Goal: Information Seeking & Learning: Compare options

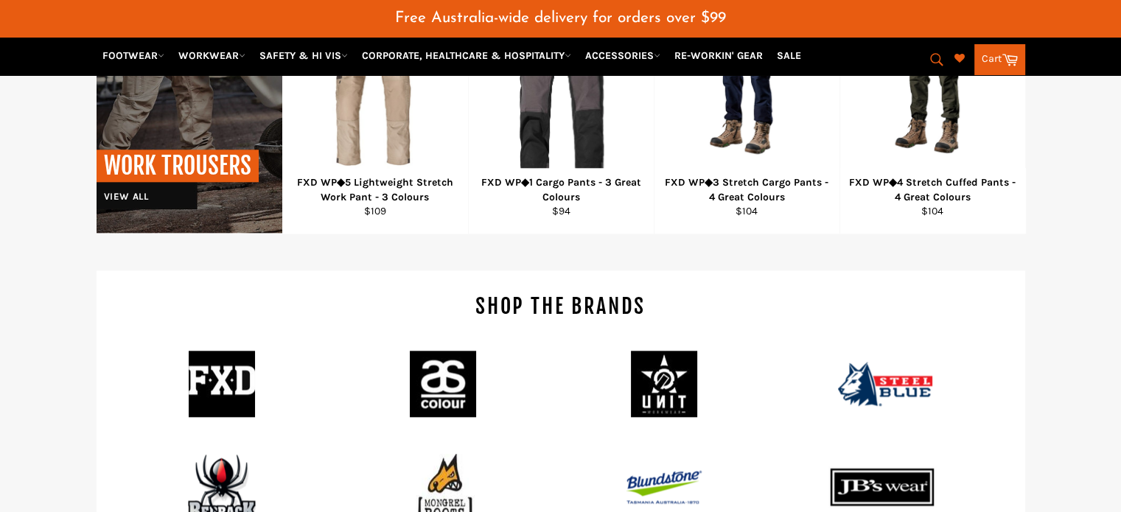
scroll to position [1731, 0]
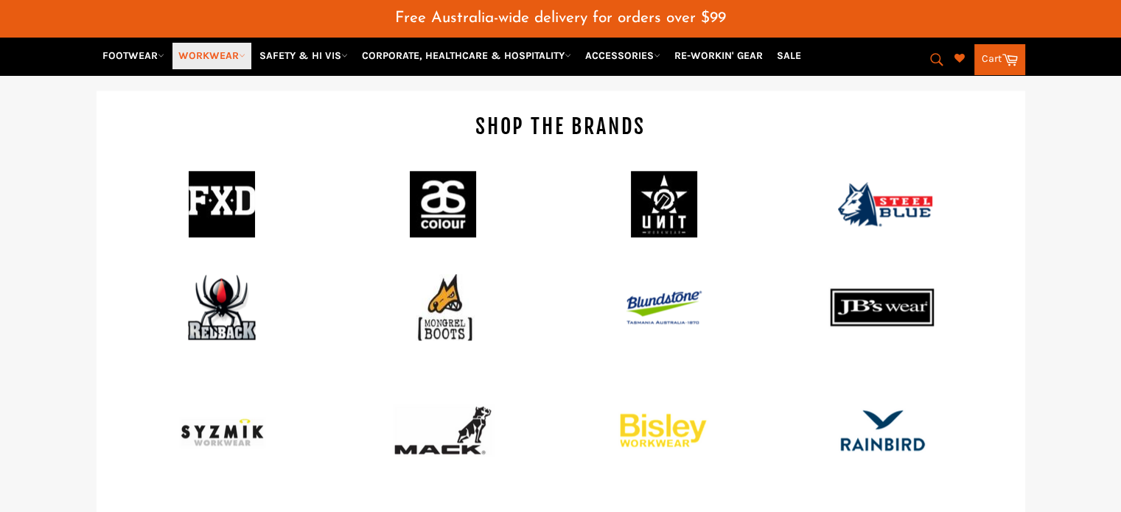
click at [212, 60] on link "WORKWEAR" at bounding box center [212, 56] width 79 height 26
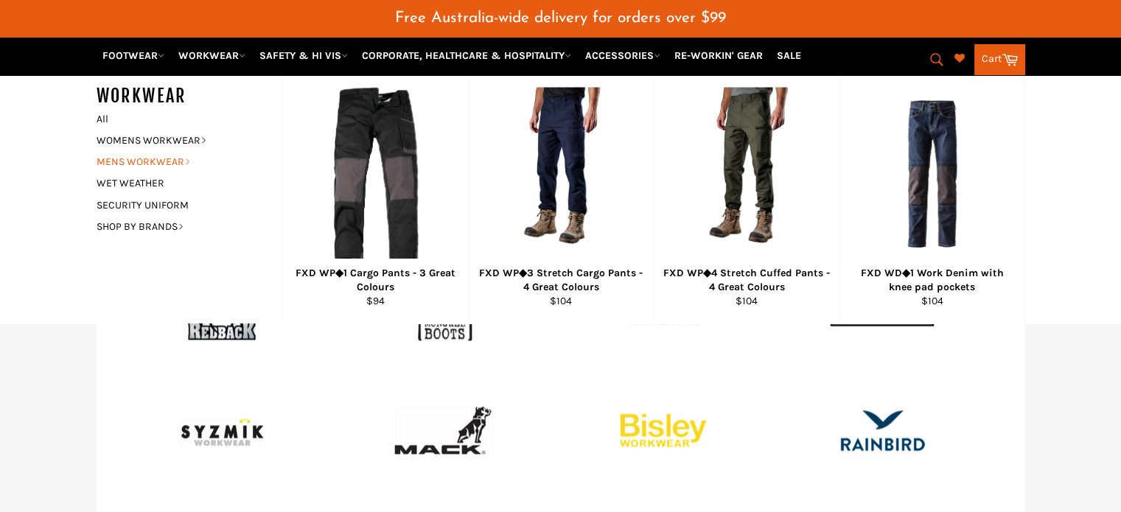
click at [148, 160] on link "MENS WORKWEAR" at bounding box center [178, 161] width 178 height 21
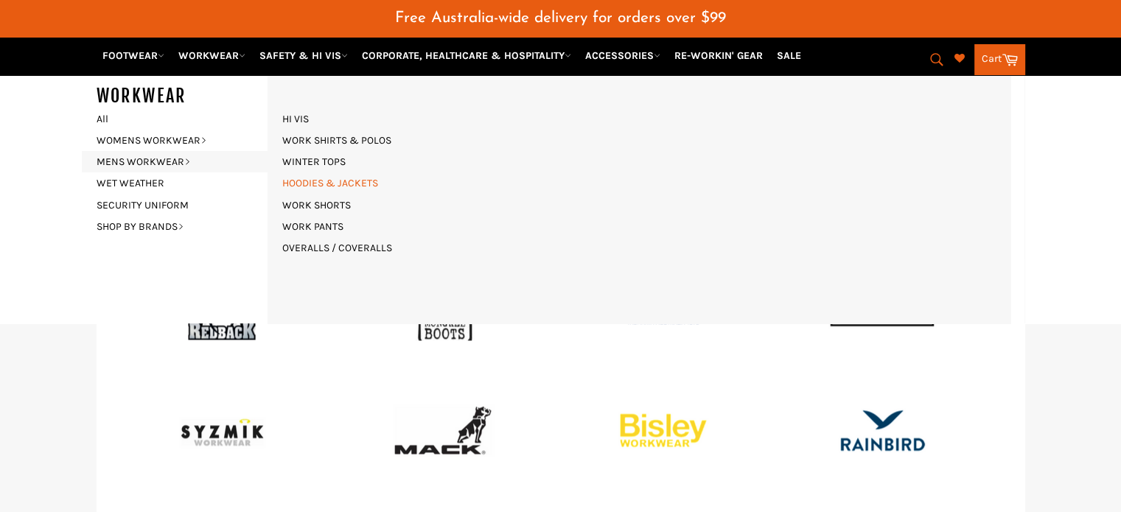
click at [315, 187] on link "HOODIES & JACKETS" at bounding box center [330, 183] width 111 height 21
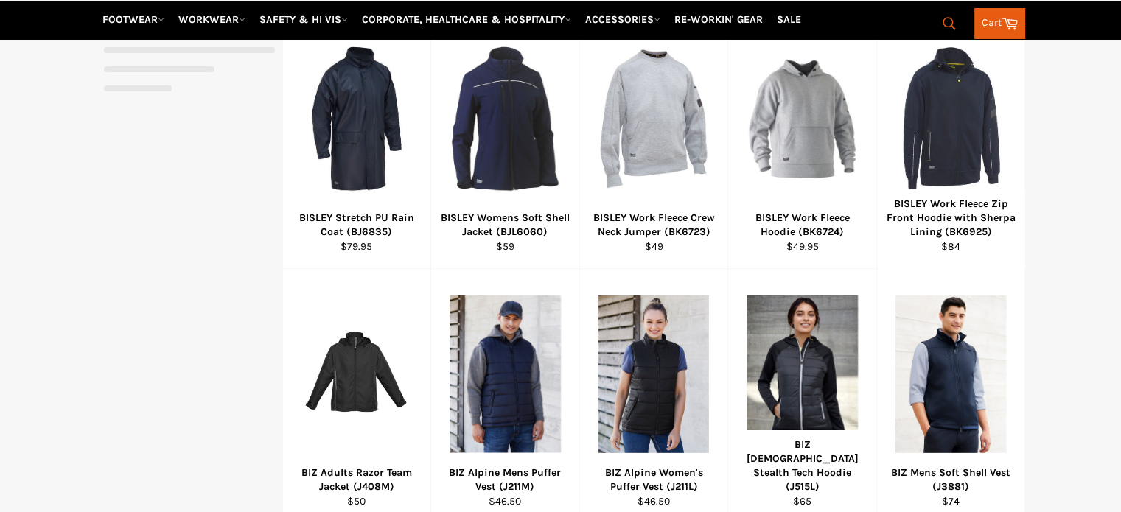
scroll to position [590, 0]
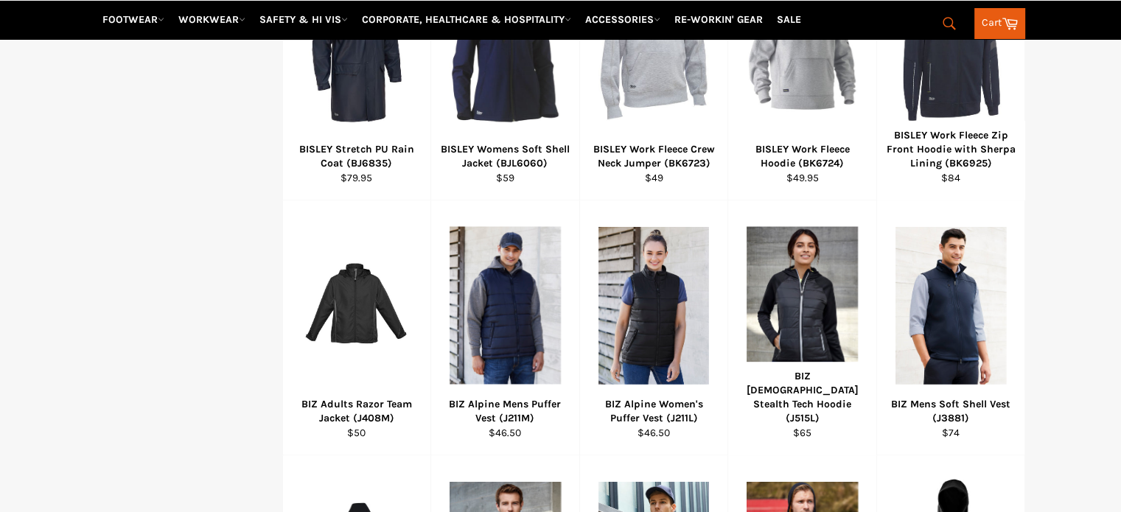
select select "**********"
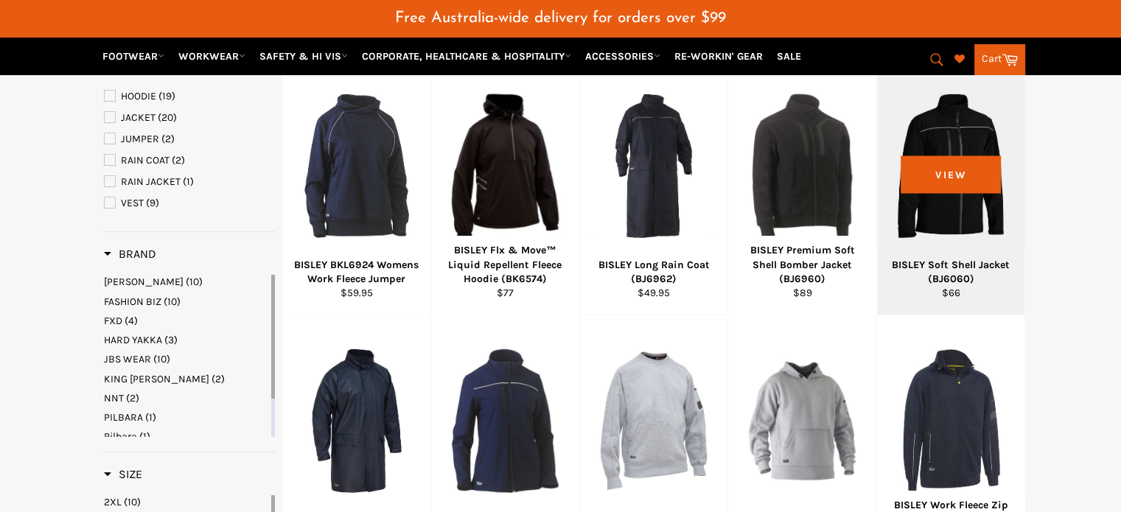
scroll to position [38, 0]
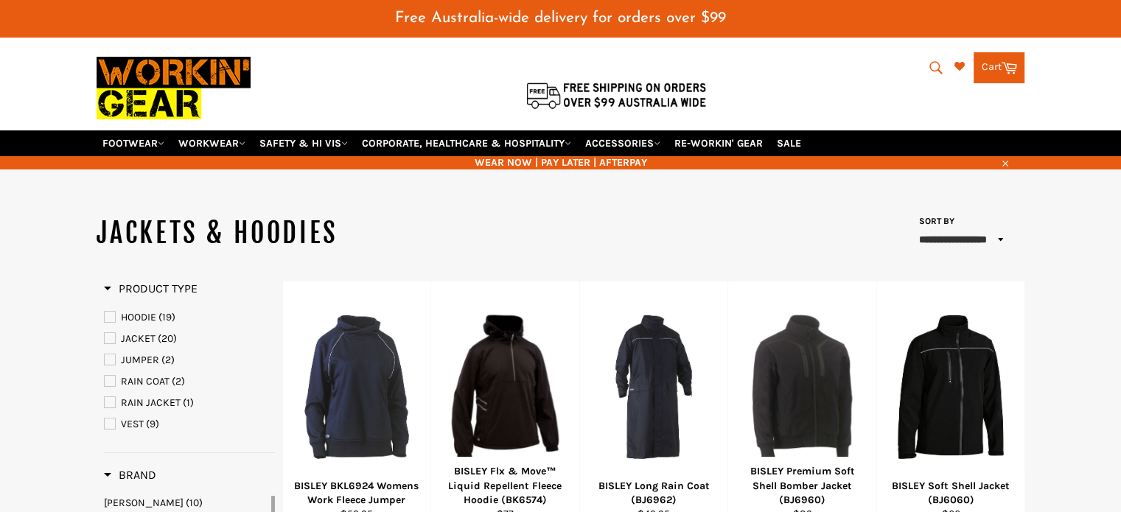
click at [107, 312] on span "HOODIE" at bounding box center [110, 317] width 10 height 10
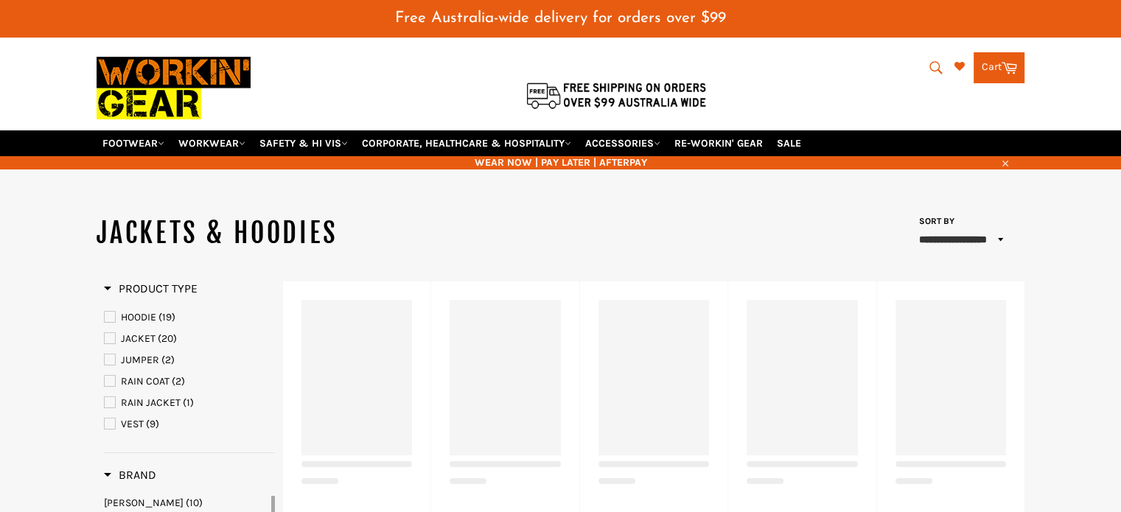
select select "**********"
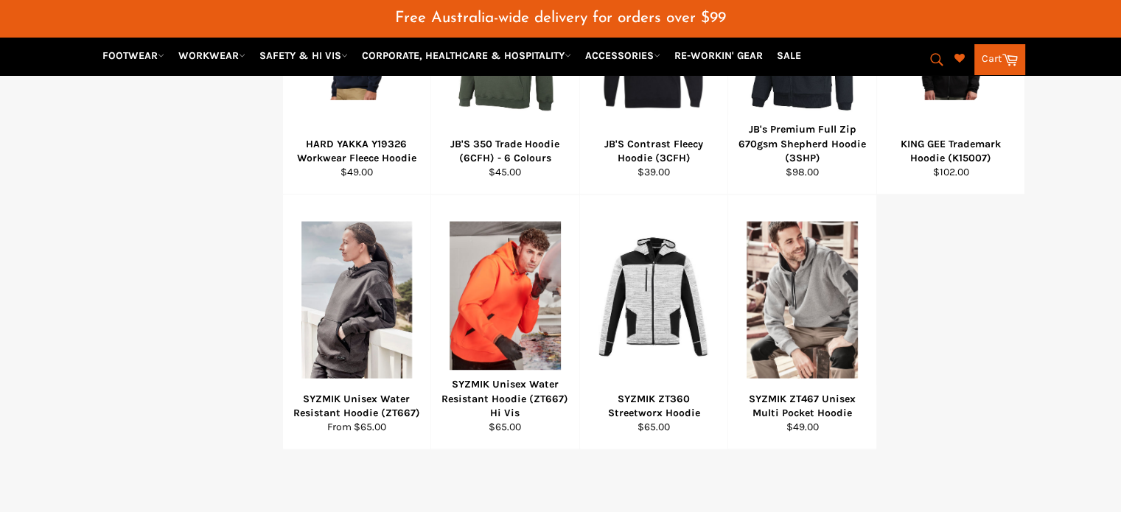
scroll to position [775, 0]
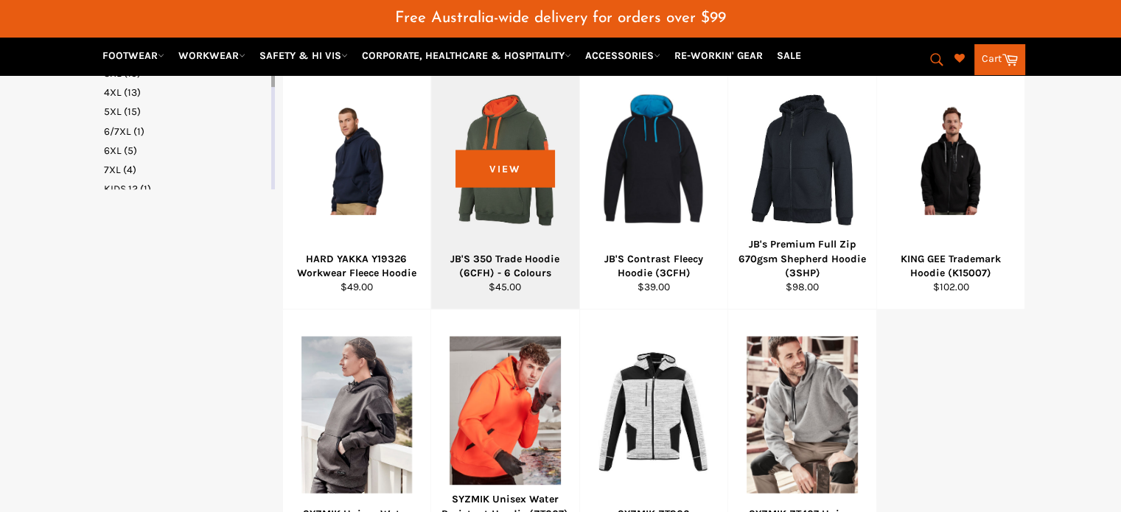
click at [526, 252] on div "JB'S 350 Trade Hoodie (6CFH) - 6 Colours" at bounding box center [506, 266] width 130 height 29
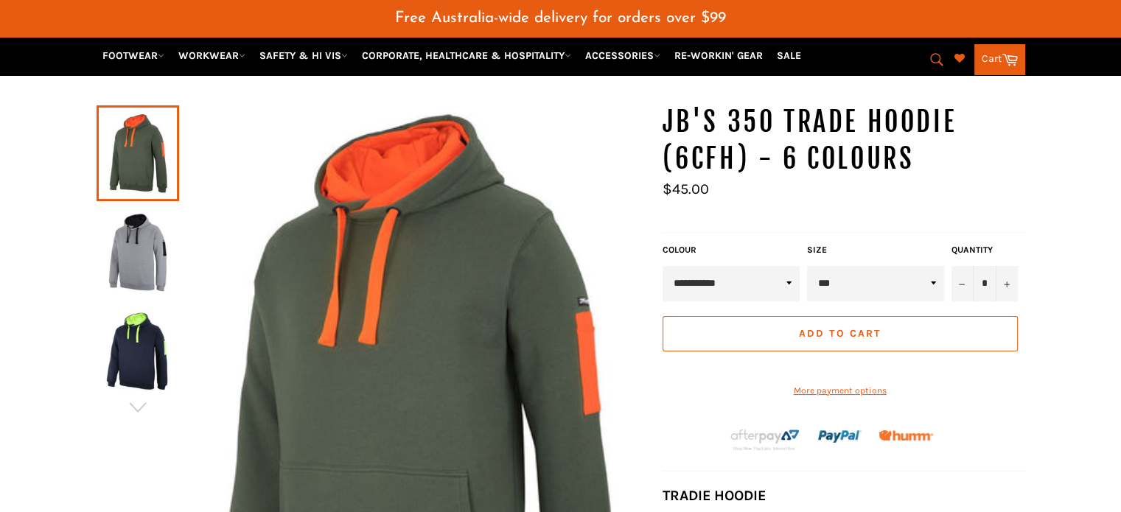
scroll to position [62, 0]
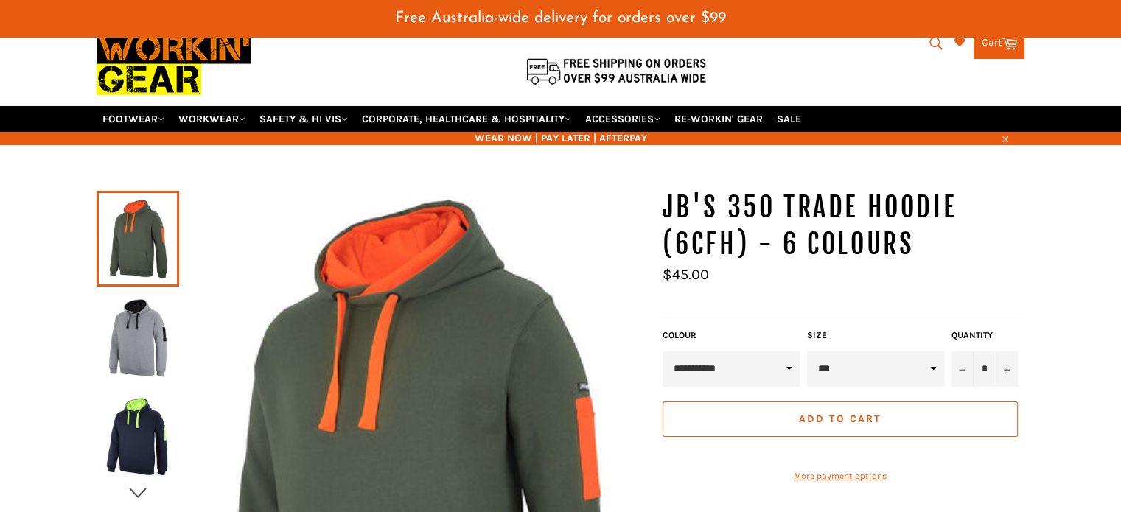
click at [142, 482] on icon "button" at bounding box center [138, 493] width 22 height 22
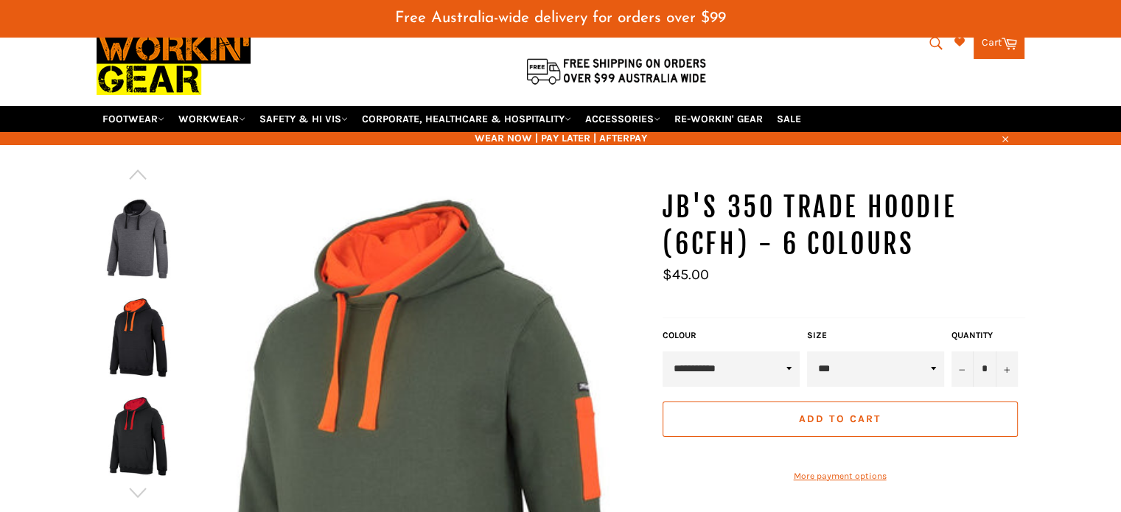
click at [136, 421] on img at bounding box center [138, 436] width 68 height 81
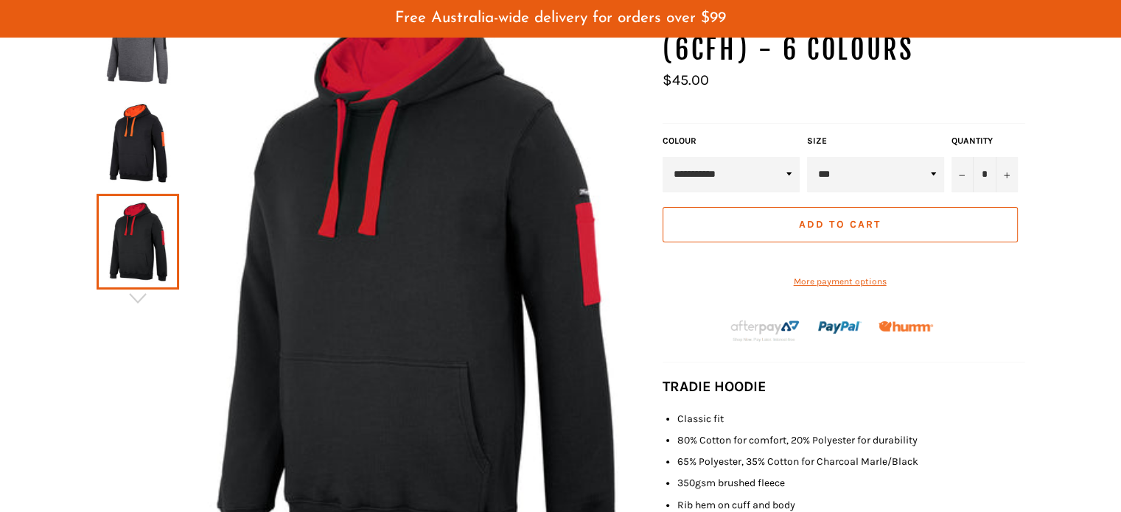
scroll to position [283, 0]
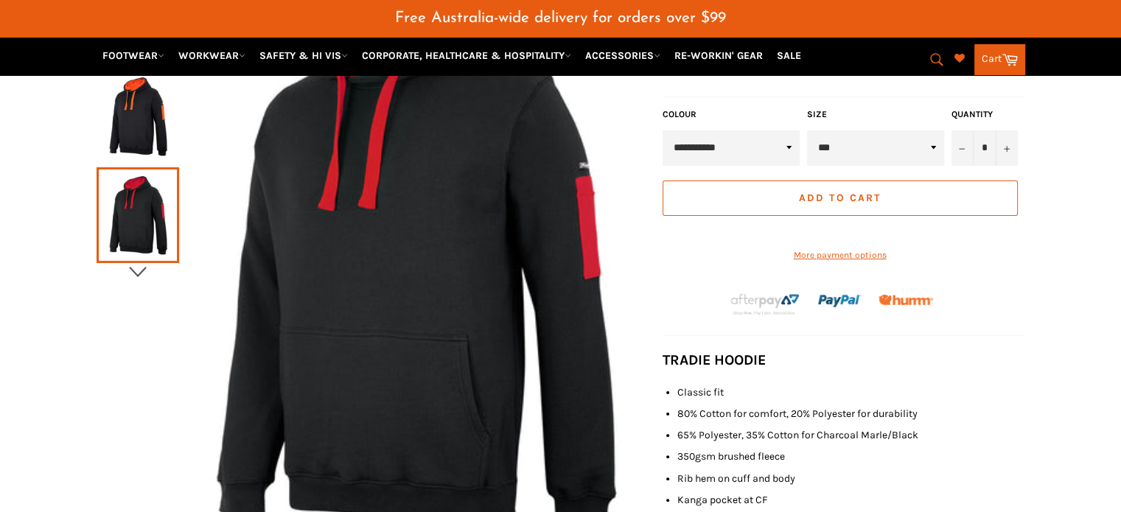
click at [137, 261] on icon "button" at bounding box center [138, 272] width 22 height 22
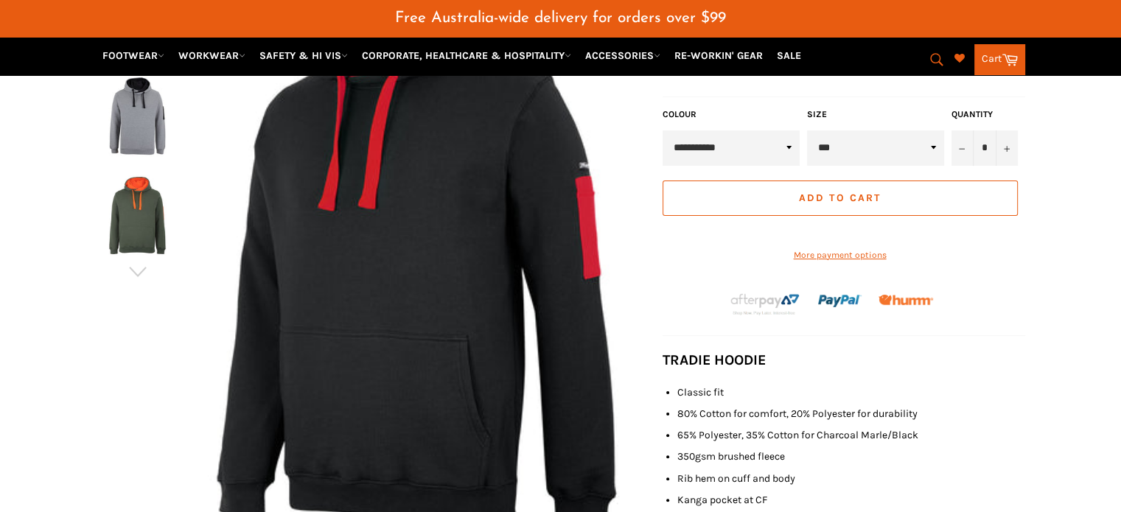
click at [129, 111] on img at bounding box center [138, 116] width 68 height 81
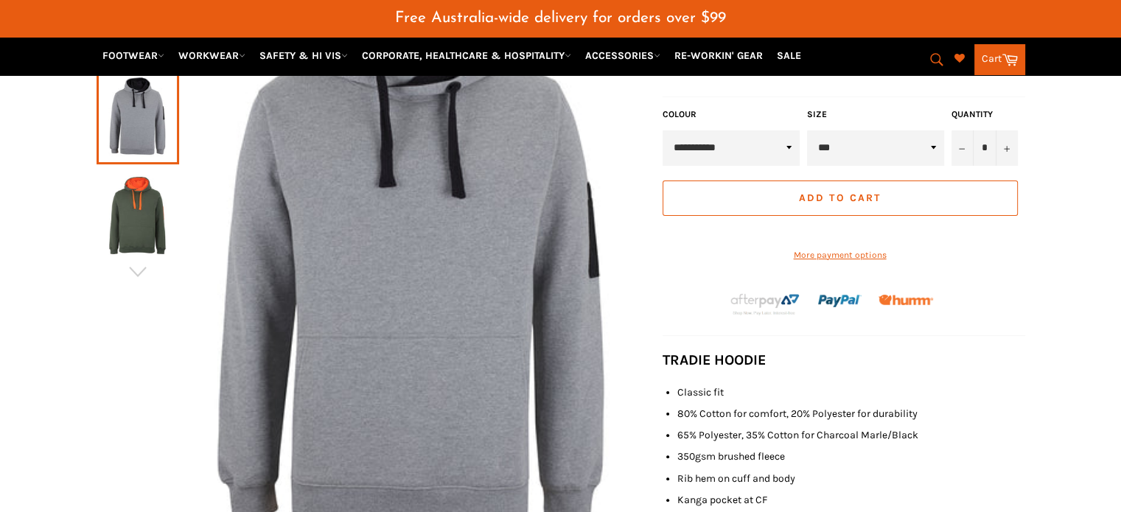
click at [149, 221] on img at bounding box center [138, 215] width 68 height 81
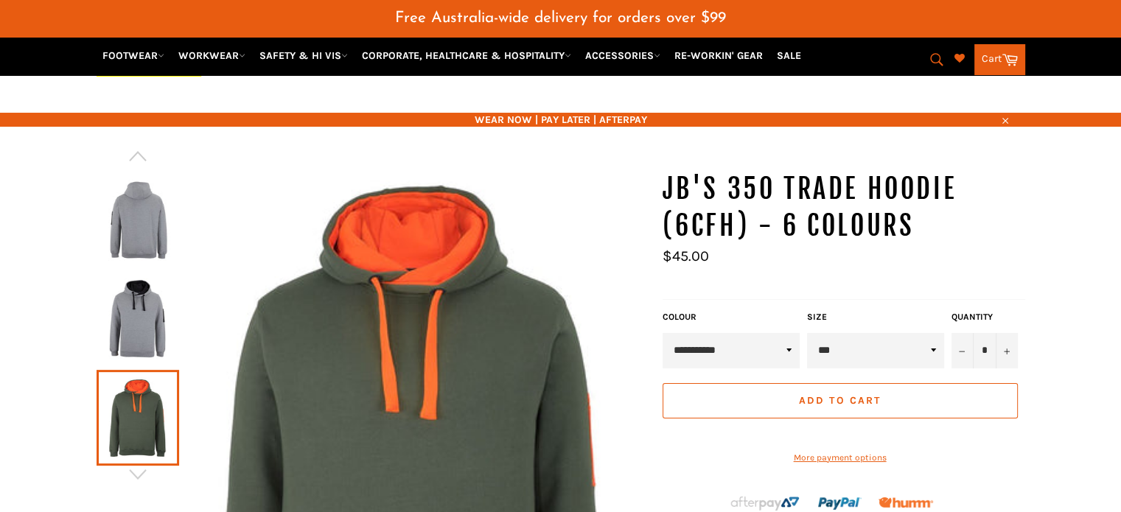
scroll to position [0, 0]
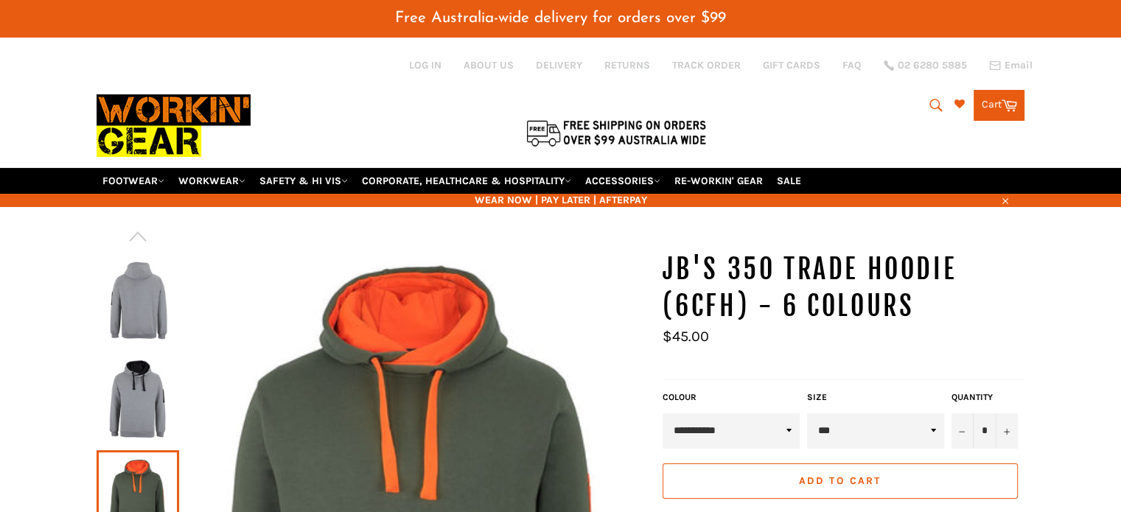
click at [130, 279] on img at bounding box center [138, 300] width 68 height 81
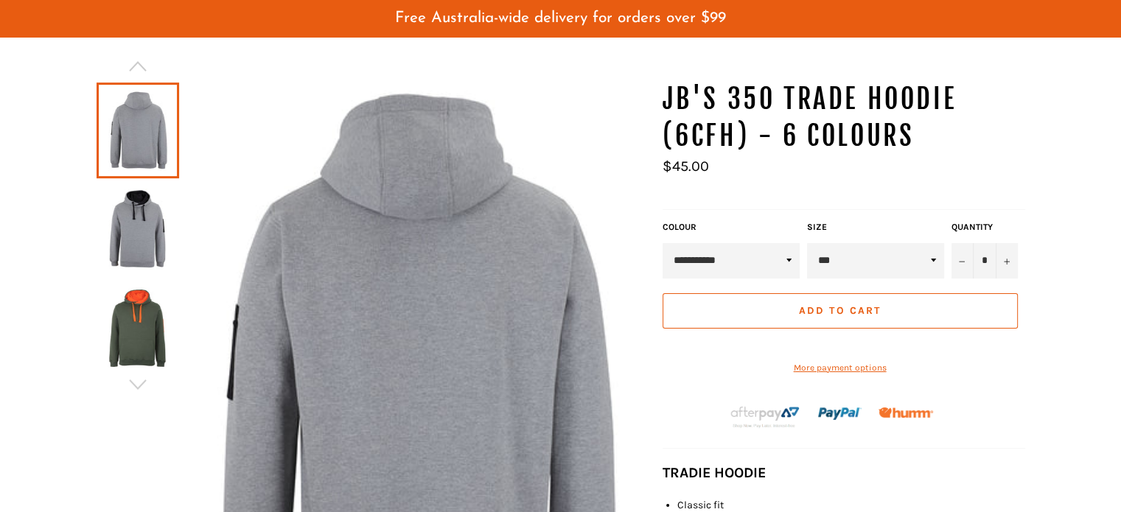
scroll to position [221, 0]
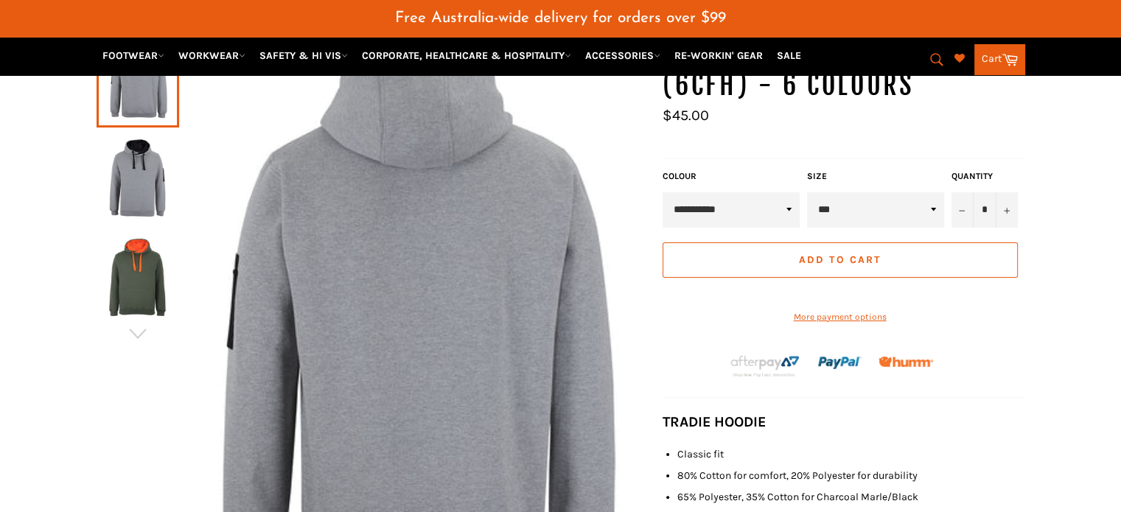
click at [147, 253] on img at bounding box center [138, 277] width 68 height 81
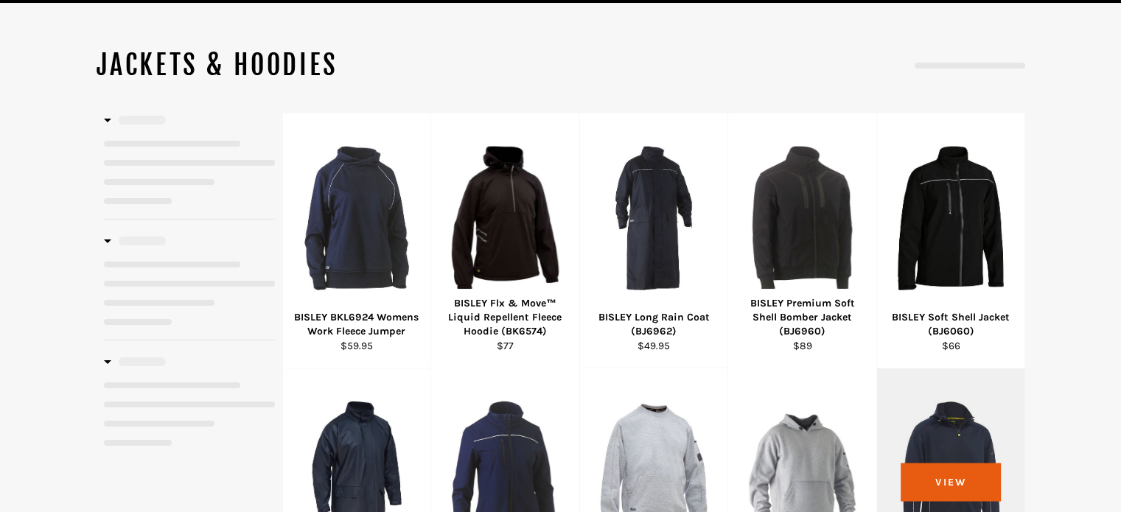
scroll to position [221, 0]
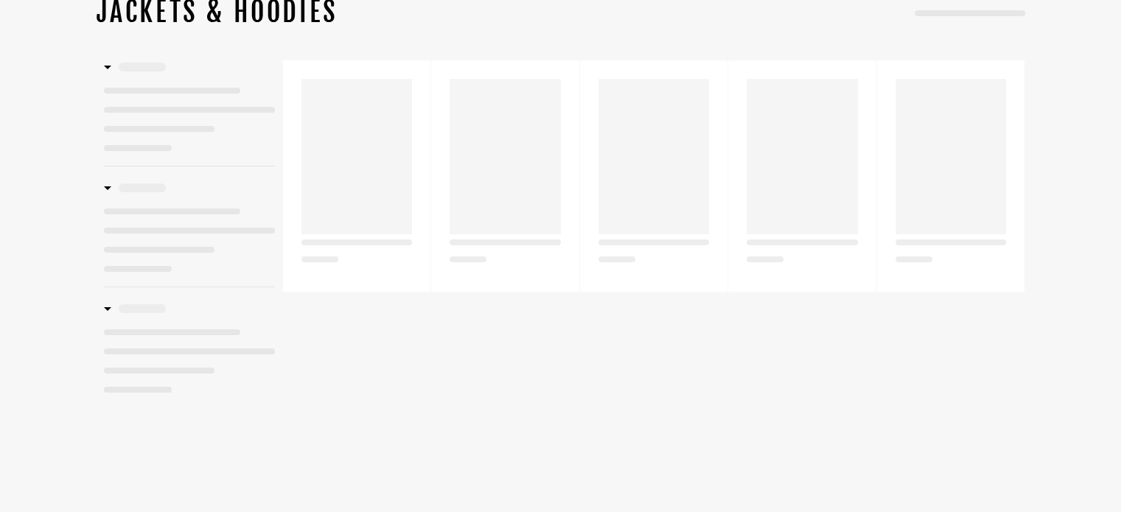
select select "**********"
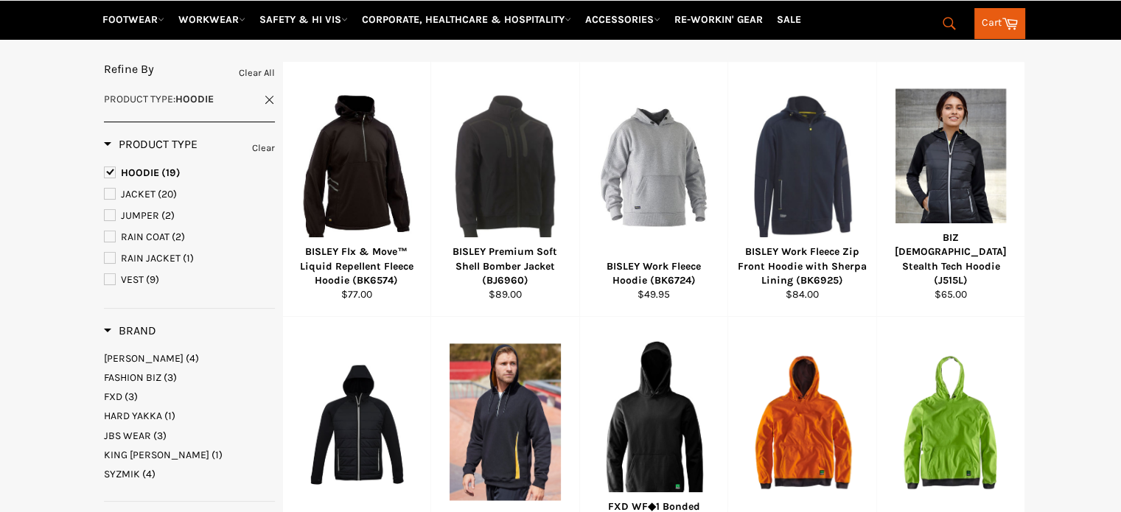
scroll to position [810, 0]
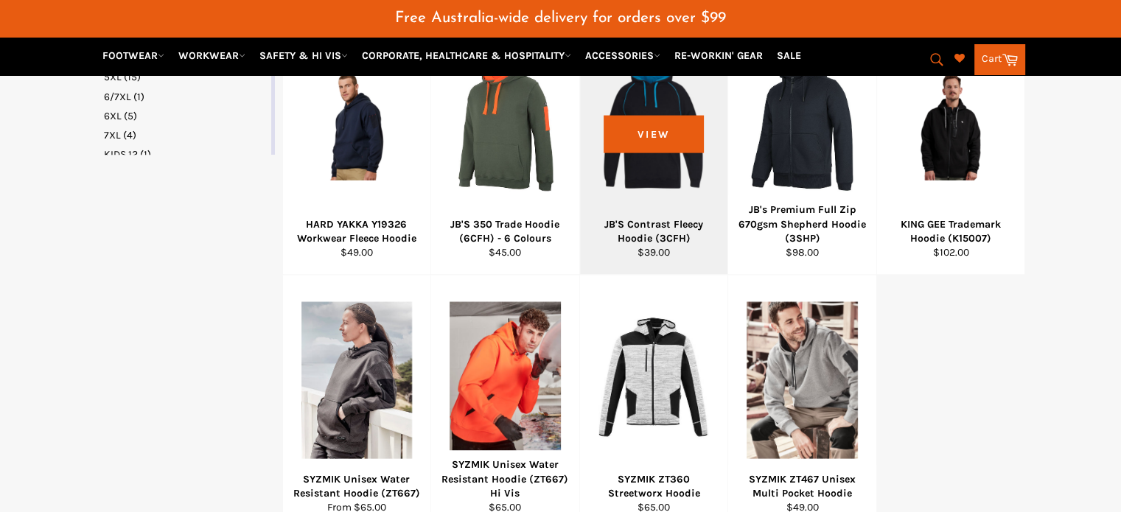
click at [652, 217] on div "JB'S Contrast Fleecy Hoodie (3CFH)" at bounding box center [654, 231] width 130 height 29
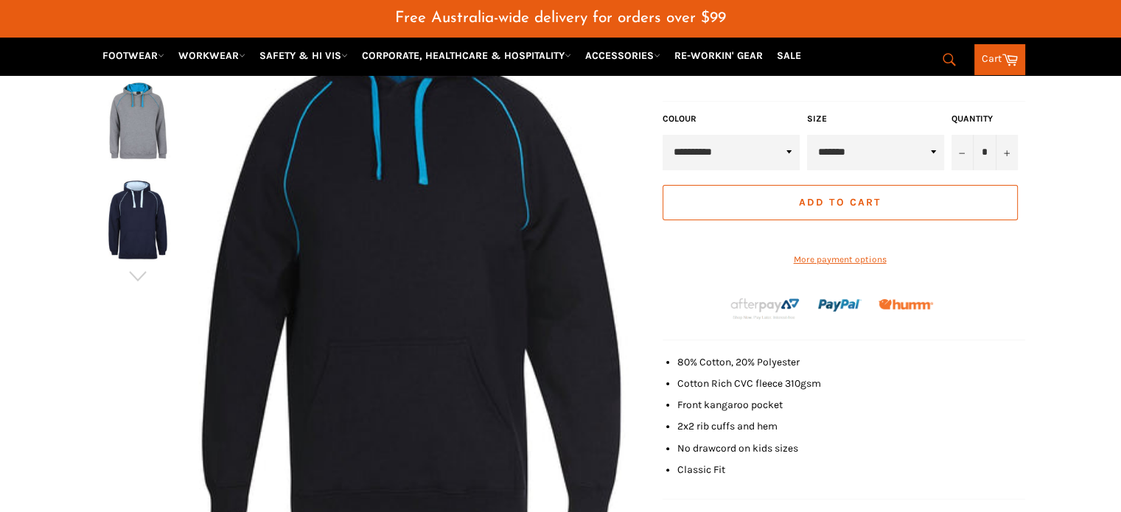
scroll to position [184, 0]
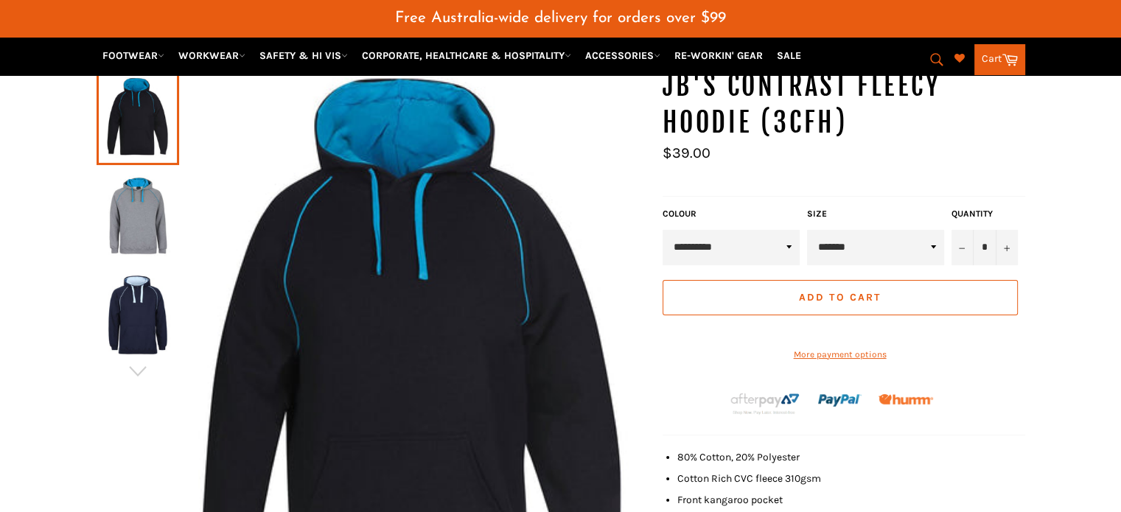
click at [145, 308] on img at bounding box center [138, 314] width 68 height 81
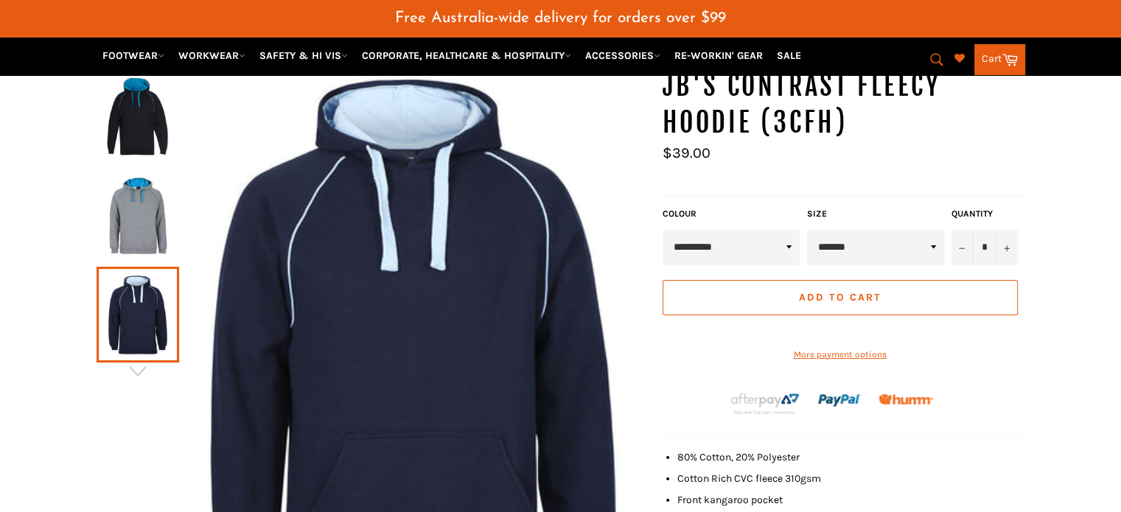
scroll to position [36, 0]
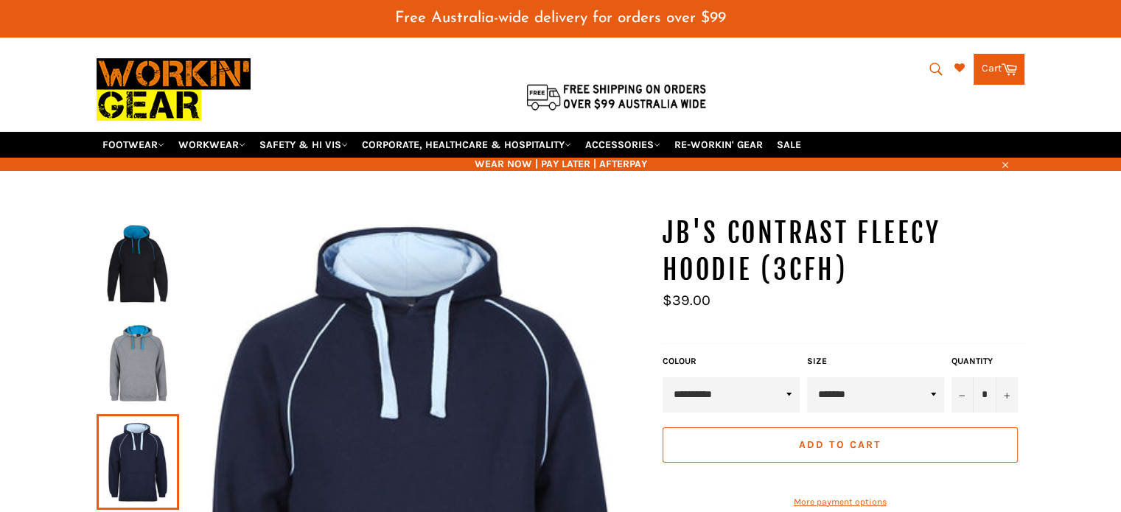
click at [122, 329] on img at bounding box center [138, 363] width 68 height 81
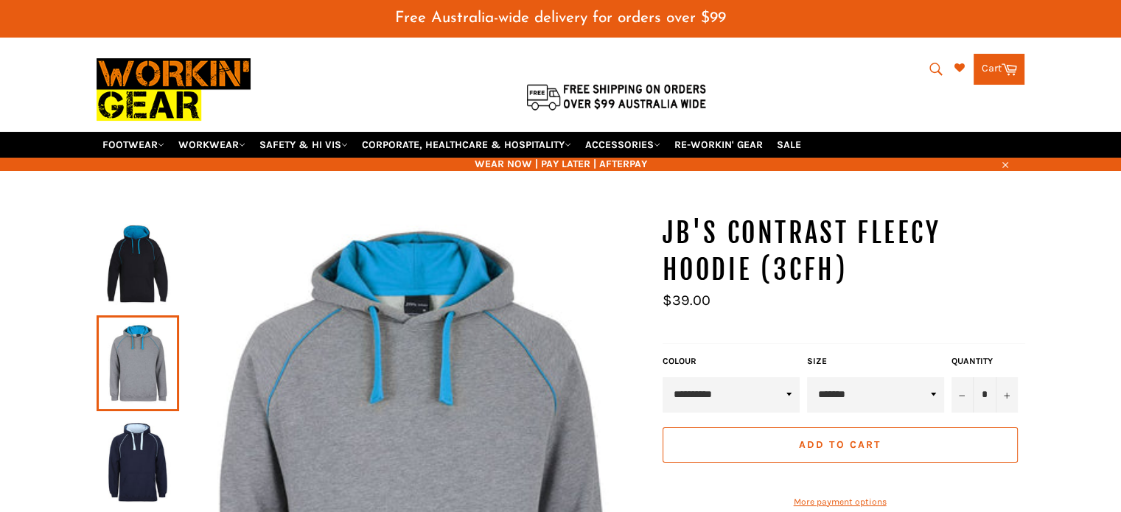
click at [171, 233] on link at bounding box center [138, 265] width 83 height 96
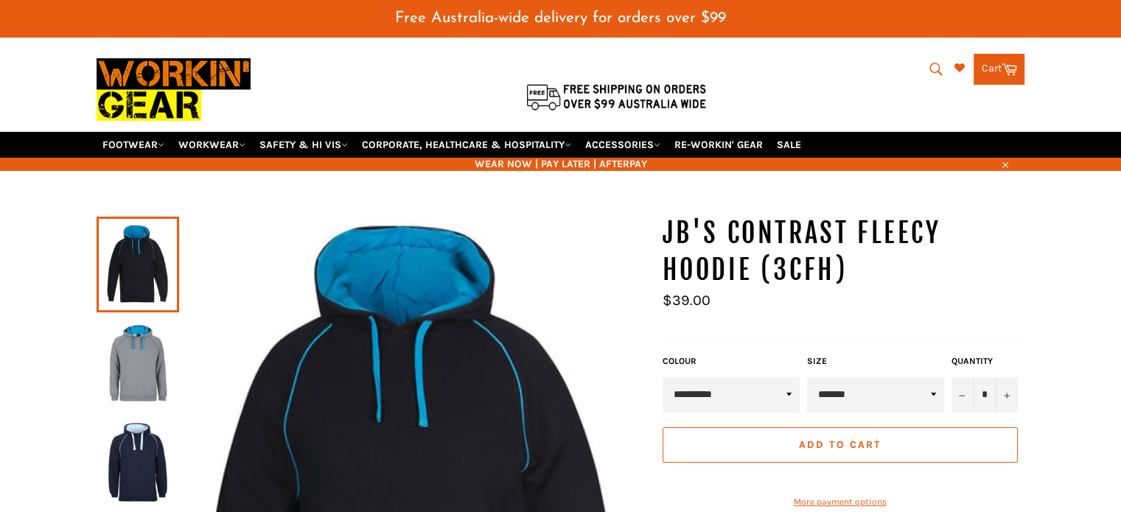
click at [147, 331] on img at bounding box center [138, 363] width 68 height 81
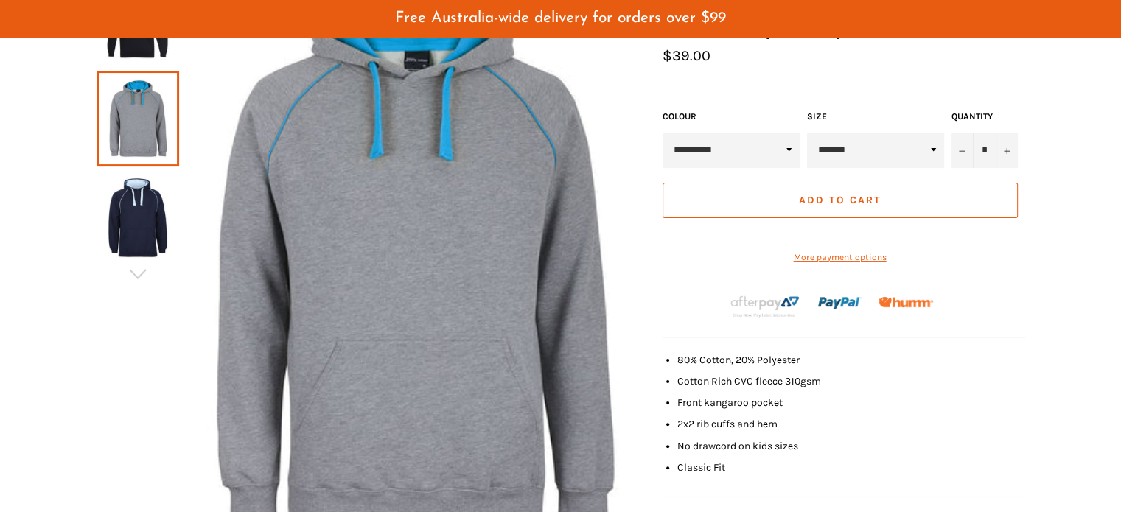
scroll to position [331, 0]
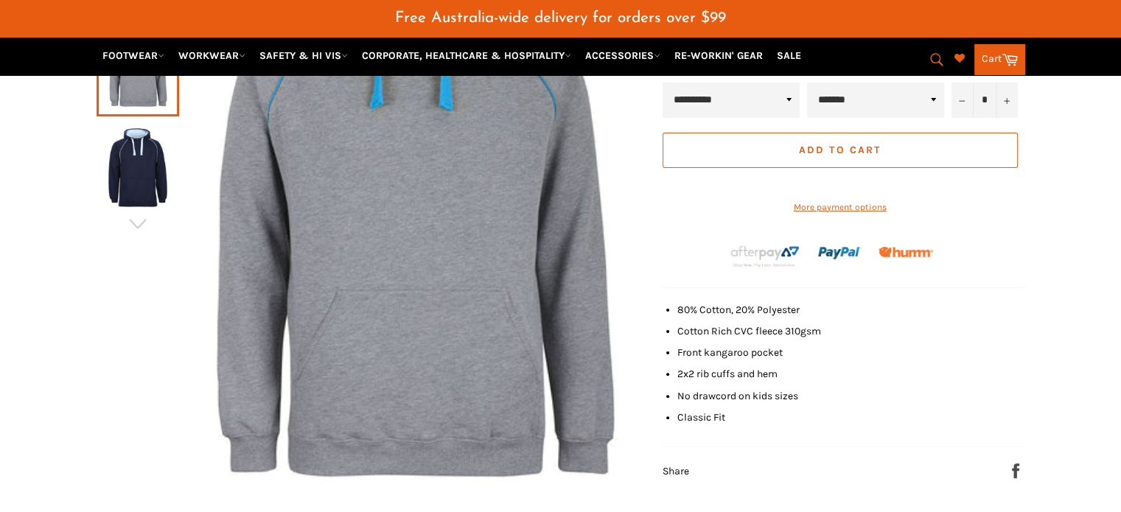
click at [152, 155] on img at bounding box center [138, 167] width 68 height 81
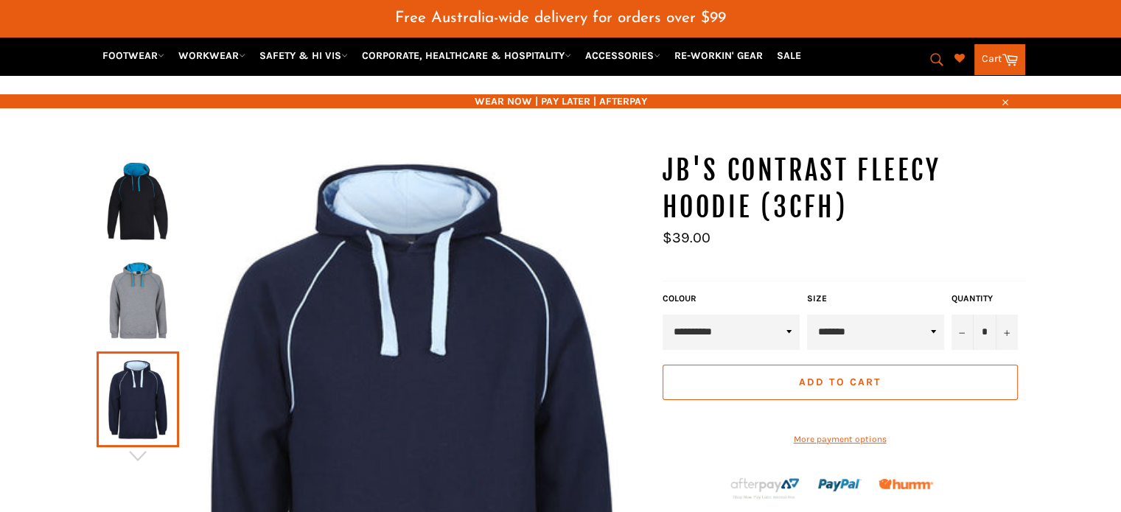
scroll to position [36, 0]
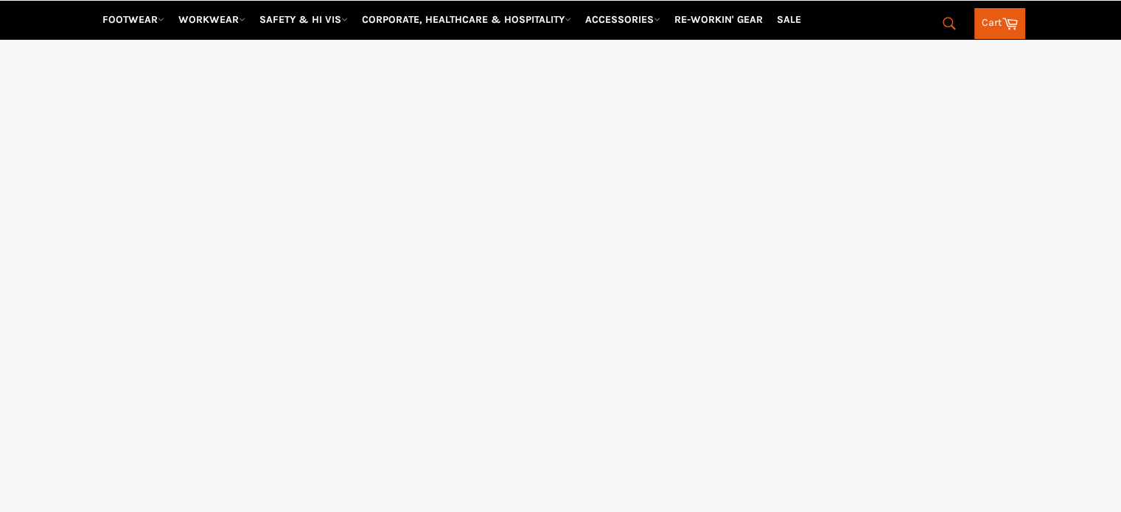
select select "**********"
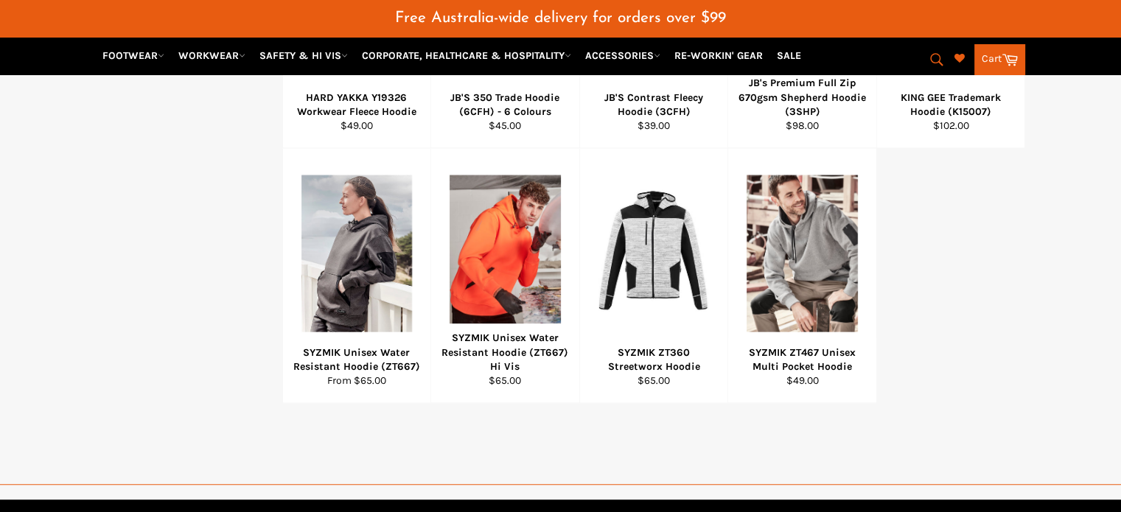
scroll to position [957, 0]
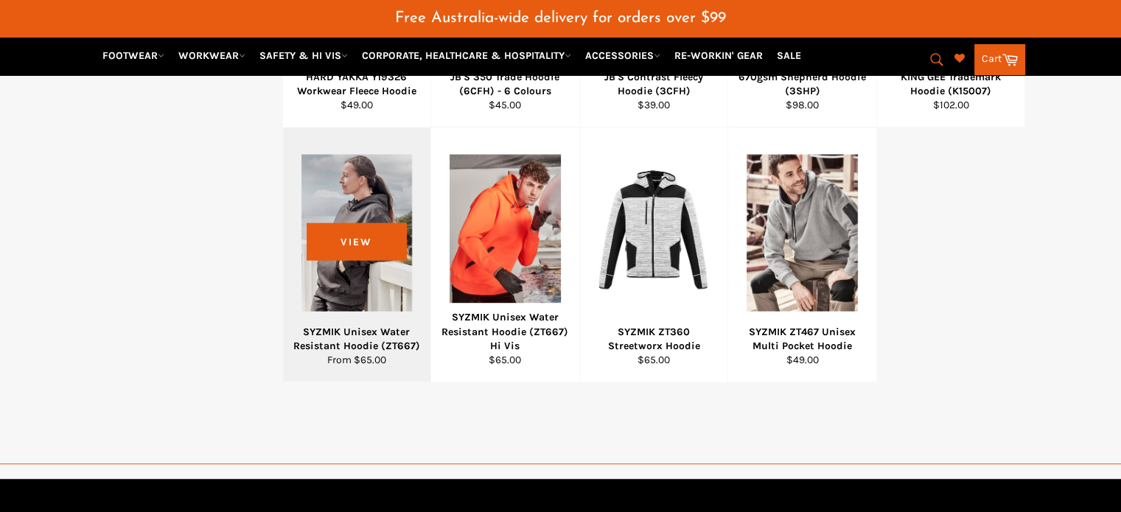
click at [369, 325] on div "SYZMIK Unisex Water Resistant Hoodie (ZT667)" at bounding box center [357, 339] width 130 height 29
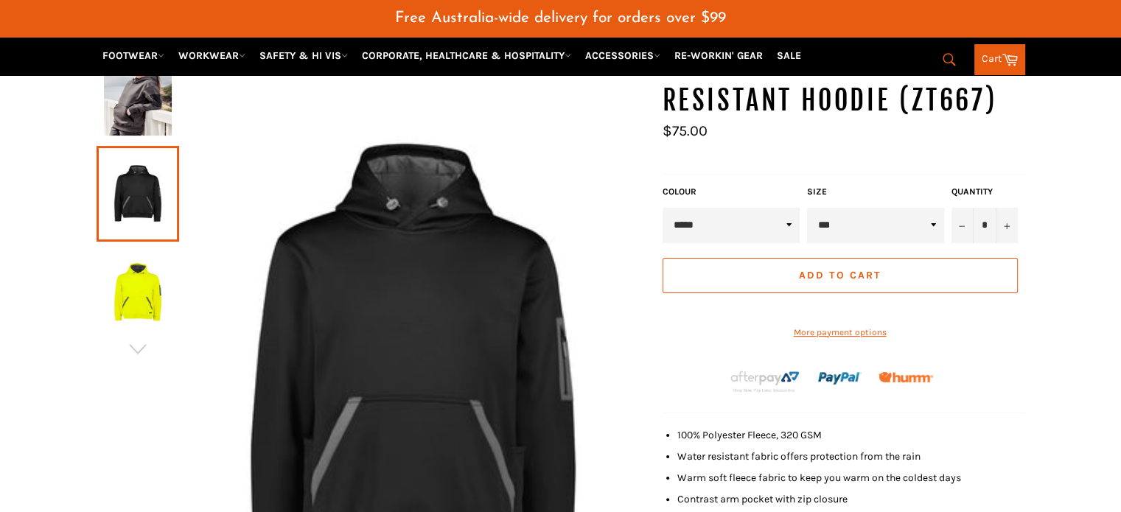
scroll to position [184, 0]
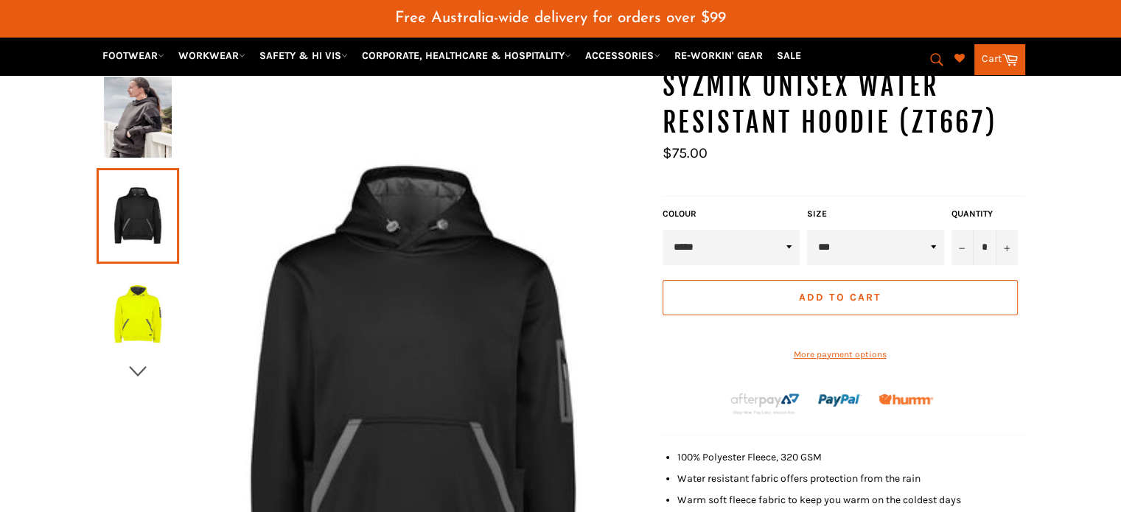
click at [136, 366] on icon "button" at bounding box center [137, 371] width 17 height 10
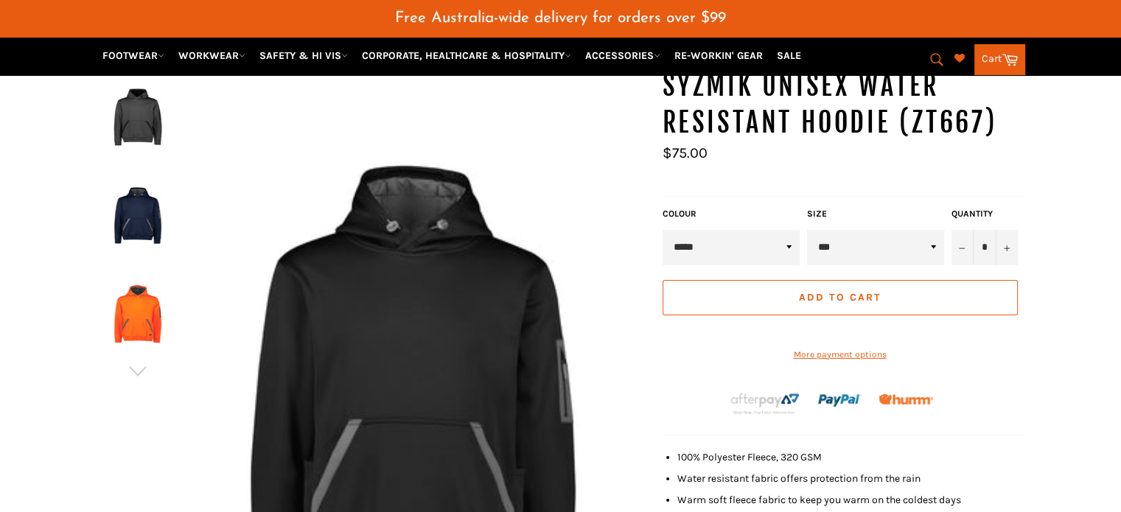
click at [138, 110] on img at bounding box center [138, 117] width 68 height 81
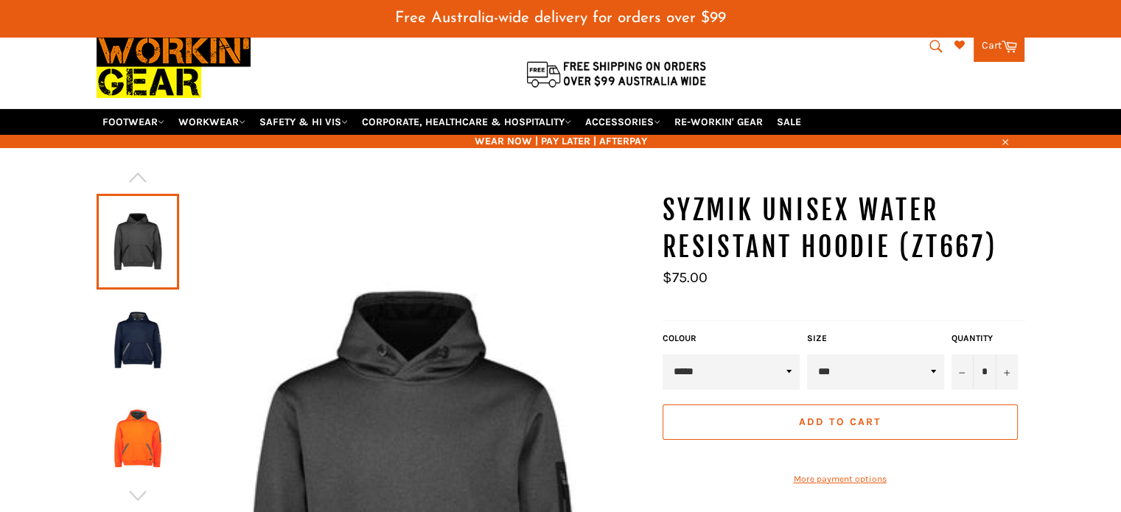
scroll to position [0, 0]
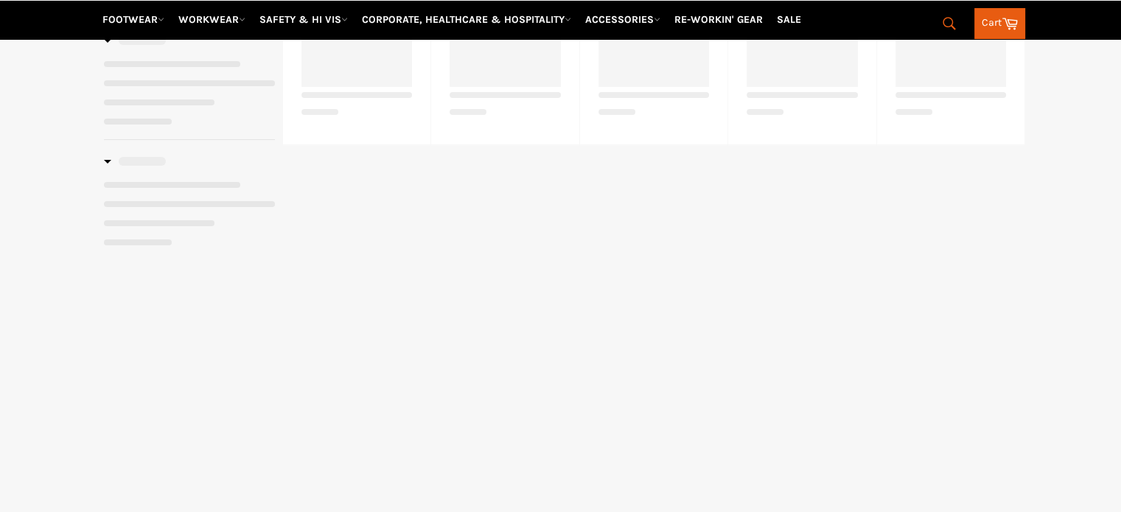
select select "**********"
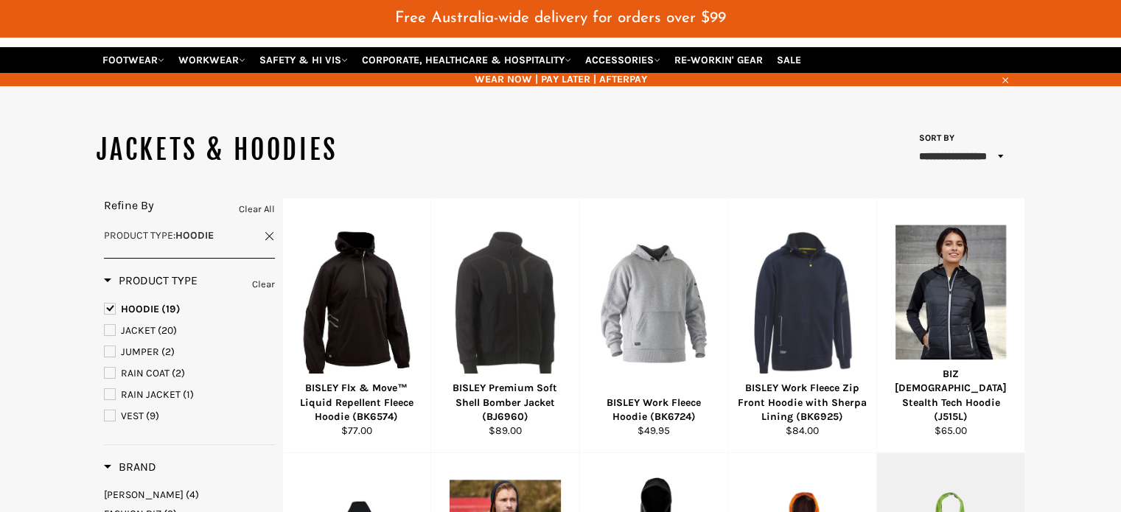
scroll to position [32, 0]
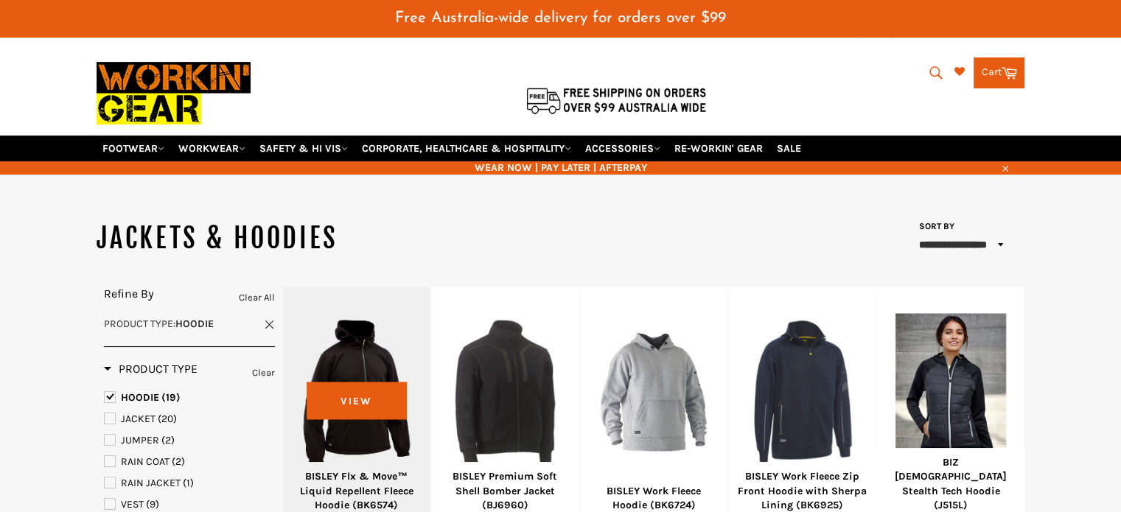
click at [366, 474] on div "BISLEY Flx & Move™ Liquid Repellent Fleece Hoodie (BK6574)" at bounding box center [357, 491] width 130 height 43
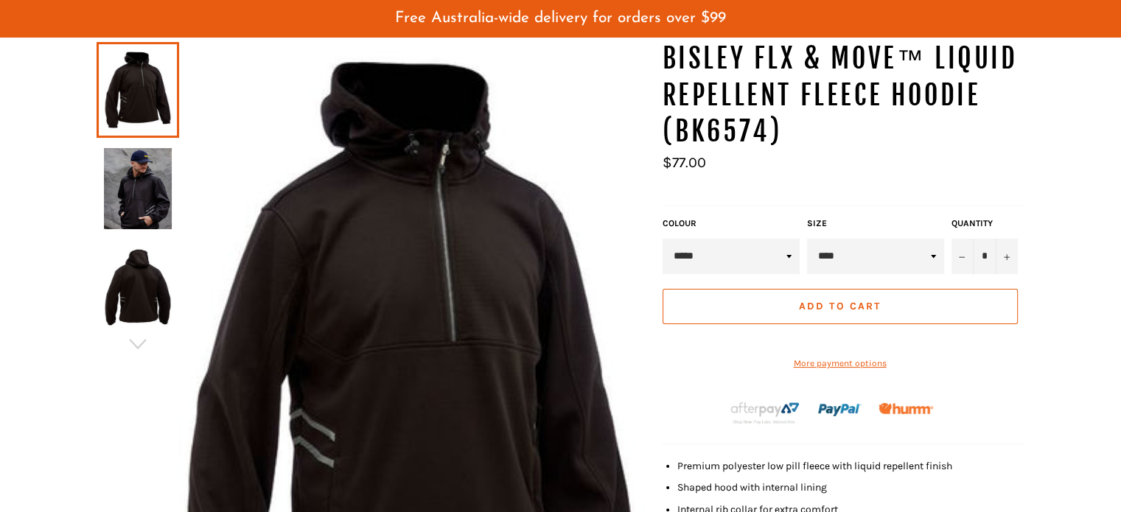
scroll to position [110, 0]
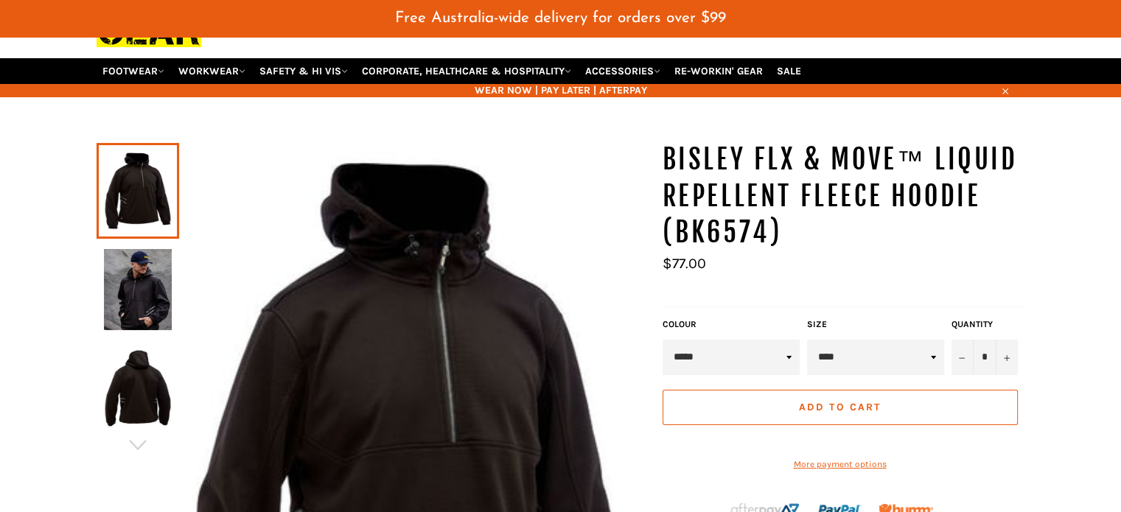
click at [151, 277] on img at bounding box center [138, 289] width 68 height 81
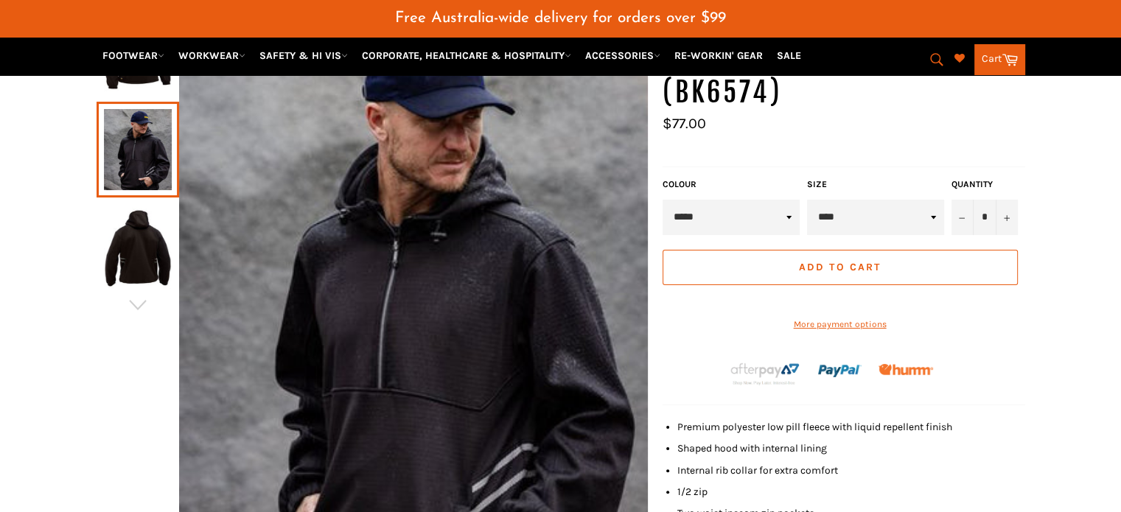
scroll to position [184, 0]
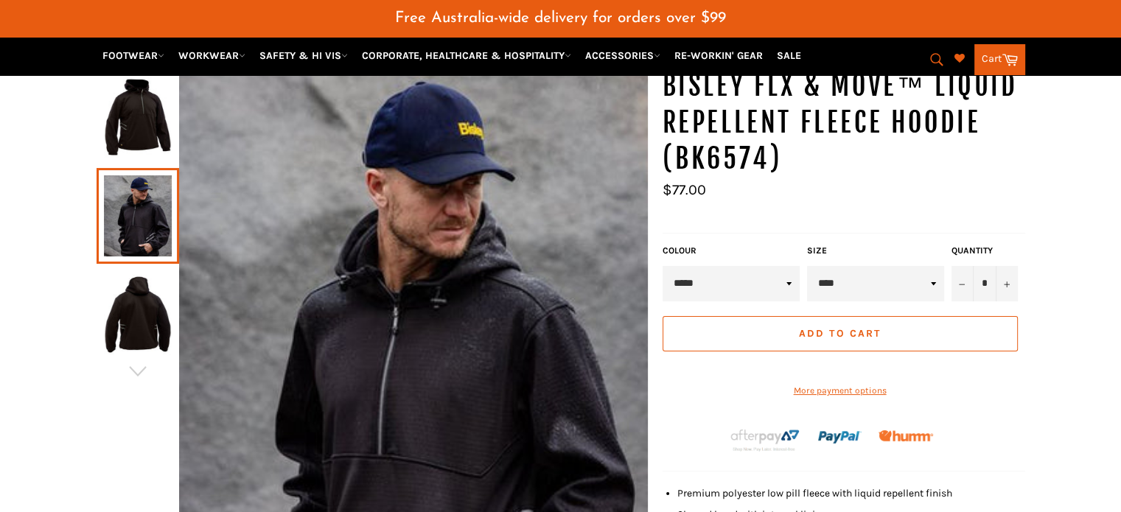
click at [126, 304] on img at bounding box center [138, 314] width 68 height 81
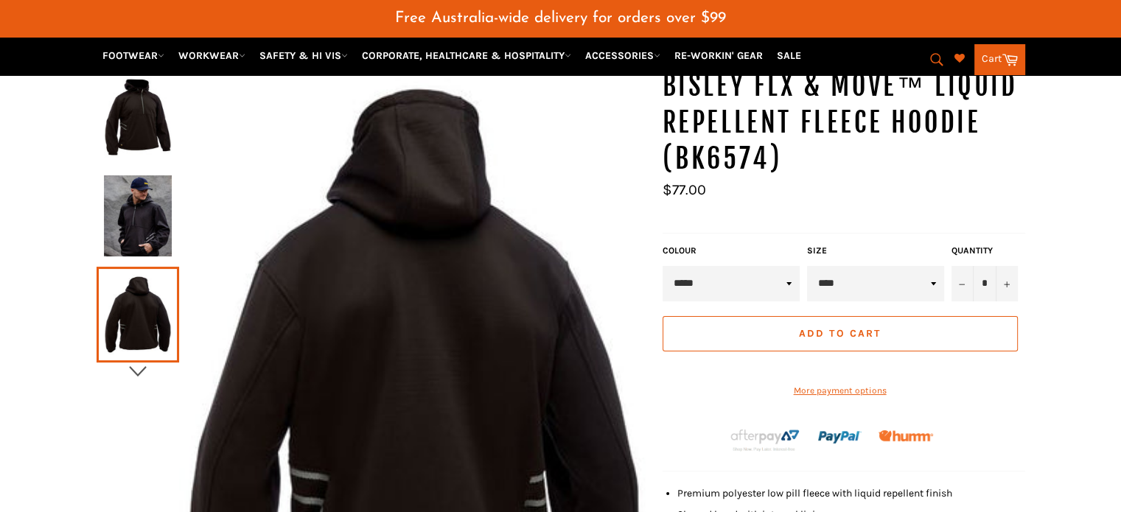
click at [137, 361] on icon "button" at bounding box center [138, 372] width 22 height 22
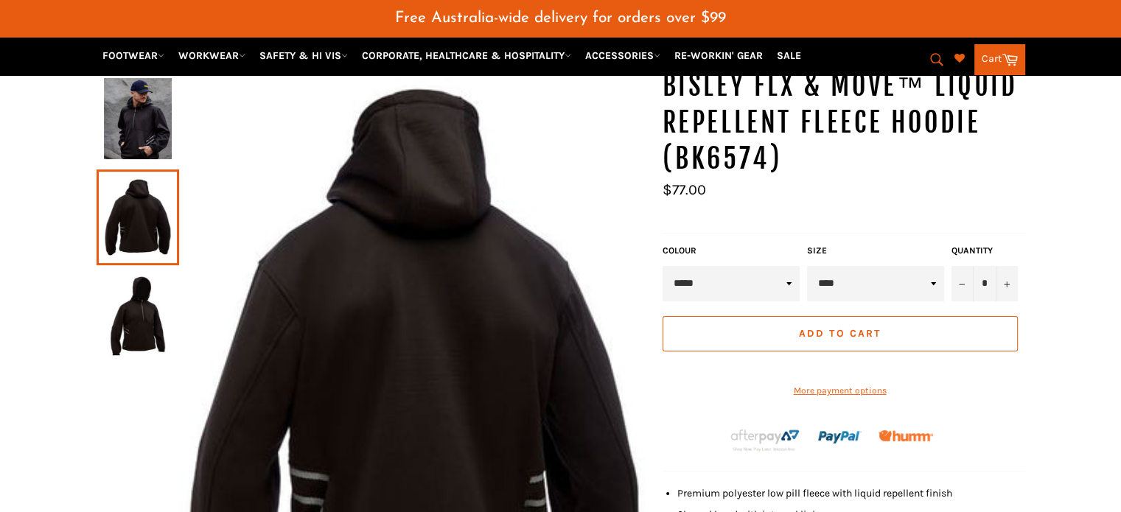
click at [130, 297] on img at bounding box center [138, 316] width 68 height 81
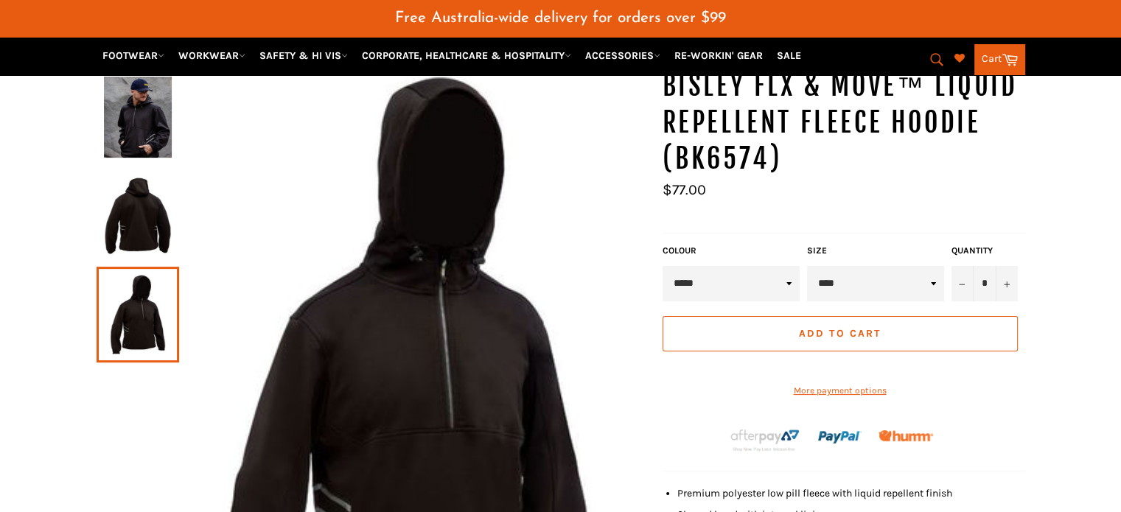
click at [774, 271] on select "*****" at bounding box center [731, 283] width 137 height 35
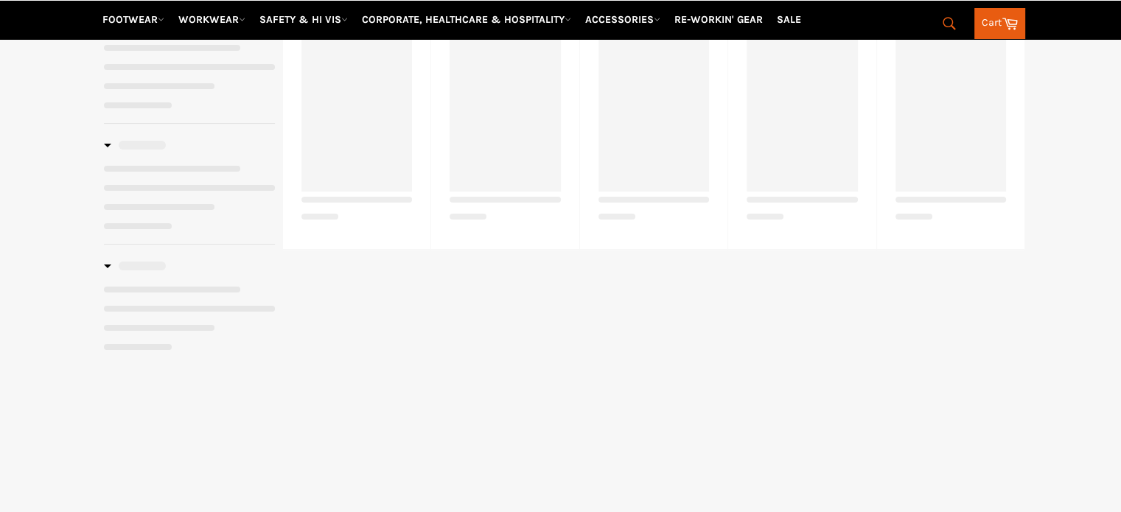
select select "**********"
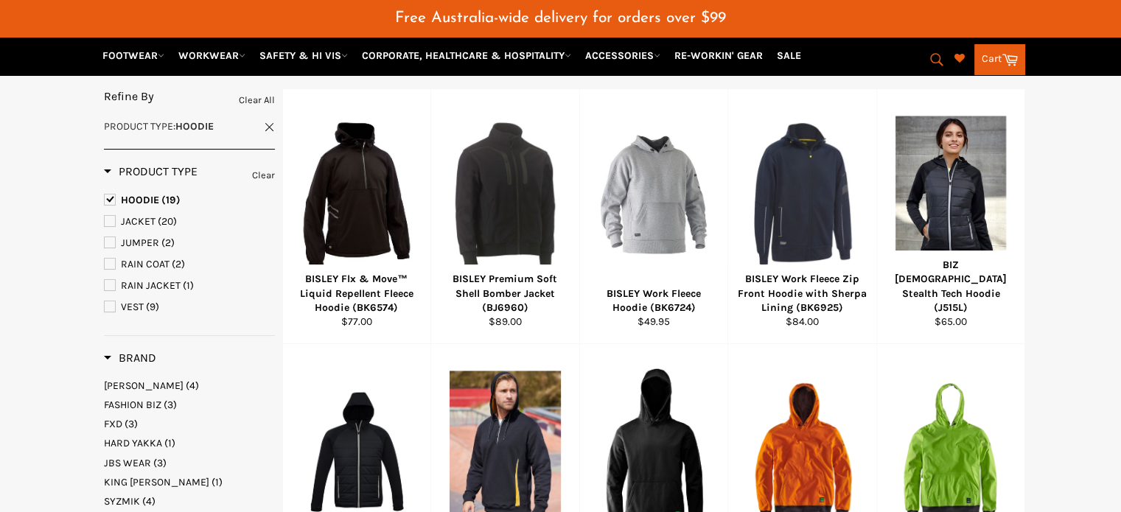
scroll to position [226, 0]
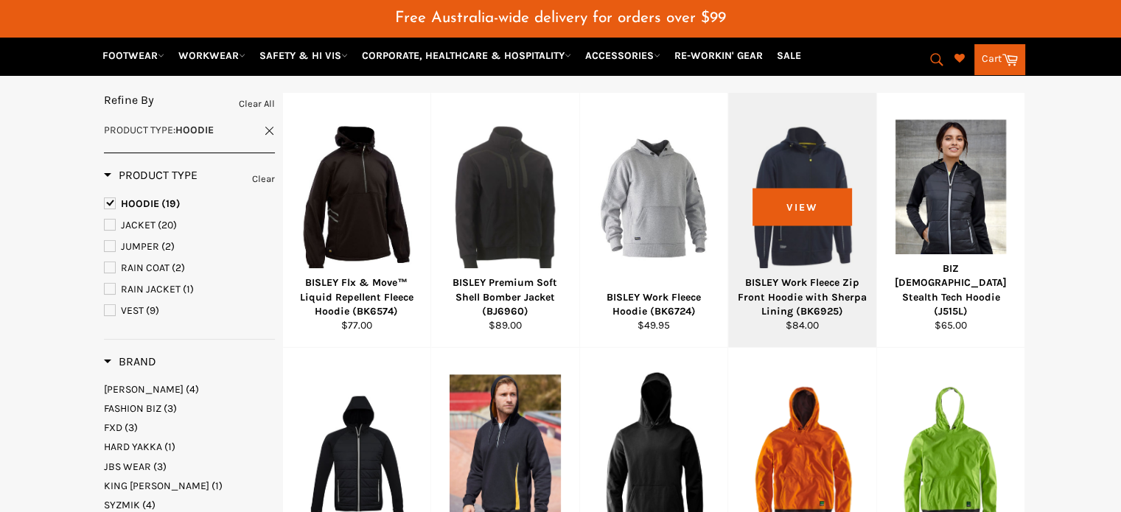
click at [798, 276] on div "BISLEY Work Fleece Zip Front Hoodie with Sherpa Lining (BK6925)" at bounding box center [803, 297] width 130 height 43
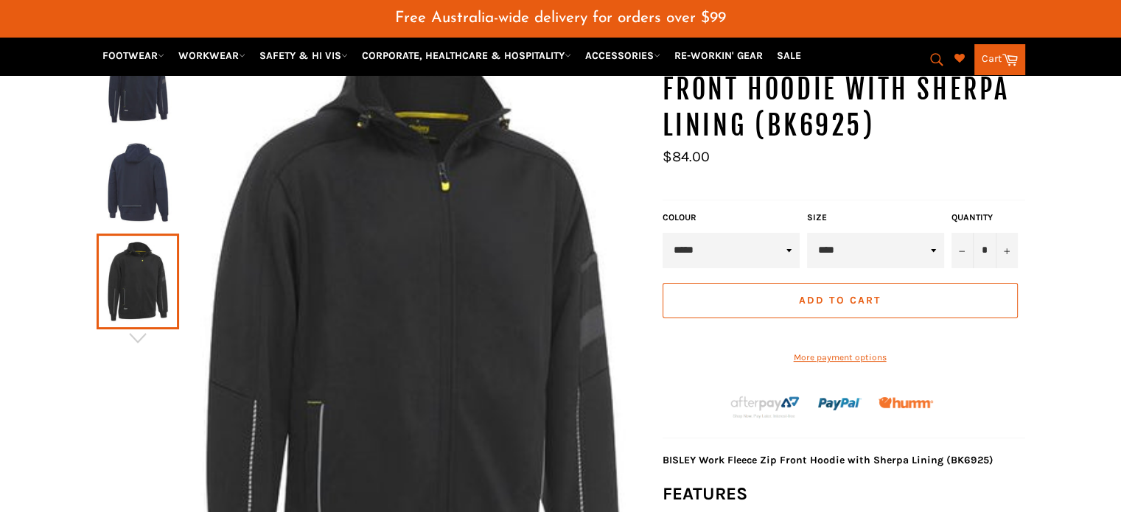
scroll to position [184, 0]
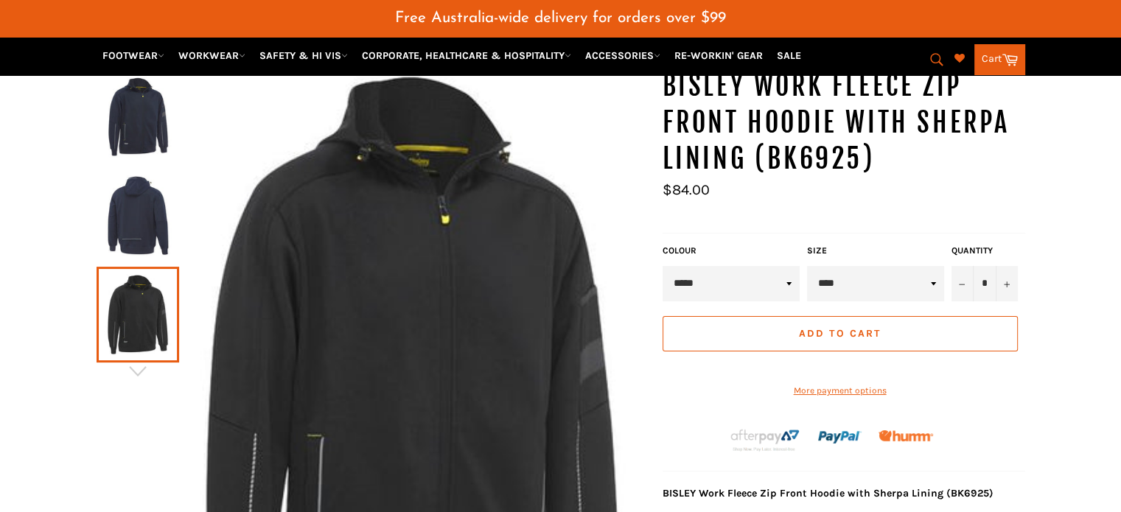
click at [792, 266] on select "***** ******** ****" at bounding box center [731, 283] width 137 height 35
click at [663, 266] on select "***** ******** ****" at bounding box center [731, 283] width 137 height 35
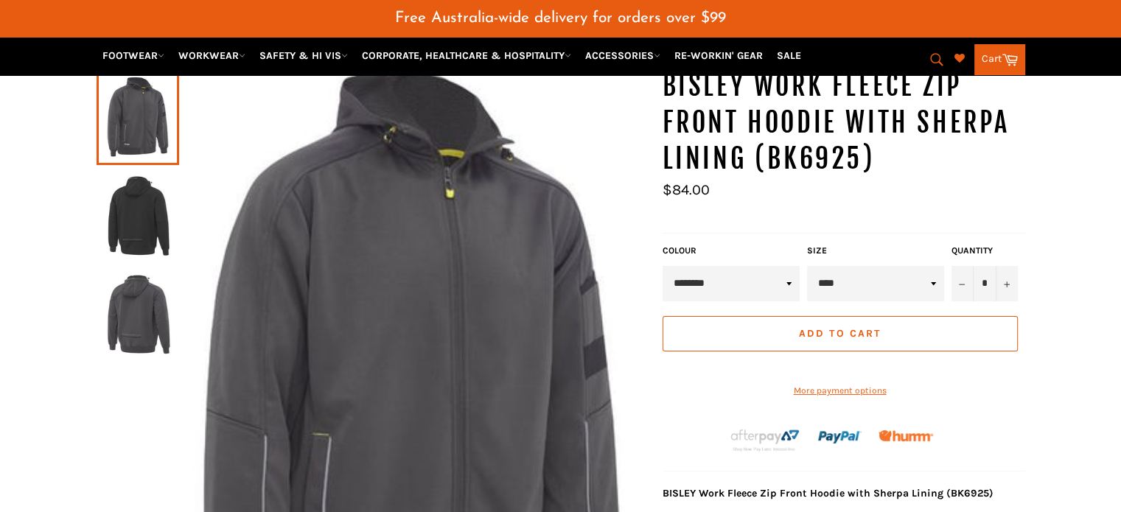
click at [763, 266] on select "***** ******** ****" at bounding box center [731, 283] width 137 height 35
select select "****"
click at [663, 266] on select "***** ******** ****" at bounding box center [731, 283] width 137 height 35
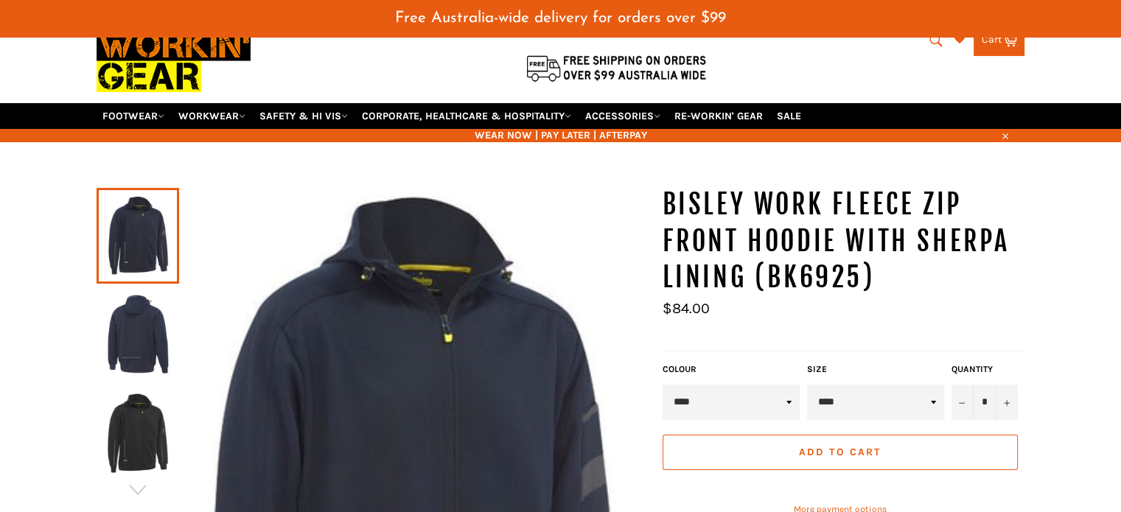
scroll to position [36, 0]
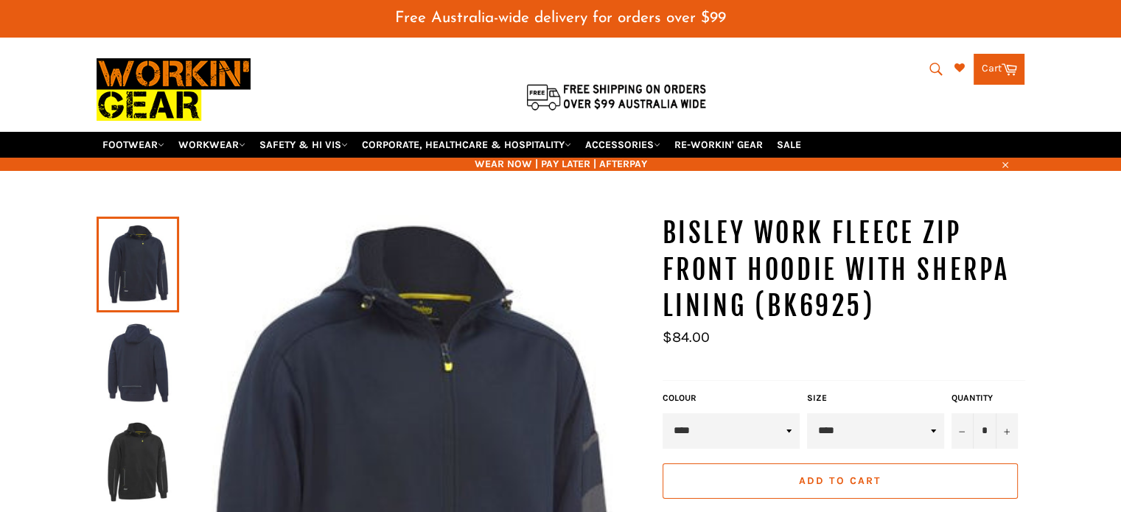
click at [130, 247] on link at bounding box center [138, 265] width 83 height 96
click at [133, 334] on img at bounding box center [138, 363] width 68 height 81
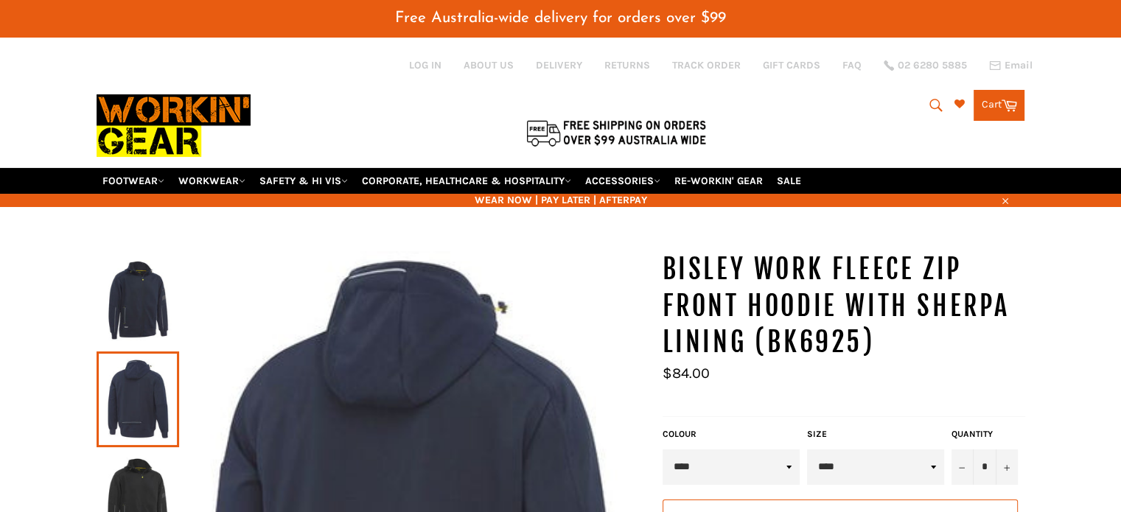
scroll to position [147, 0]
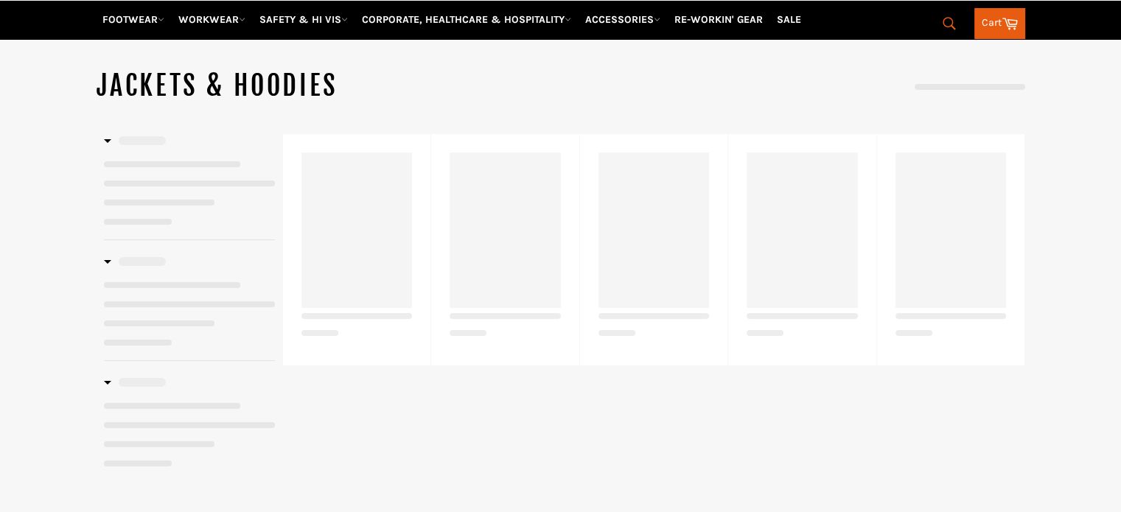
select select "**********"
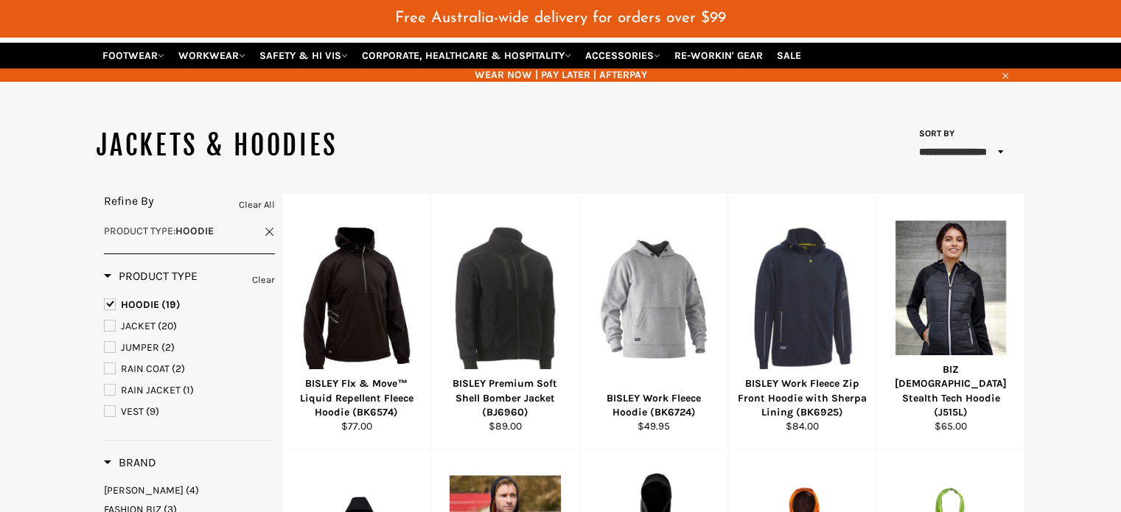
scroll to position [79, 0]
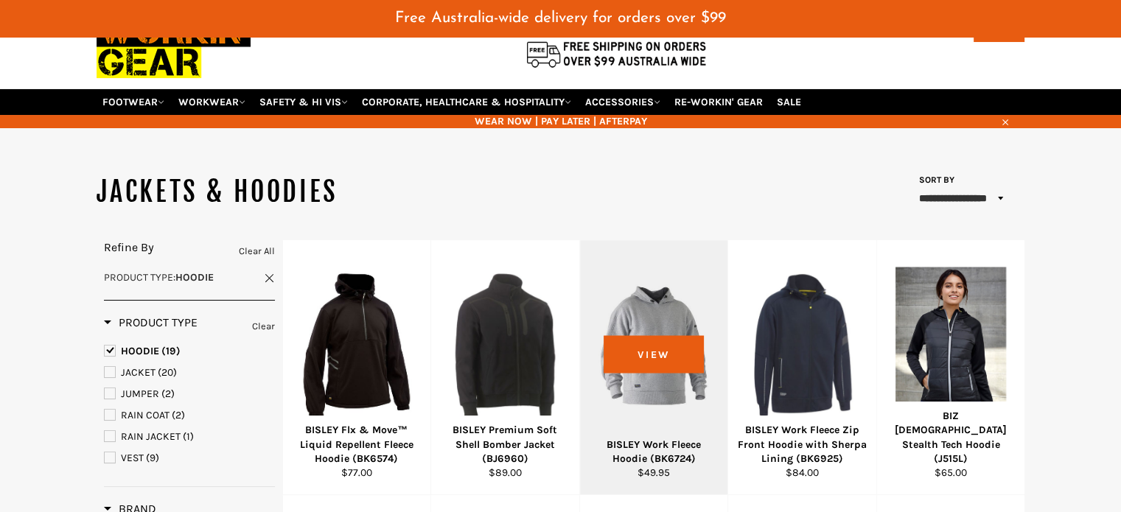
click at [669, 438] on div "BISLEY Work Fleece Hoodie (BK6724)" at bounding box center [654, 452] width 130 height 29
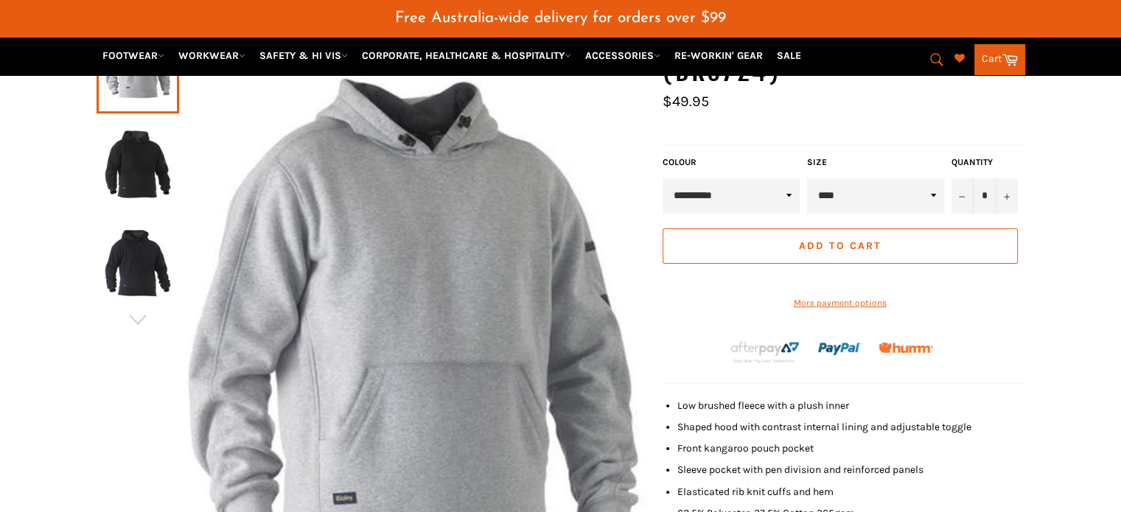
scroll to position [184, 0]
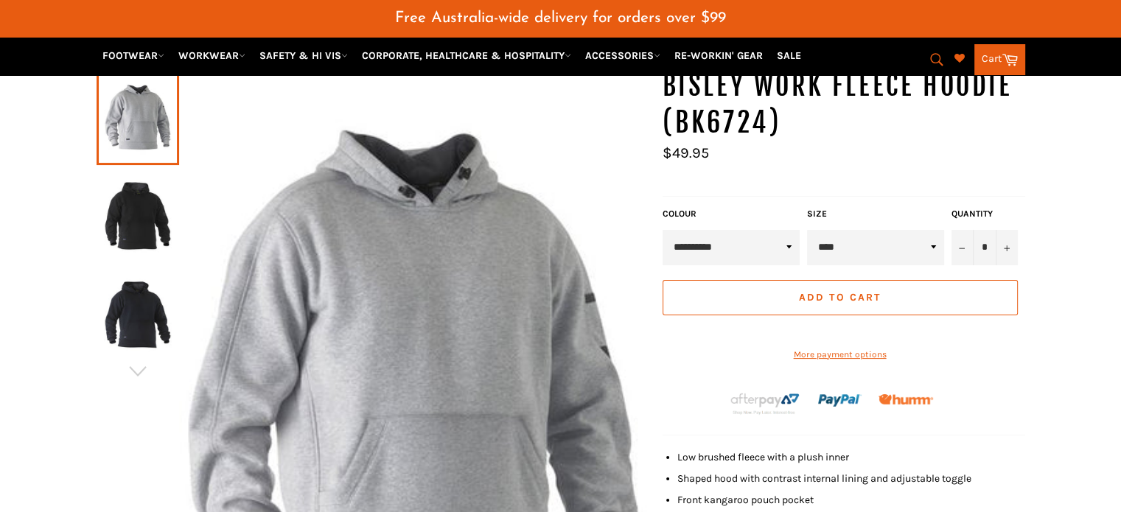
click at [146, 274] on img at bounding box center [138, 314] width 68 height 81
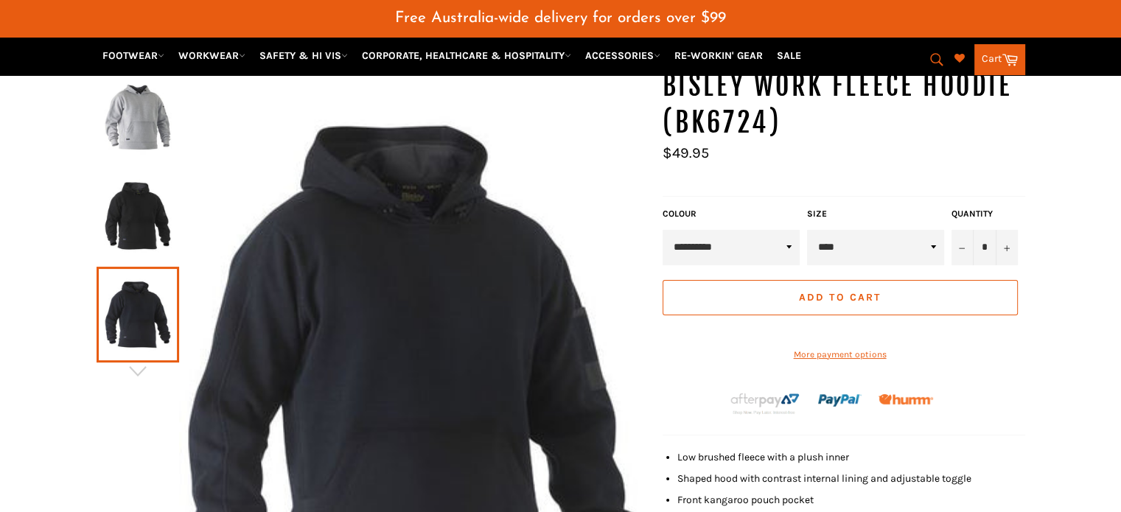
click at [107, 195] on img at bounding box center [138, 215] width 68 height 81
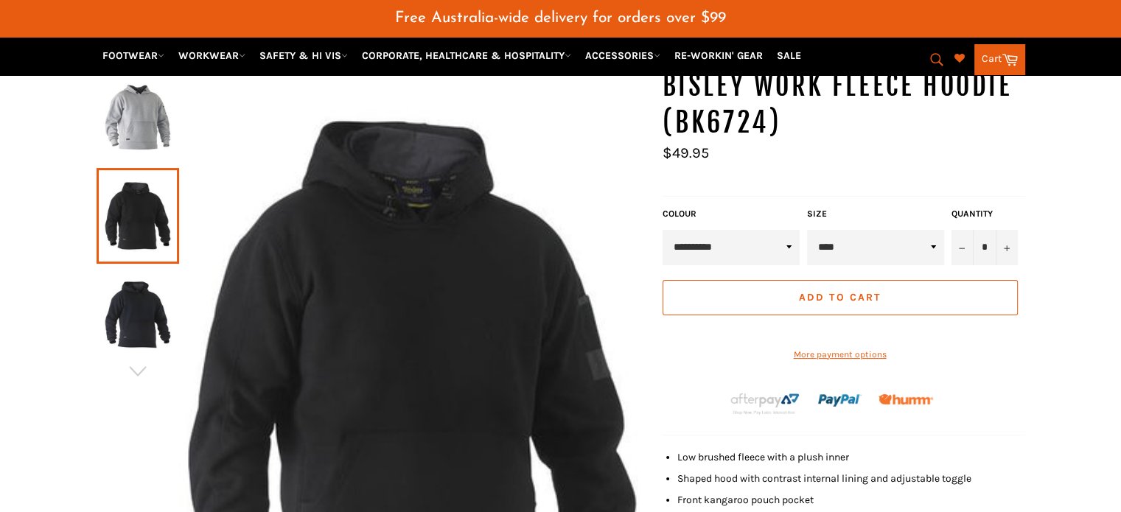
click at [785, 230] on select "**********" at bounding box center [731, 247] width 137 height 35
select select "****"
click at [663, 230] on select "**********" at bounding box center [731, 247] width 137 height 35
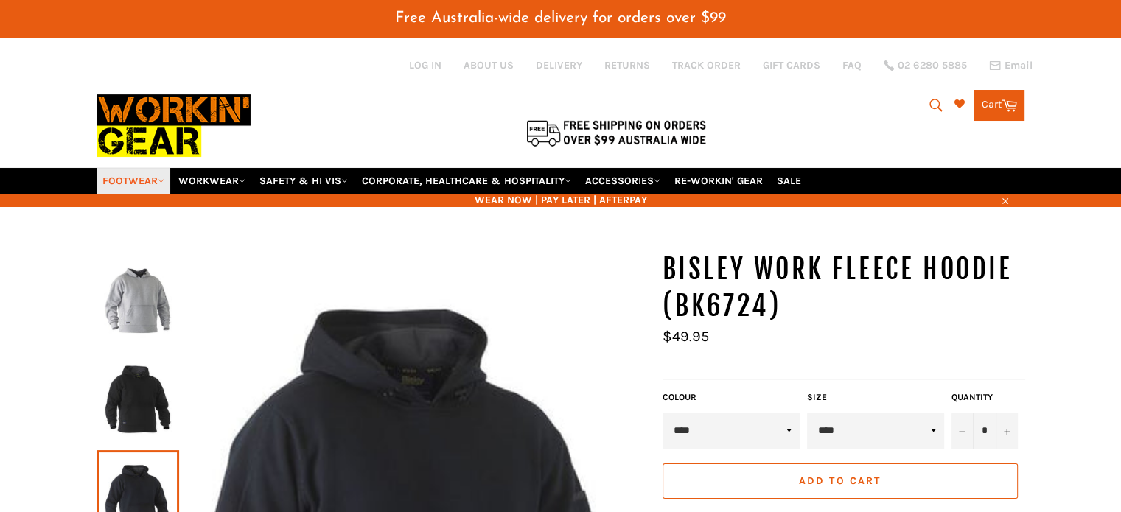
click at [154, 168] on link "FOOTWEAR" at bounding box center [134, 181] width 74 height 26
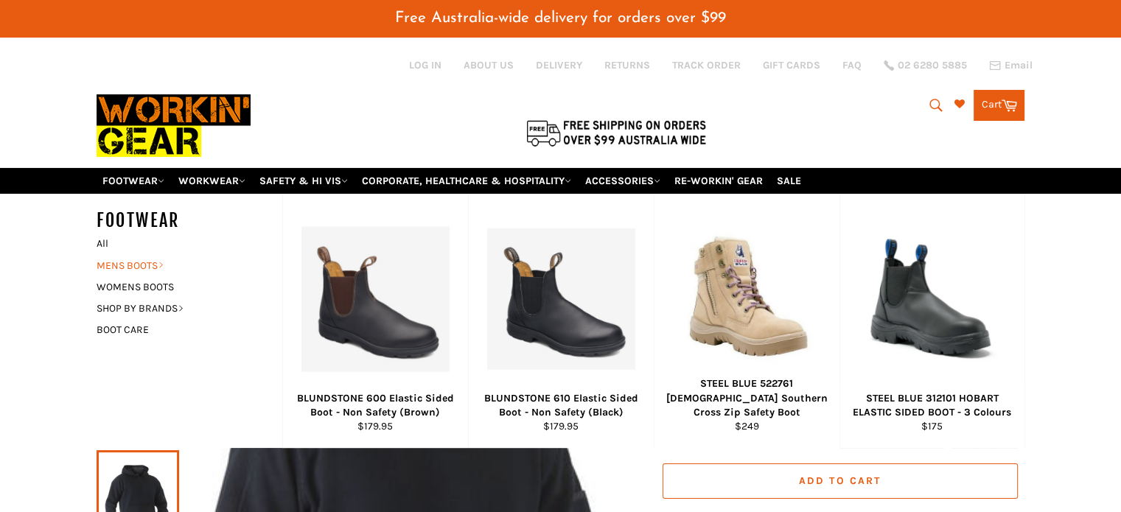
click at [119, 255] on link "MENS BOOTS" at bounding box center [178, 265] width 178 height 21
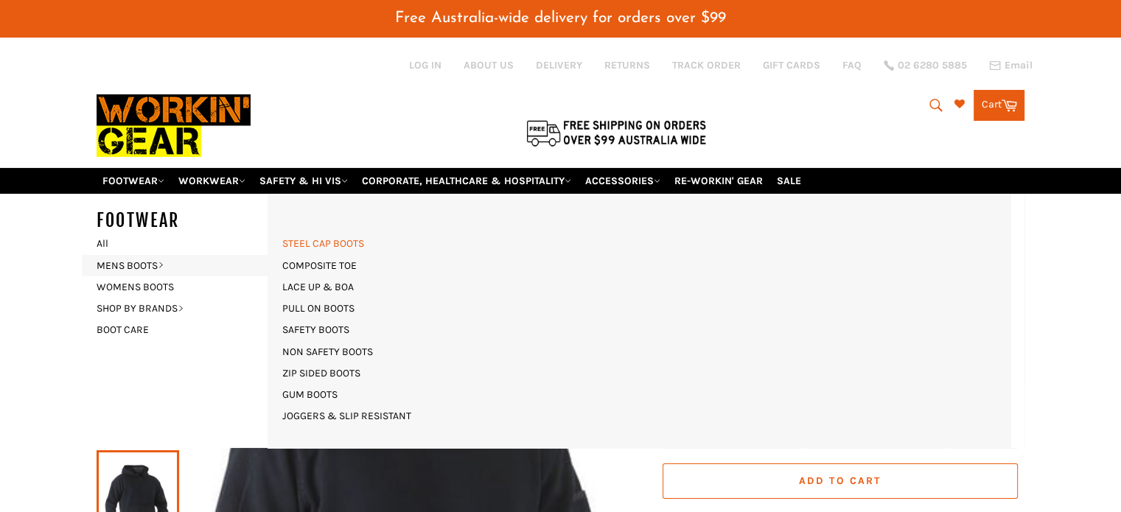
click at [320, 233] on link "STEEL CAP BOOTS" at bounding box center [323, 243] width 97 height 21
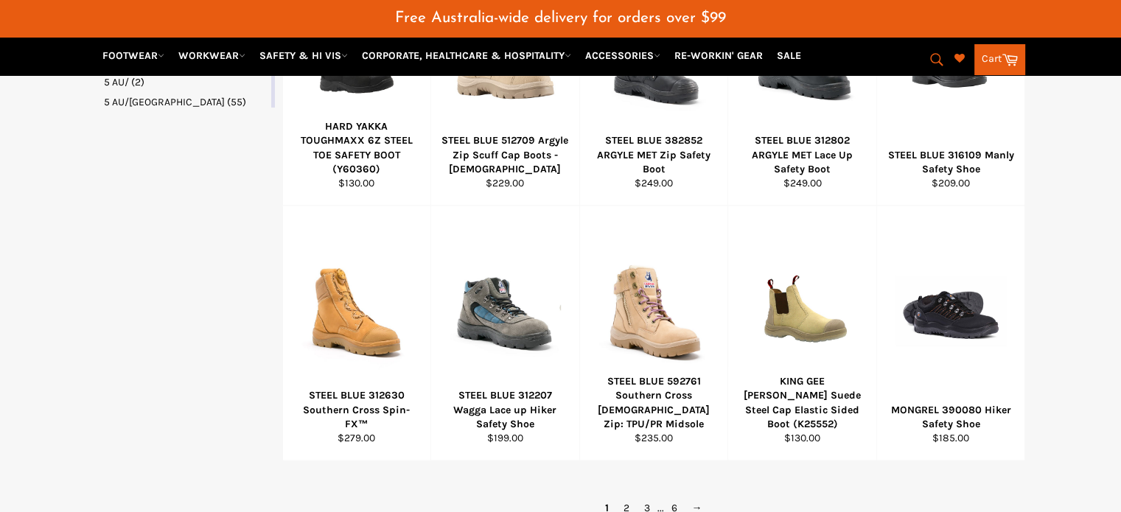
scroll to position [958, 0]
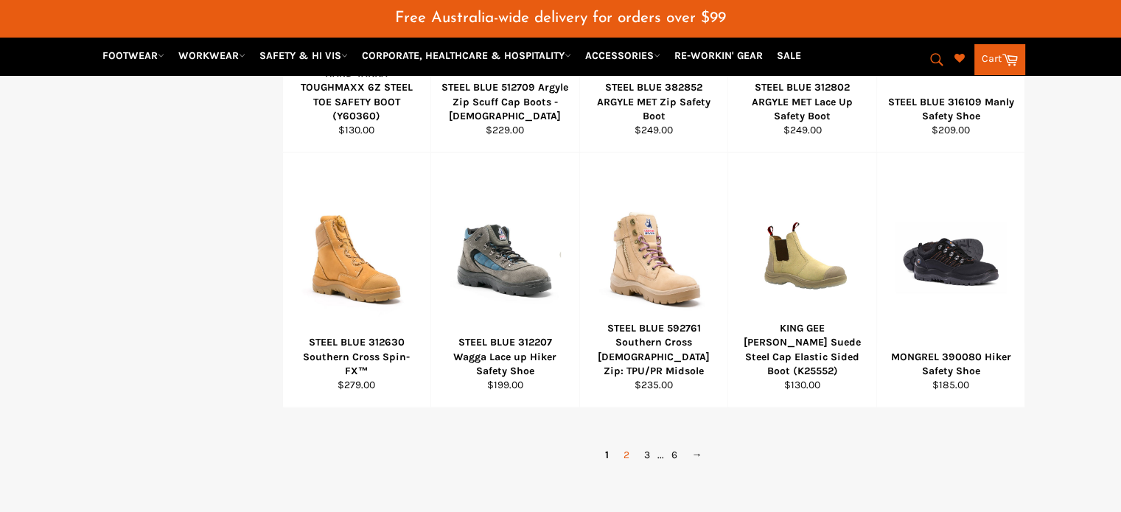
click at [624, 445] on link "2" at bounding box center [626, 455] width 21 height 21
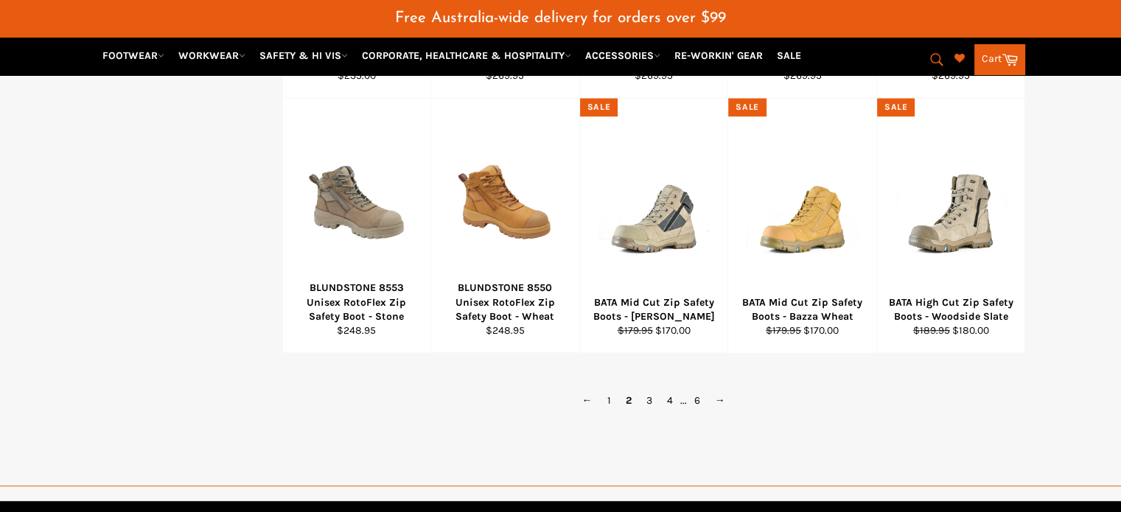
scroll to position [1101, 0]
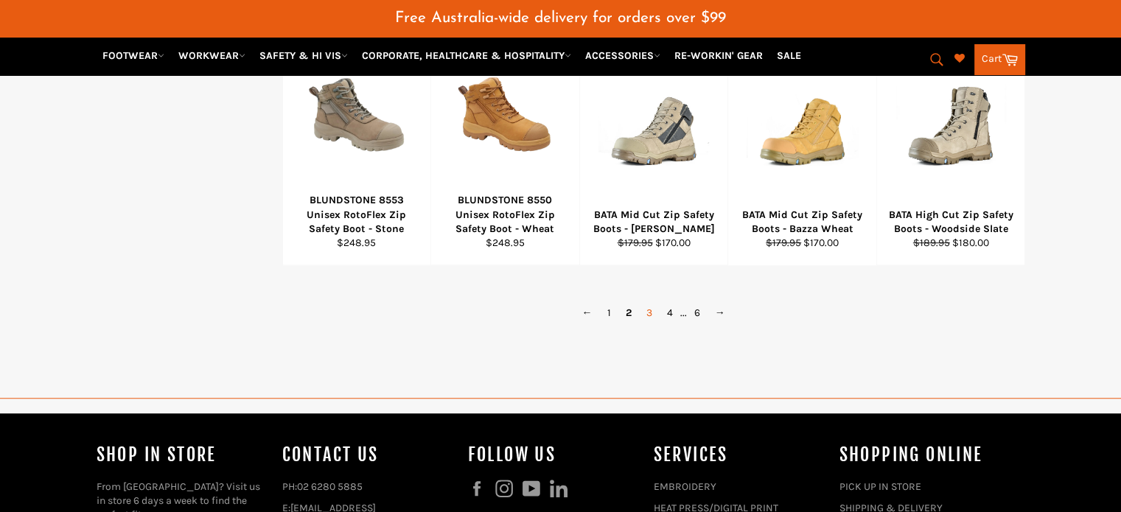
click at [652, 302] on link "3" at bounding box center [649, 312] width 21 height 21
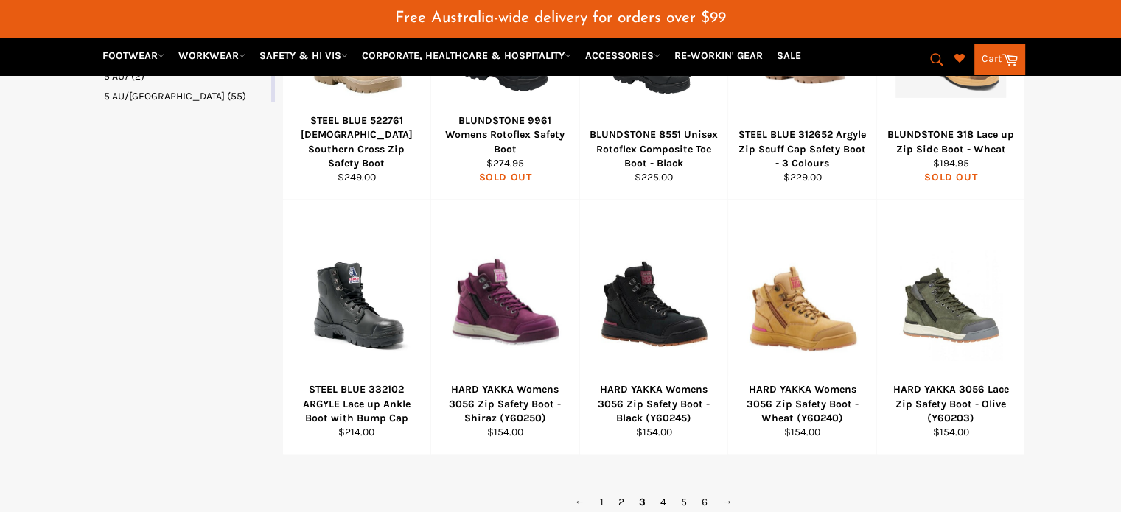
scroll to position [1101, 0]
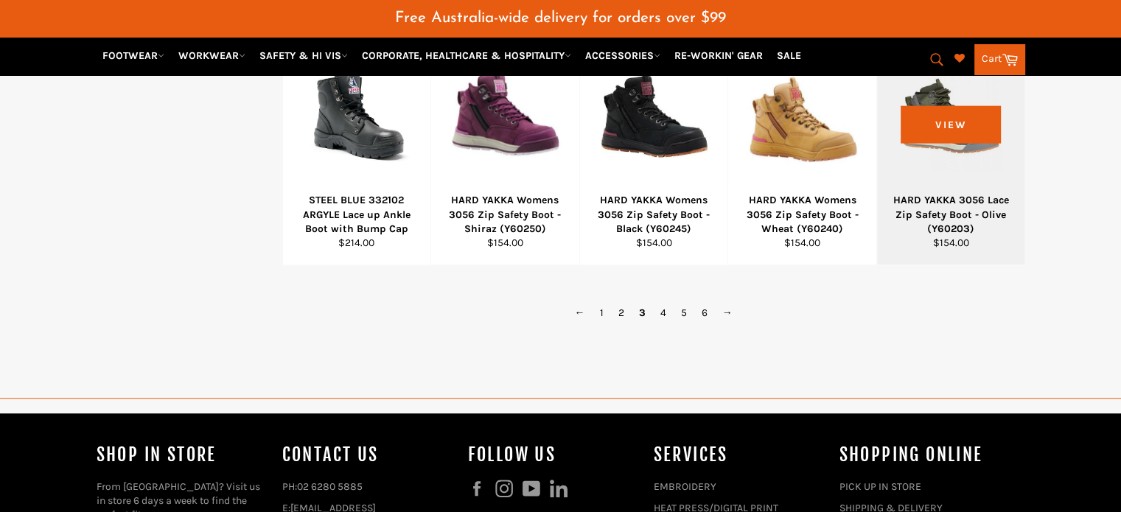
click at [944, 193] on div "HARD YAKKA 3056 Lace Zip Safety Boot - Olive (Y60203)" at bounding box center [951, 214] width 130 height 43
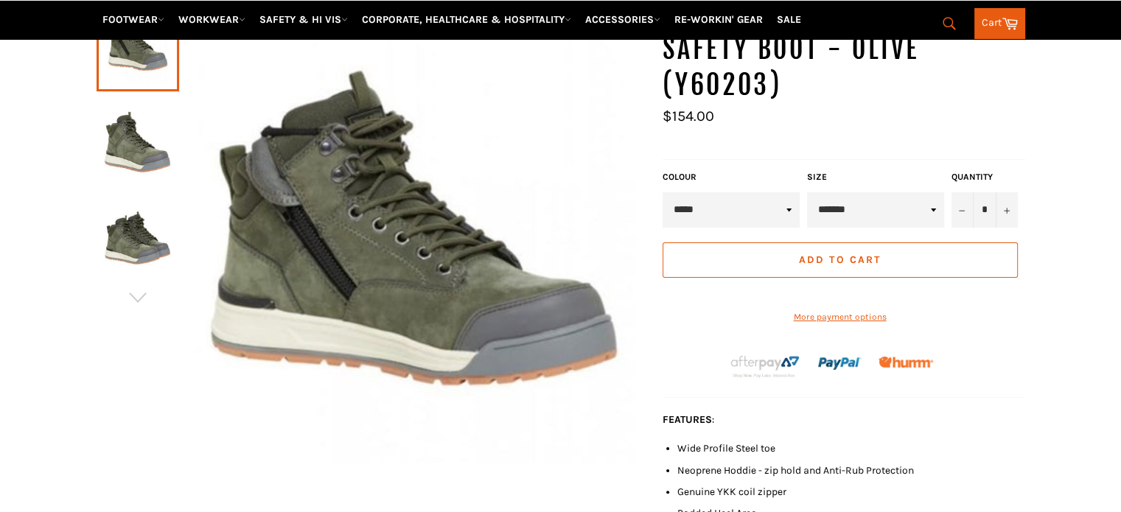
scroll to position [257, 0]
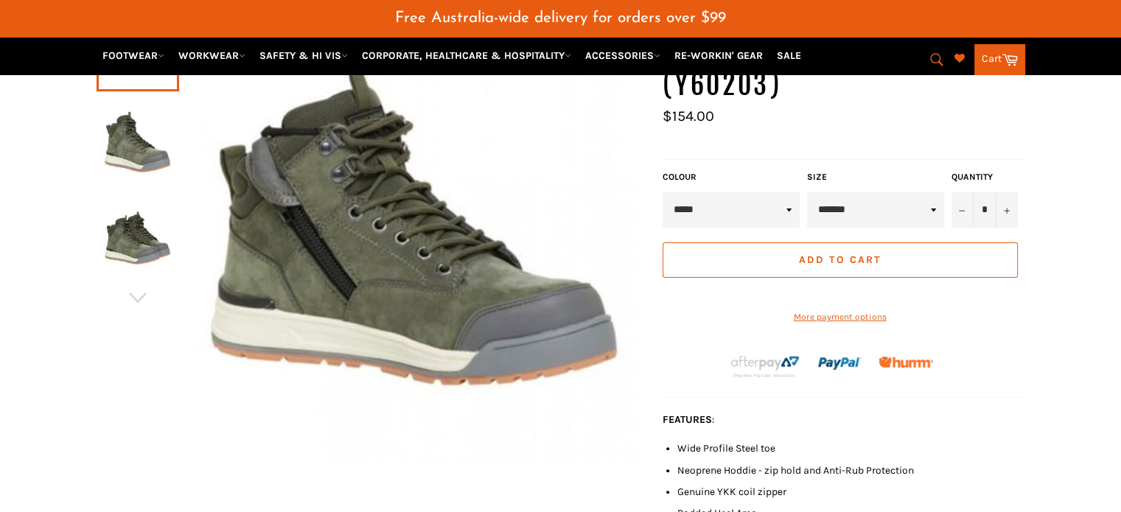
click at [151, 218] on img at bounding box center [138, 241] width 68 height 81
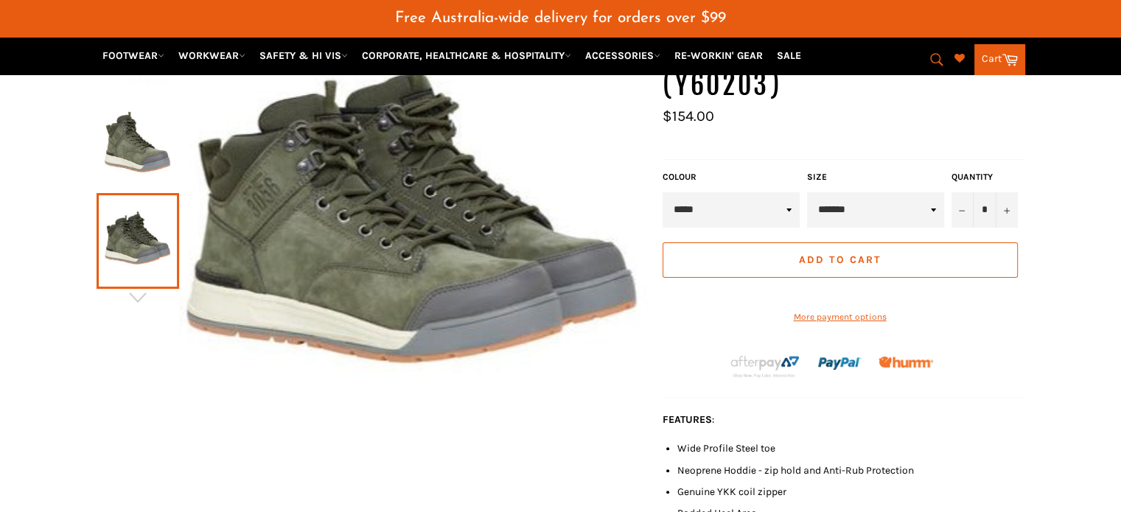
click at [142, 299] on div at bounding box center [372, 237] width 551 height 487
click at [136, 287] on icon "button" at bounding box center [138, 298] width 22 height 22
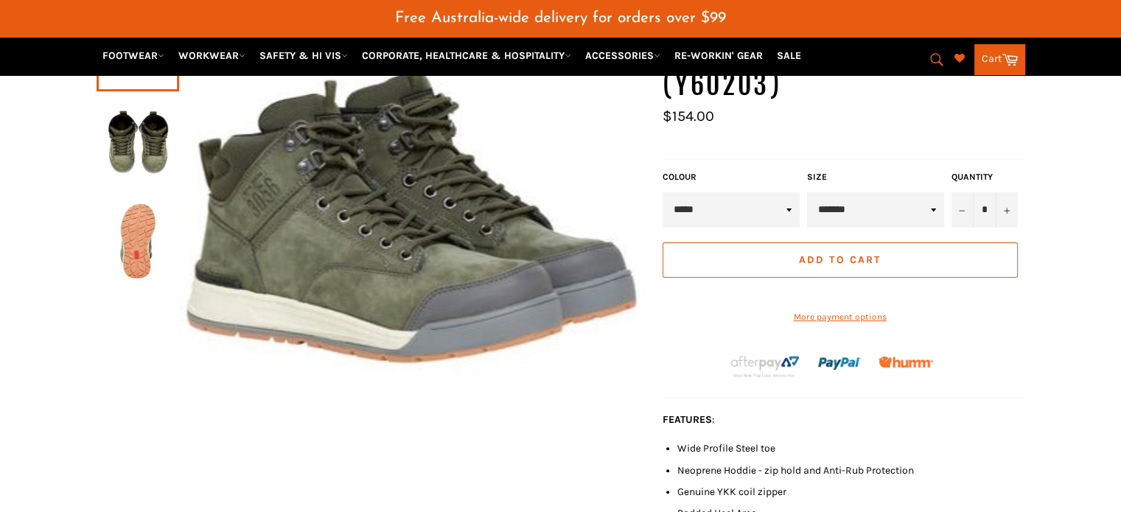
click at [134, 240] on img at bounding box center [138, 241] width 68 height 81
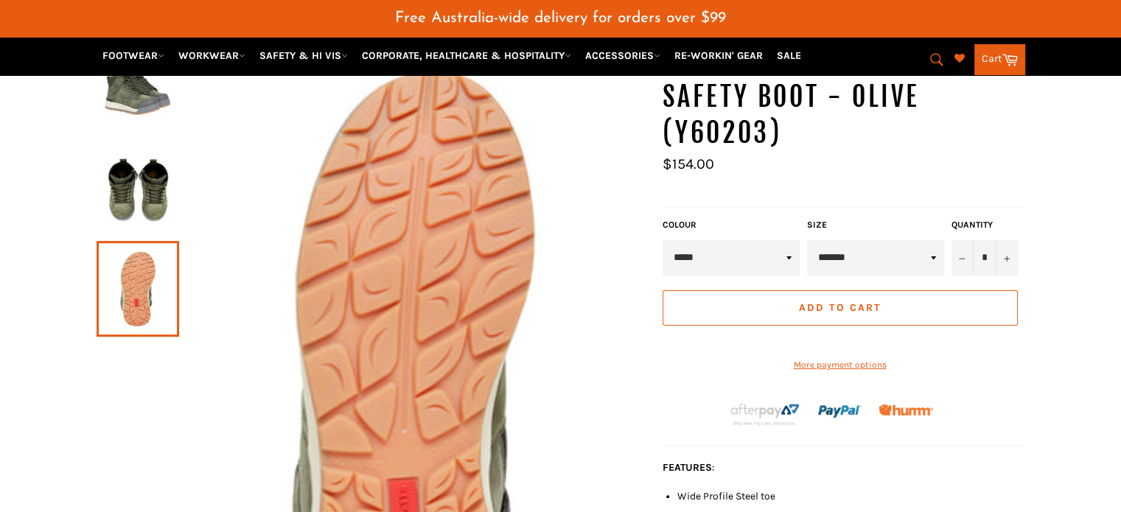
scroll to position [36, 0]
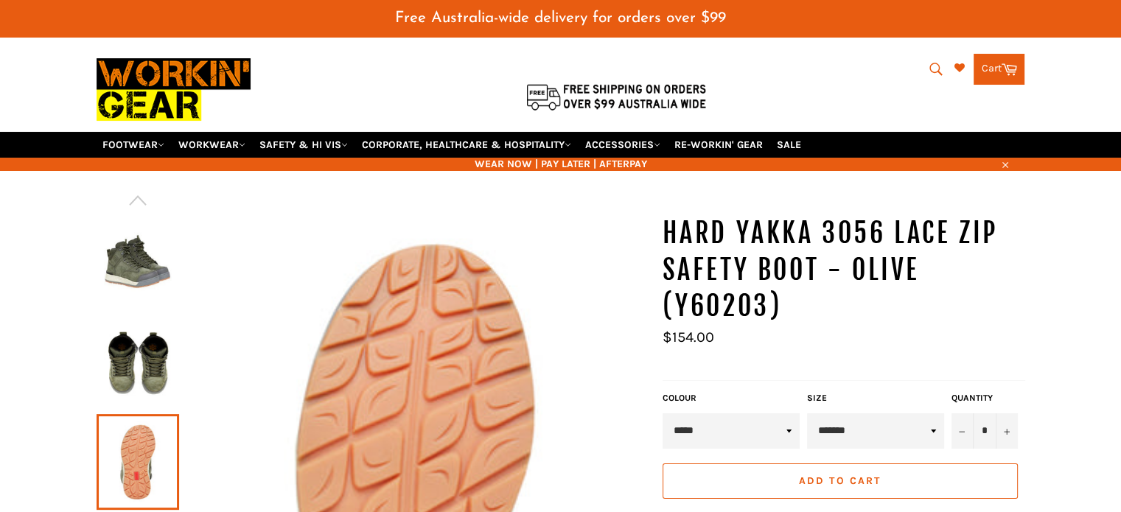
click at [133, 327] on img at bounding box center [138, 363] width 68 height 81
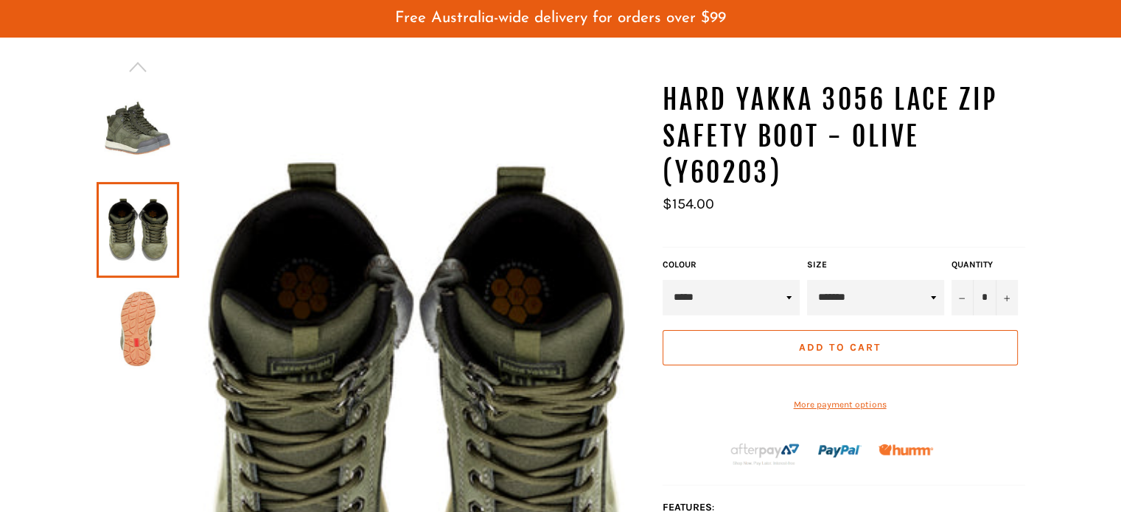
scroll to position [110, 0]
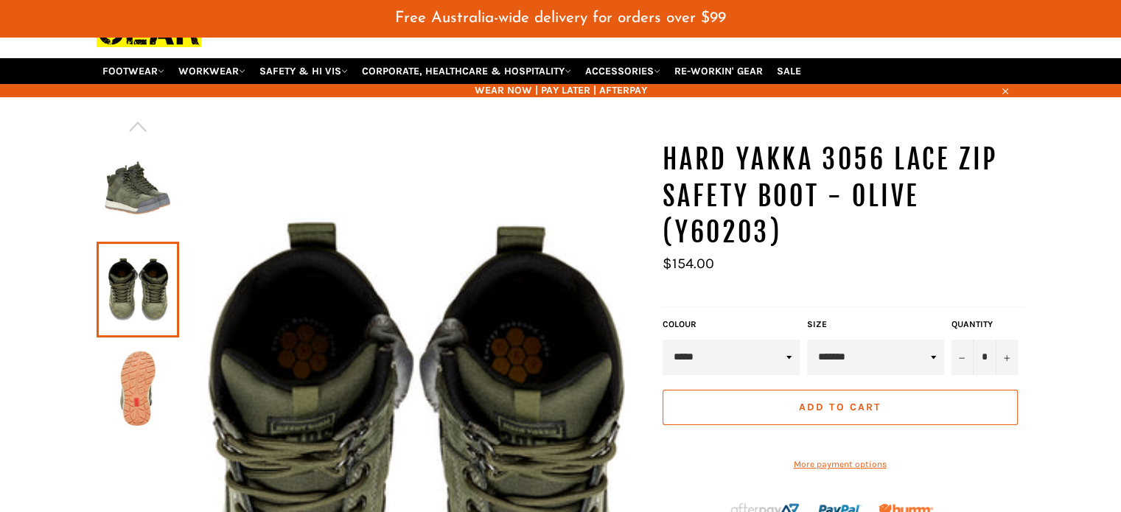
click at [137, 173] on img at bounding box center [138, 190] width 68 height 81
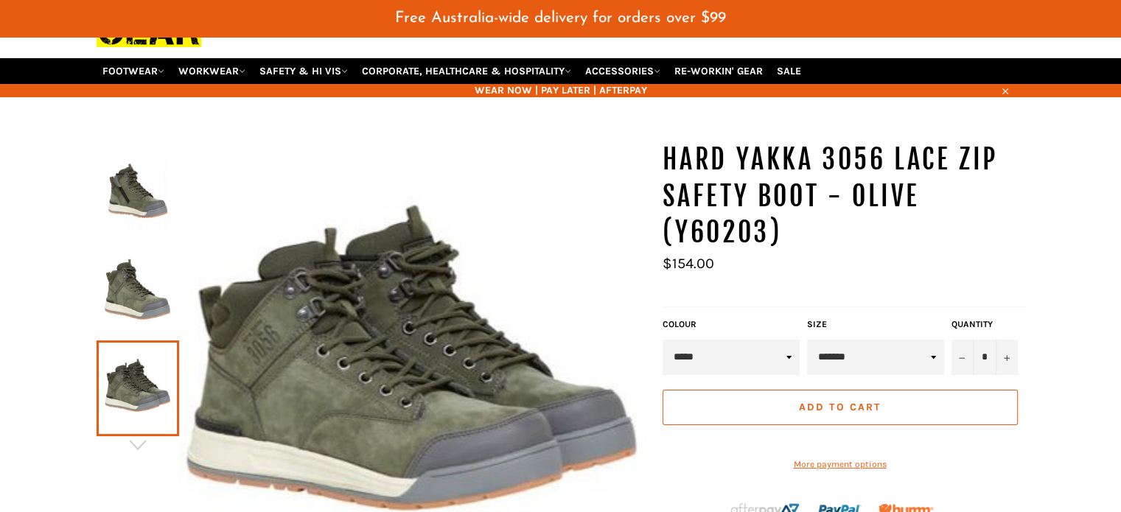
click at [742, 341] on select "*****" at bounding box center [731, 357] width 137 height 35
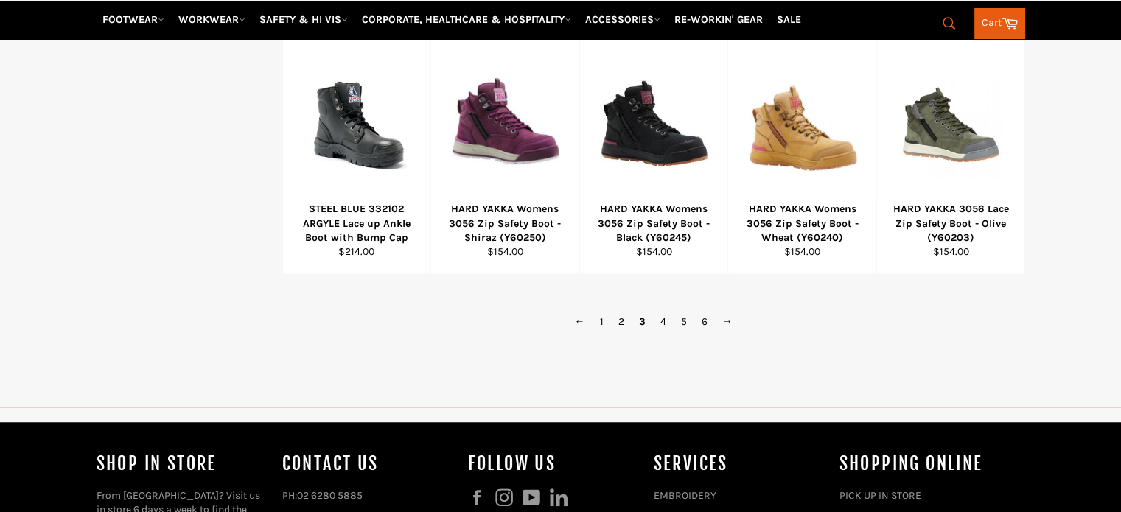
scroll to position [1092, 0]
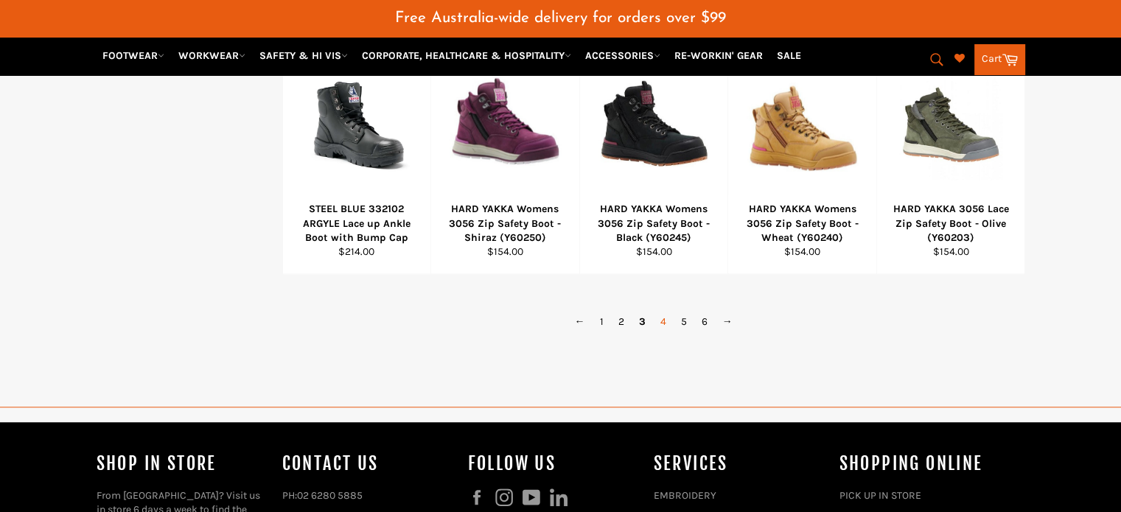
click at [666, 311] on link "4" at bounding box center [663, 321] width 21 height 21
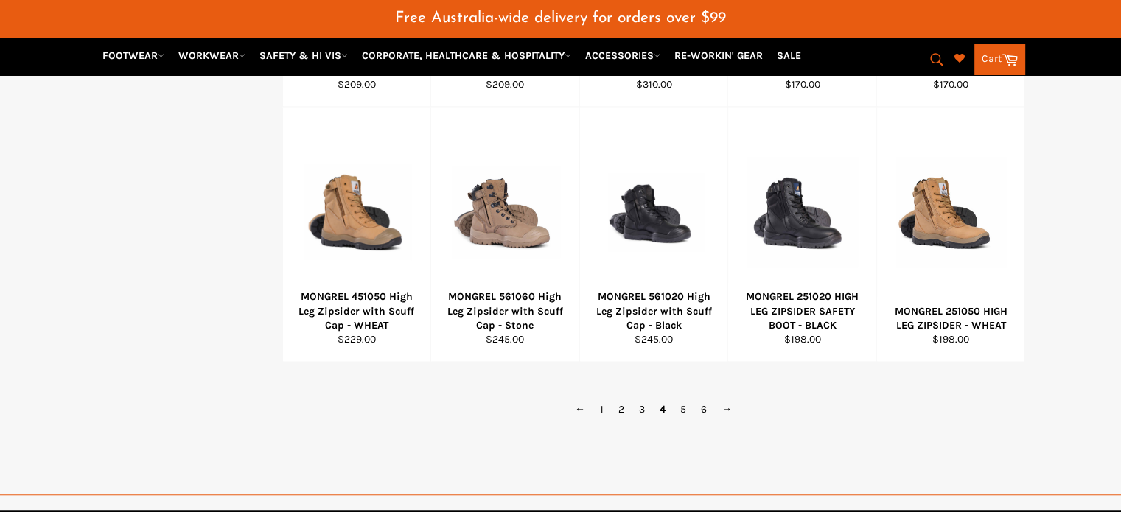
scroll to position [1027, 0]
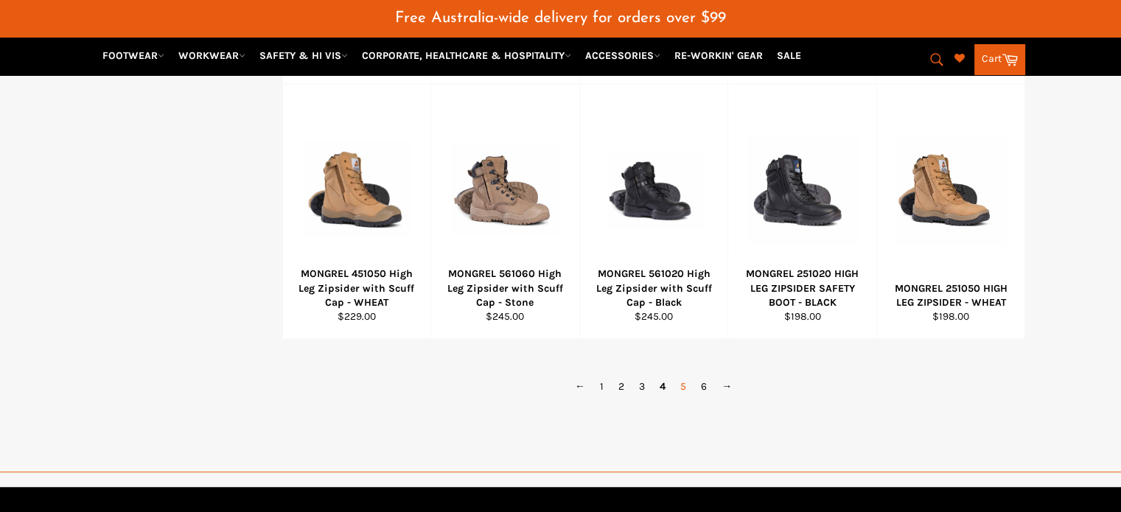
click at [683, 376] on link "5" at bounding box center [683, 386] width 21 height 21
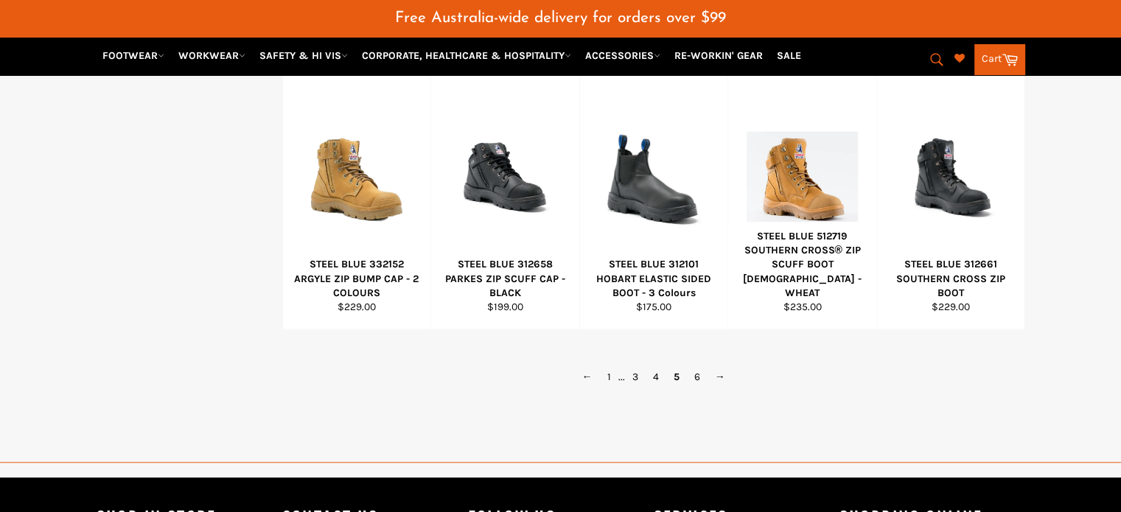
scroll to position [1101, 0]
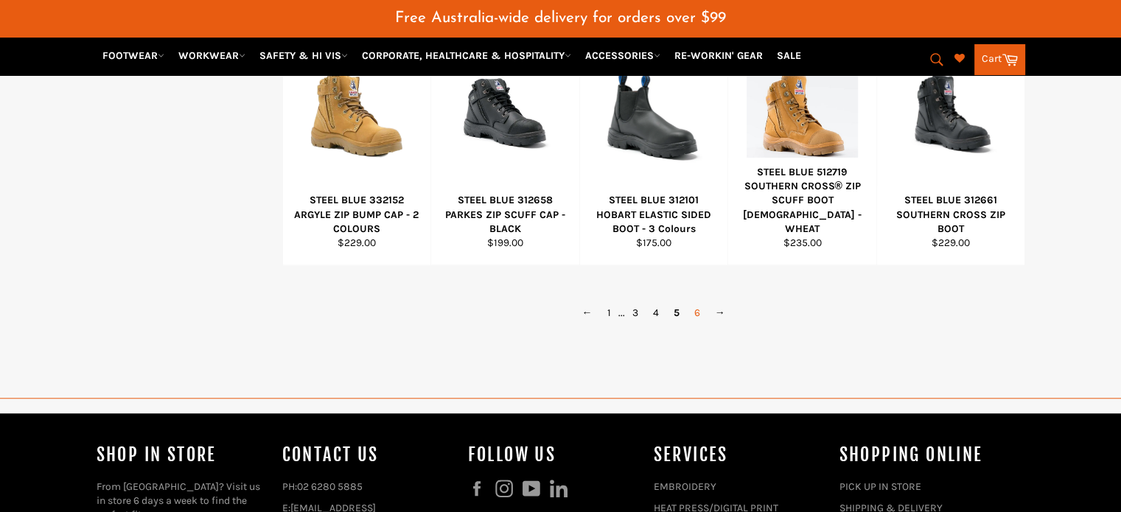
click at [697, 302] on link "6" at bounding box center [697, 312] width 21 height 21
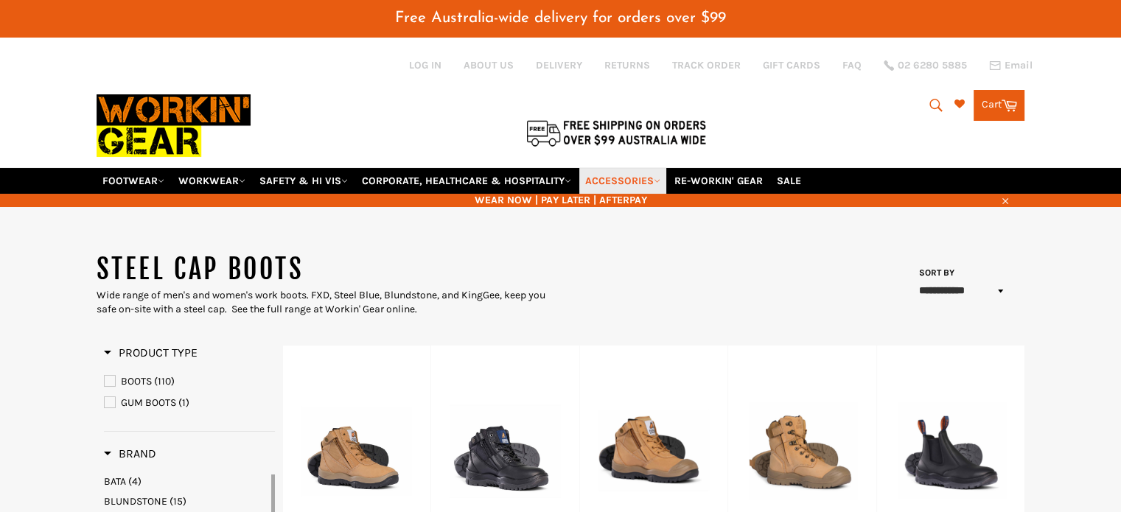
click at [633, 168] on link "ACCESSORIES" at bounding box center [622, 181] width 87 height 26
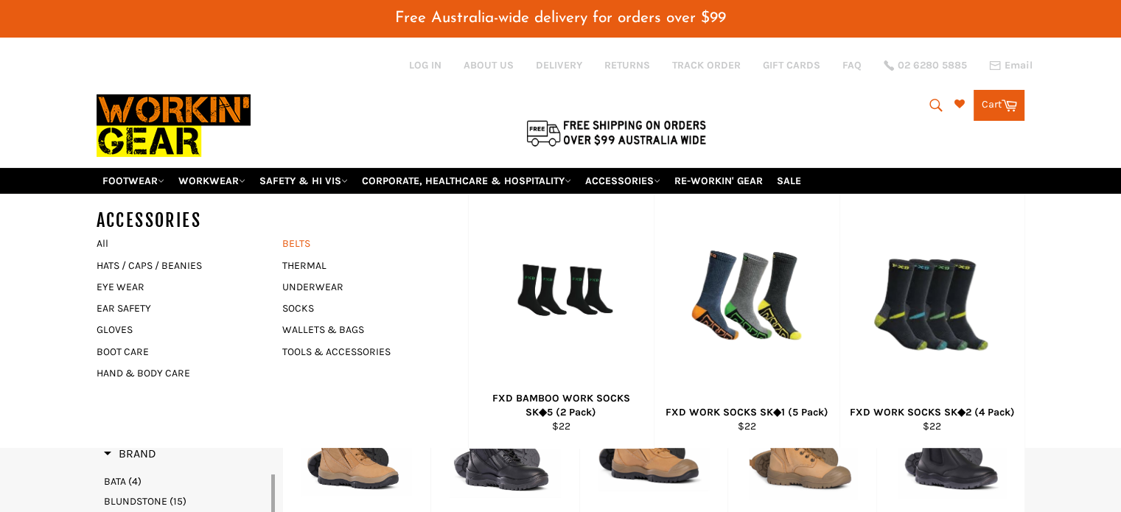
click at [299, 233] on link "BELTS" at bounding box center [364, 243] width 178 height 21
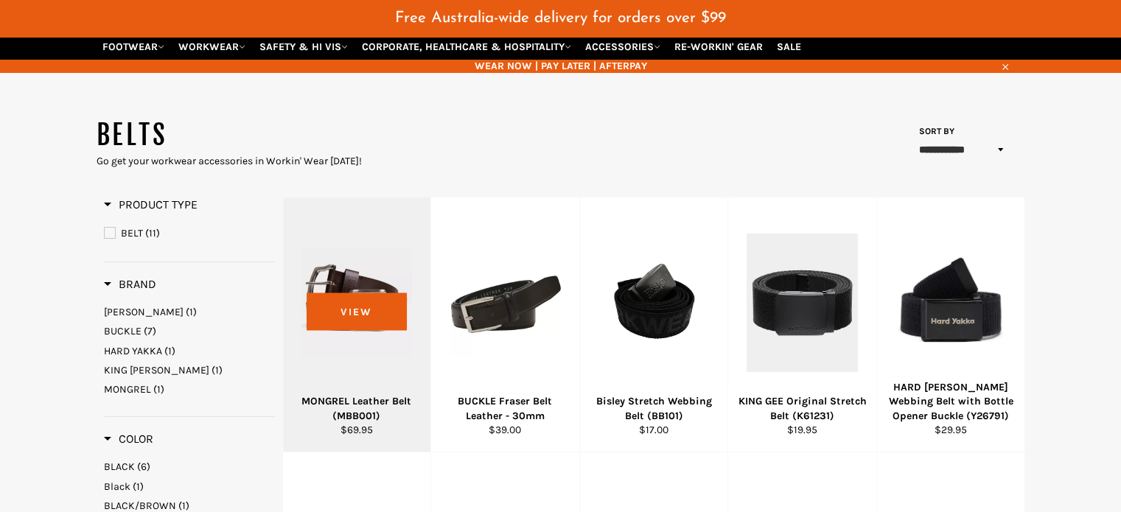
scroll to position [184, 0]
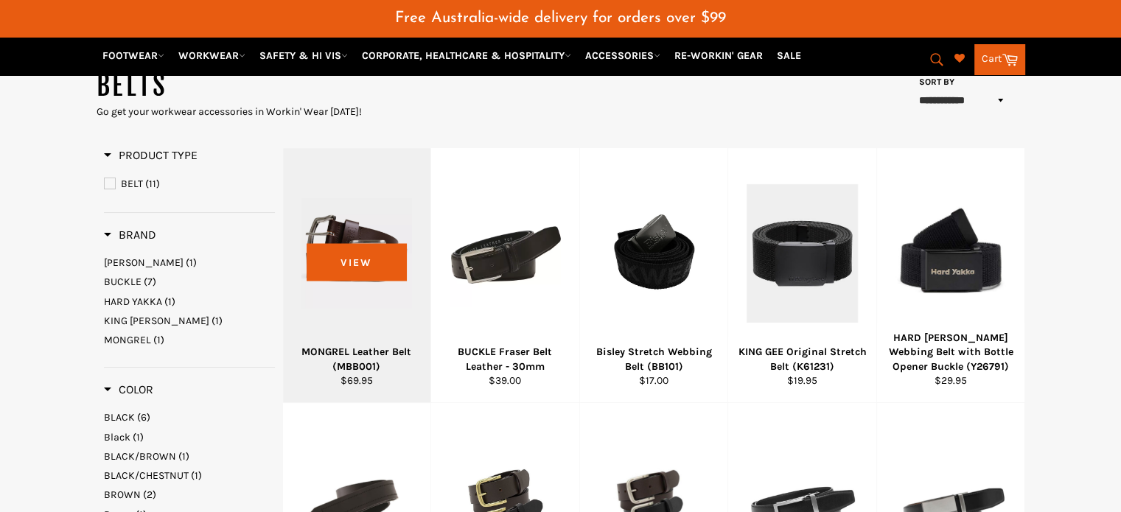
click at [361, 345] on div "MONGREL Leather Belt (MBB001)" at bounding box center [357, 359] width 130 height 29
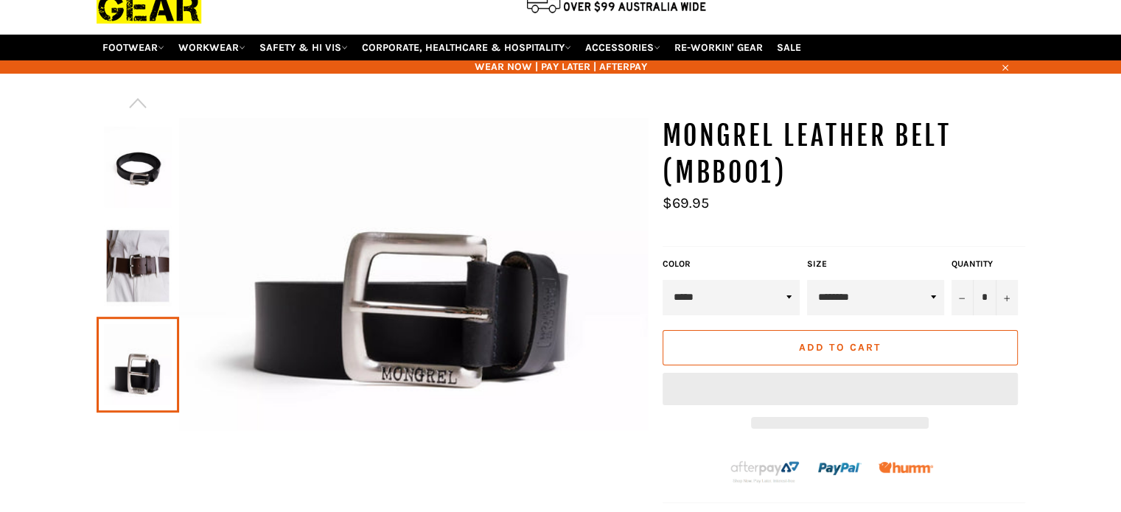
scroll to position [119, 0]
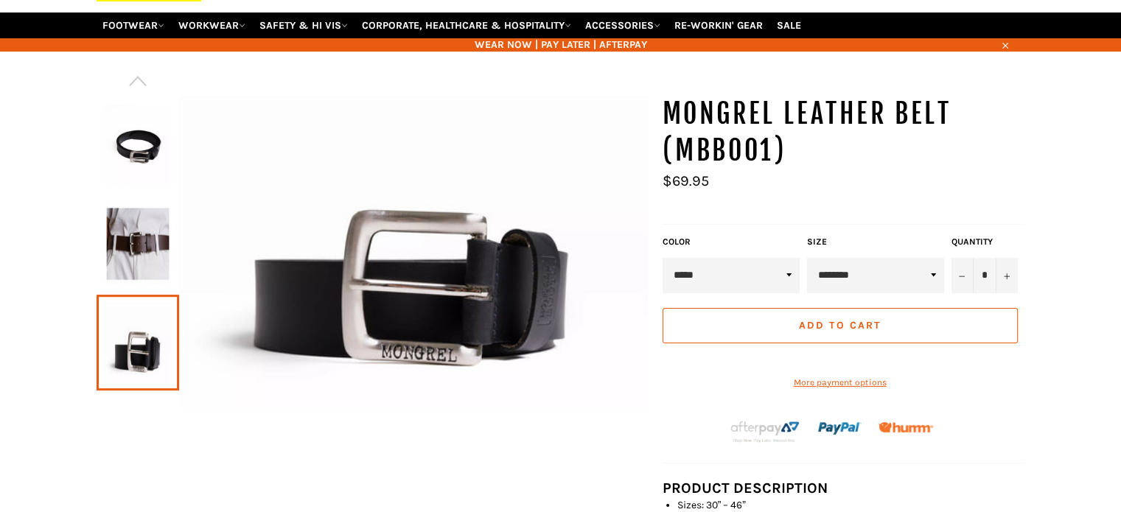
click at [748, 258] on select "***** *****" at bounding box center [731, 275] width 137 height 35
click at [123, 224] on img at bounding box center [138, 243] width 68 height 81
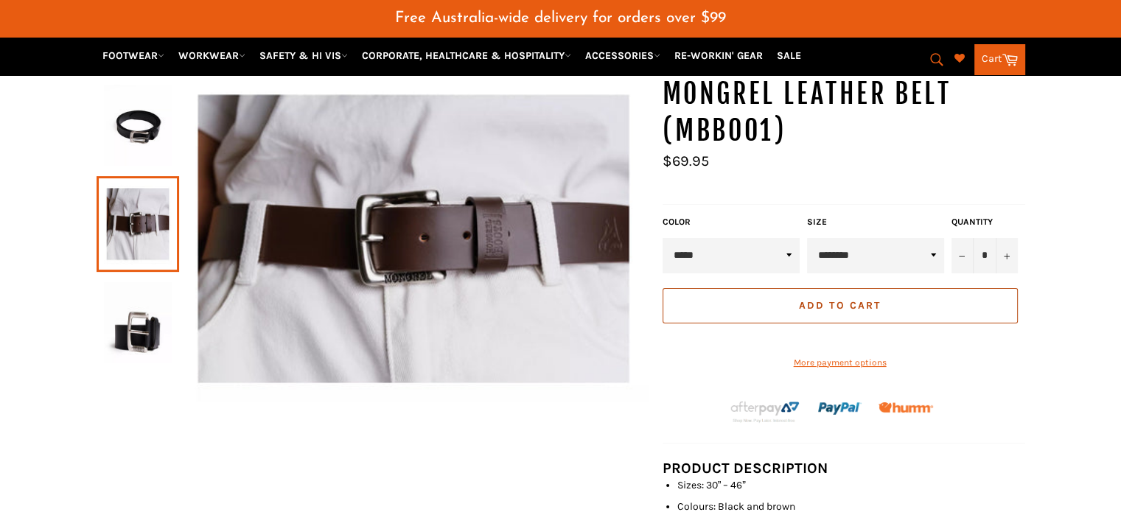
scroll to position [82, 0]
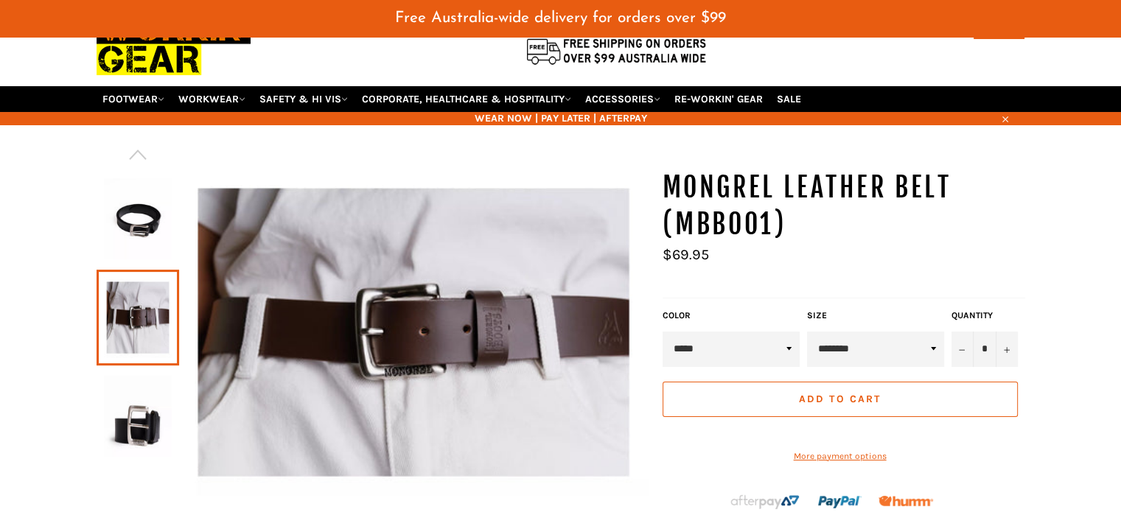
click at [913, 333] on select "**********" at bounding box center [875, 349] width 137 height 35
select select "********"
click at [807, 332] on select "**********" at bounding box center [875, 349] width 137 height 35
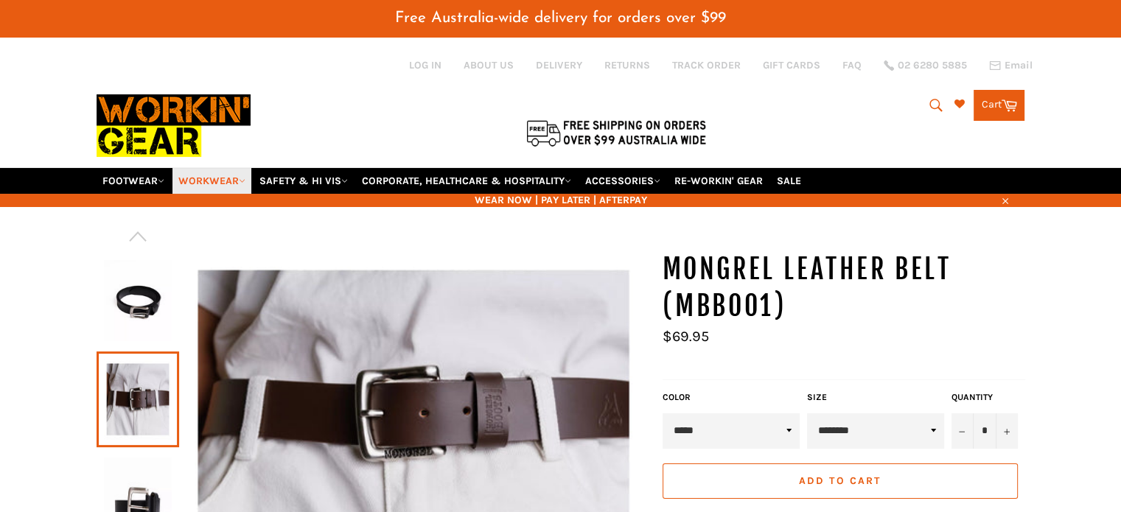
click at [215, 168] on link "WORKWEAR" at bounding box center [212, 181] width 79 height 26
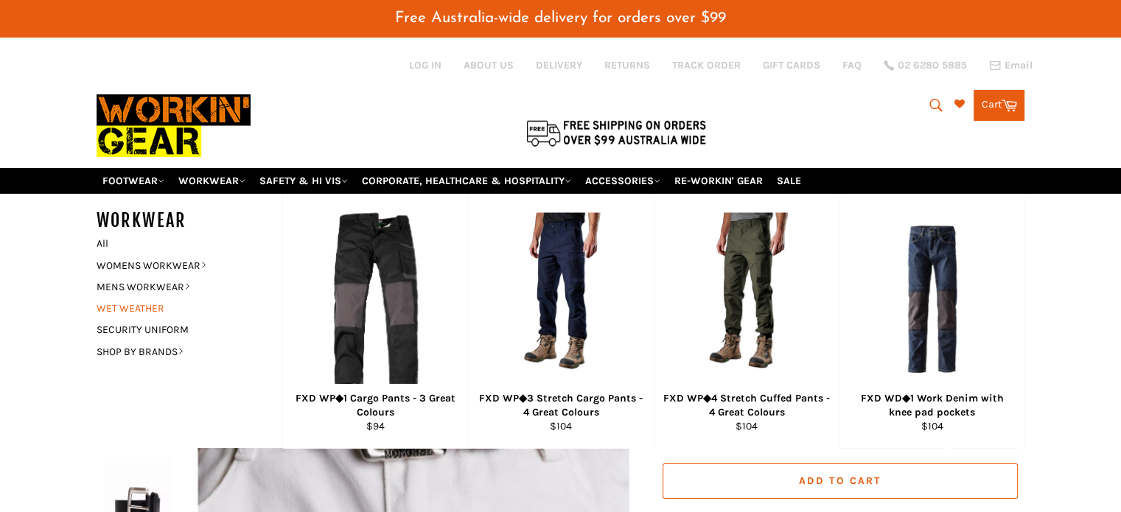
click at [119, 298] on link "WET WEATHER" at bounding box center [178, 308] width 178 height 21
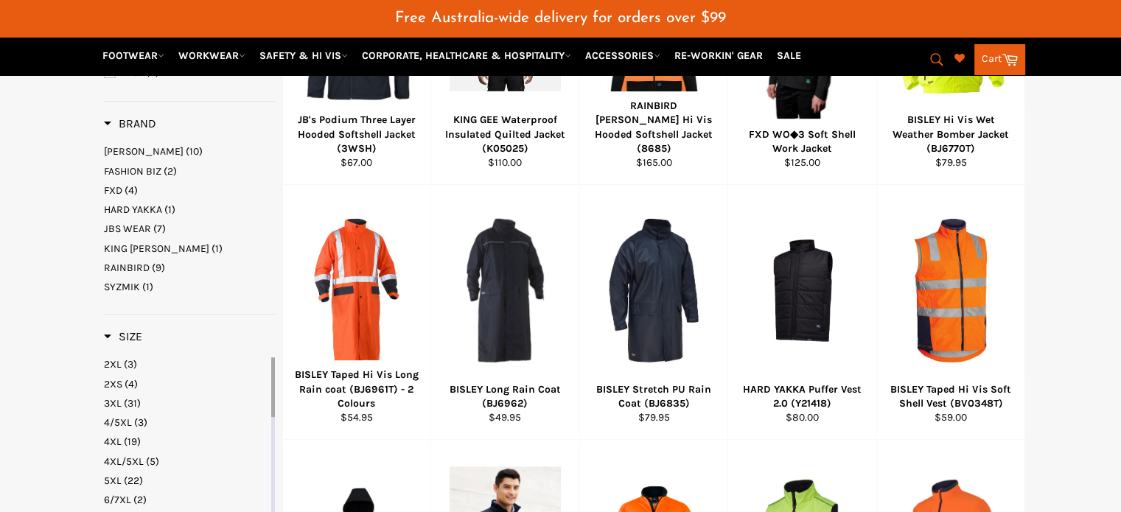
scroll to position [478, 0]
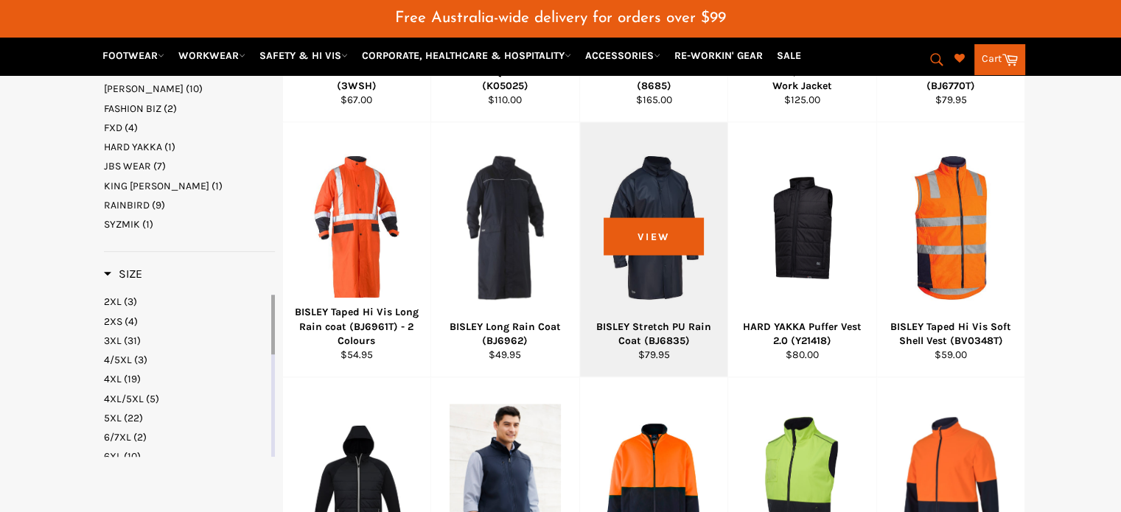
click at [640, 320] on div "BISLEY Stretch PU Rain Coat (BJ6835)" at bounding box center [654, 334] width 130 height 29
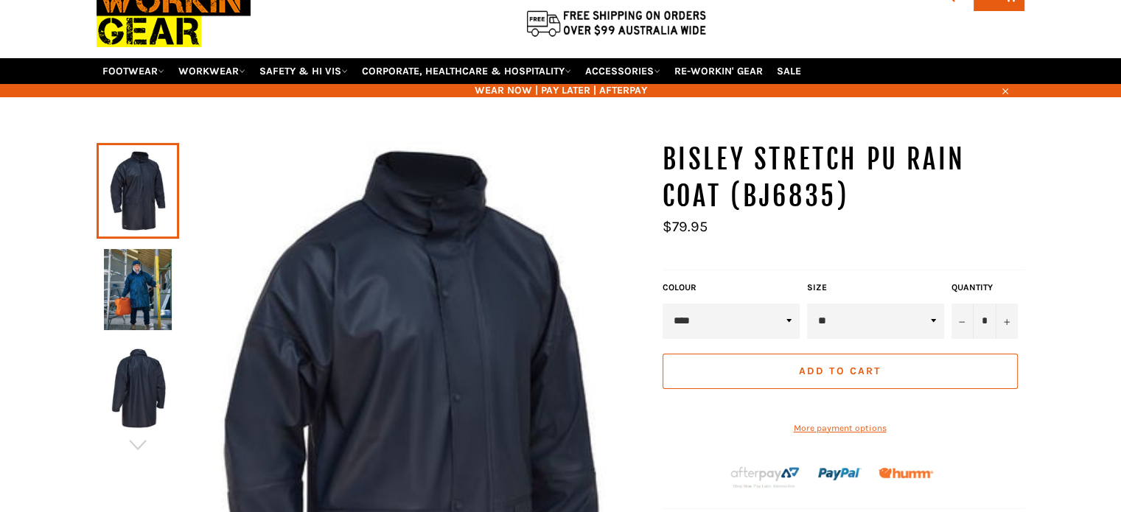
scroll to position [109, 0]
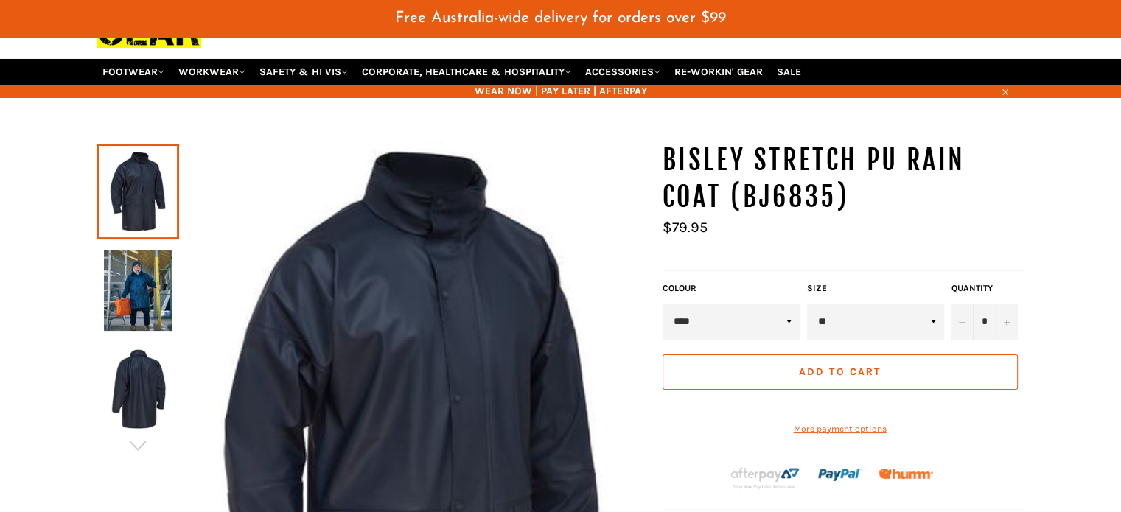
click at [130, 263] on img at bounding box center [138, 290] width 68 height 81
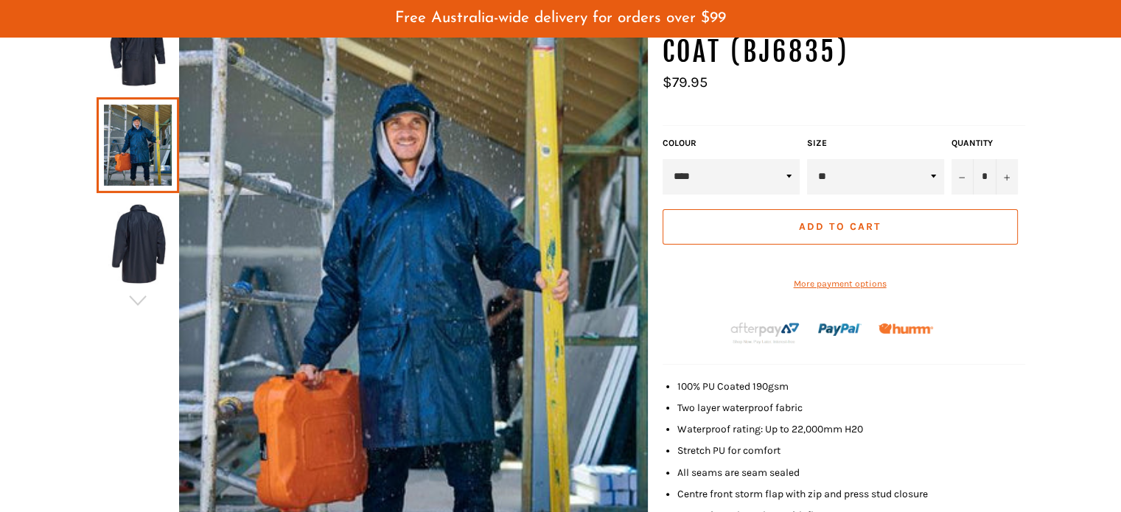
scroll to position [330, 0]
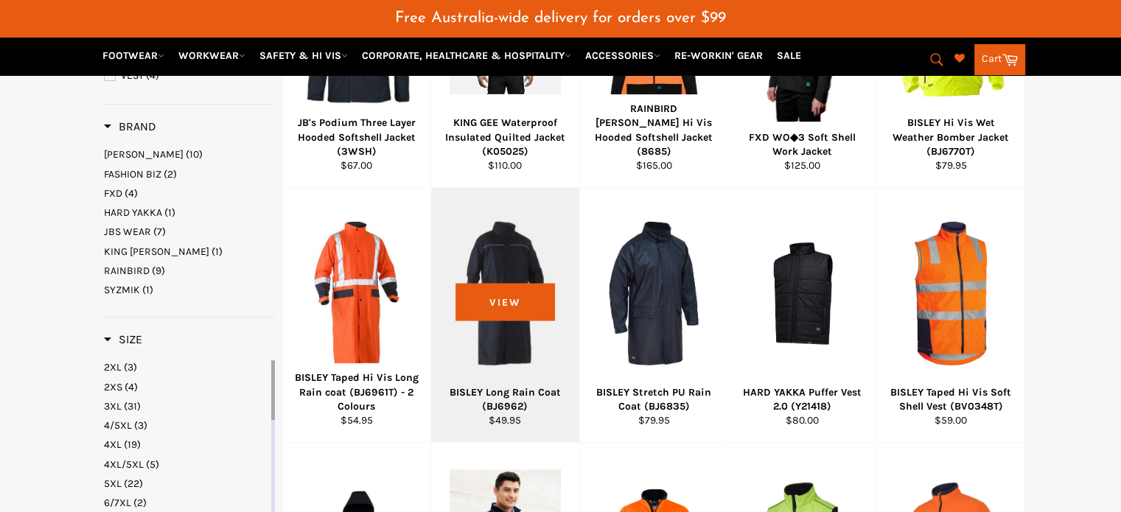
scroll to position [361, 0]
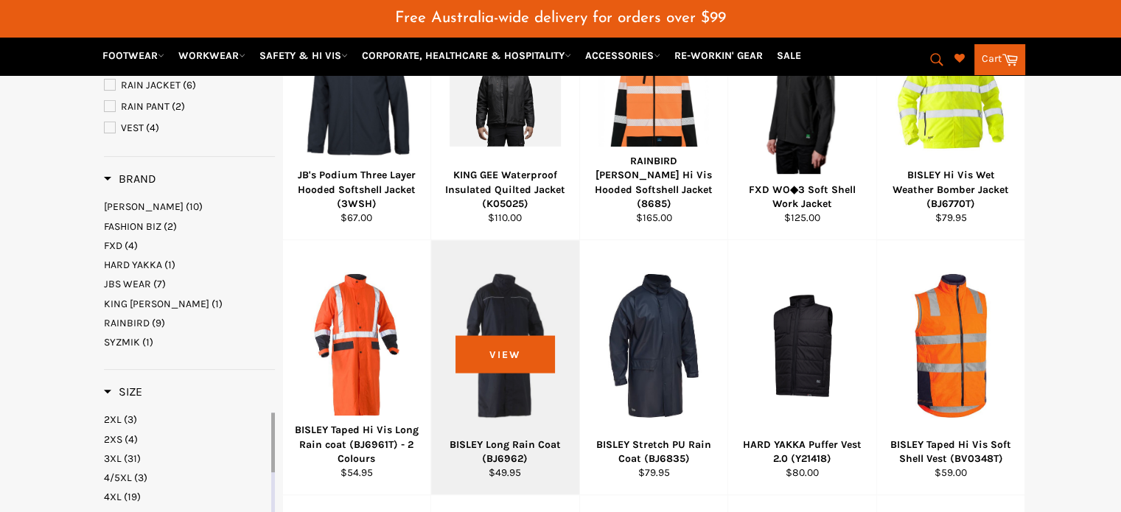
click at [492, 438] on div "BISLEY Long Rain Coat (BJ6962)" at bounding box center [506, 452] width 130 height 29
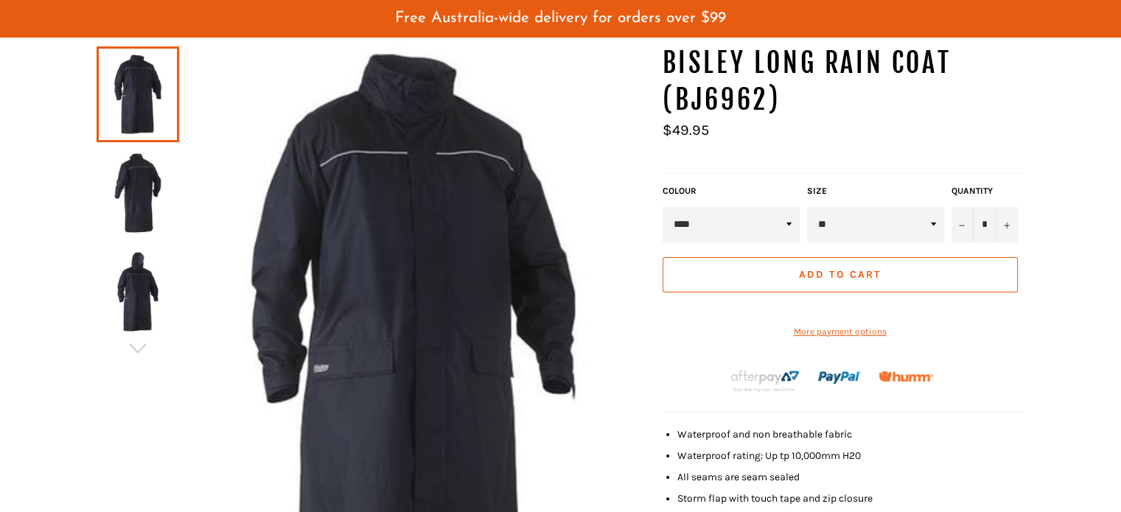
scroll to position [110, 0]
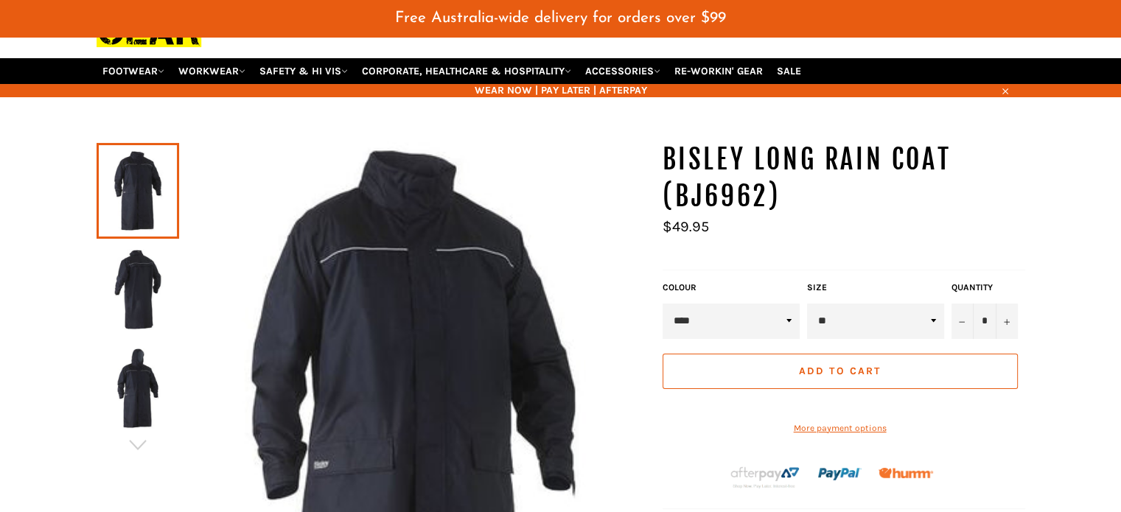
click at [136, 264] on img at bounding box center [138, 289] width 68 height 81
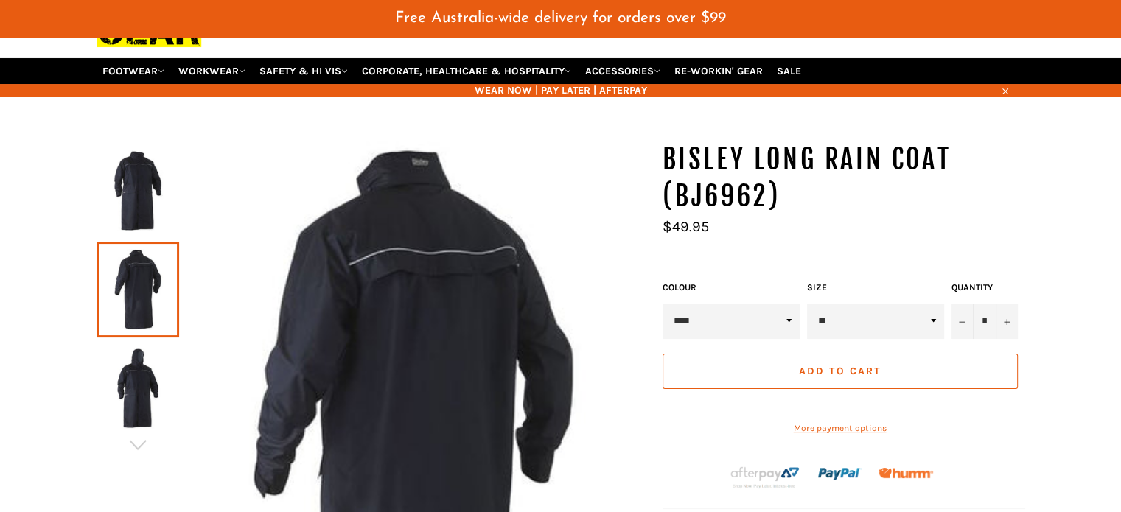
click at [134, 366] on img at bounding box center [138, 388] width 68 height 81
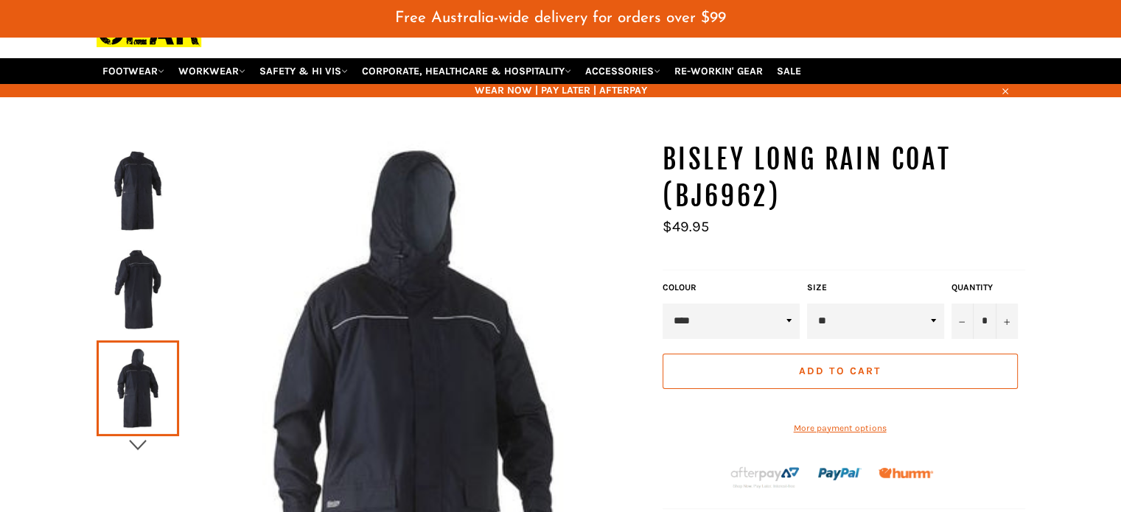
click at [136, 434] on icon "button" at bounding box center [138, 445] width 22 height 22
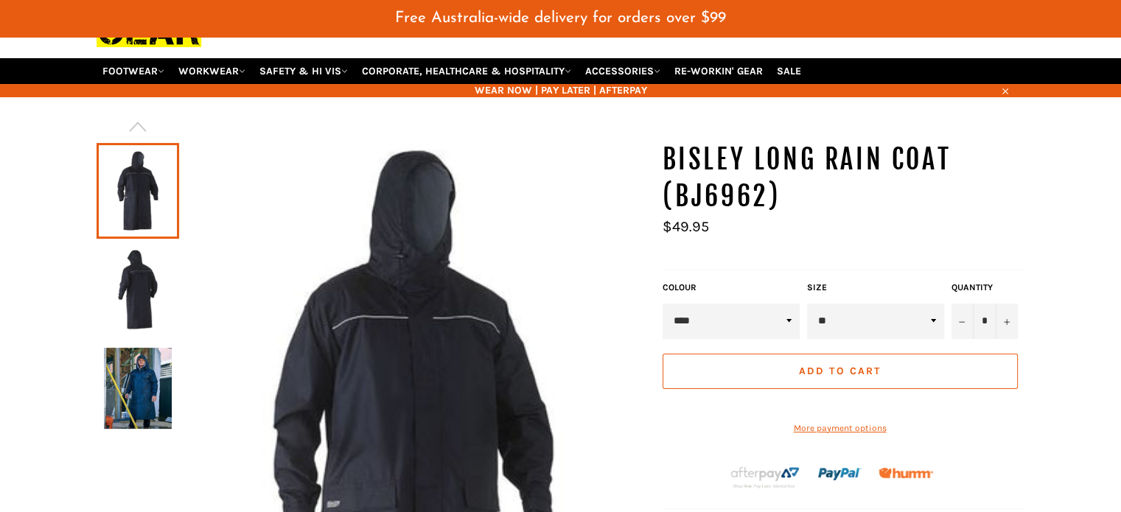
click at [161, 358] on img at bounding box center [138, 388] width 68 height 81
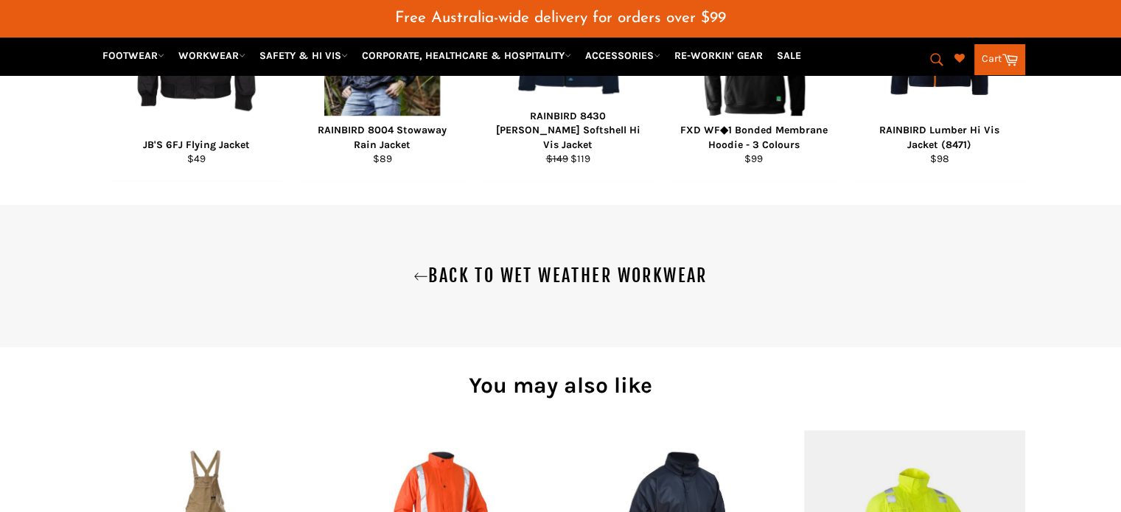
scroll to position [921, 0]
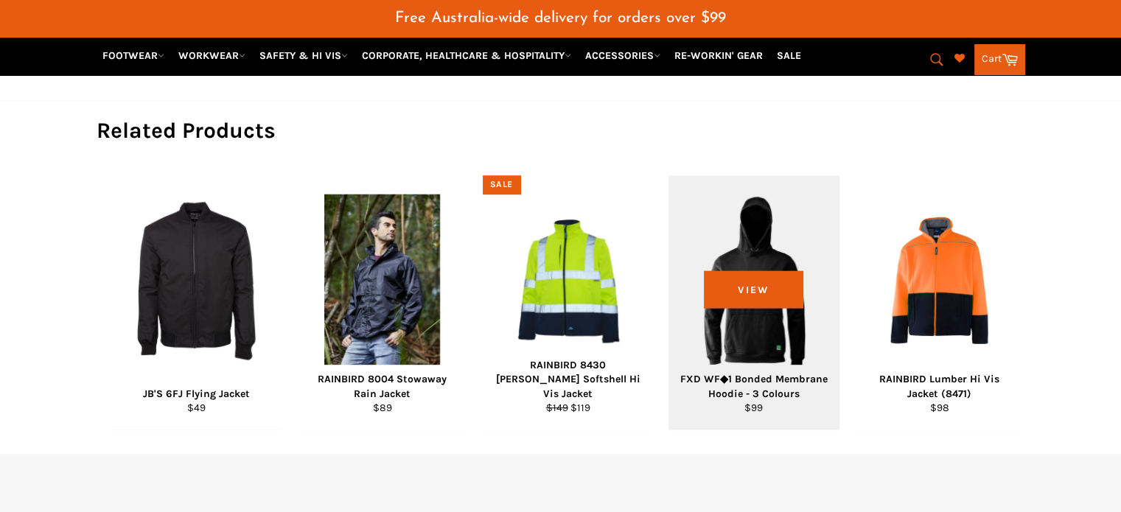
click at [780, 377] on div "FXD WF◆1 Bonded Membrane Hoodie - 3 Colours" at bounding box center [754, 386] width 153 height 29
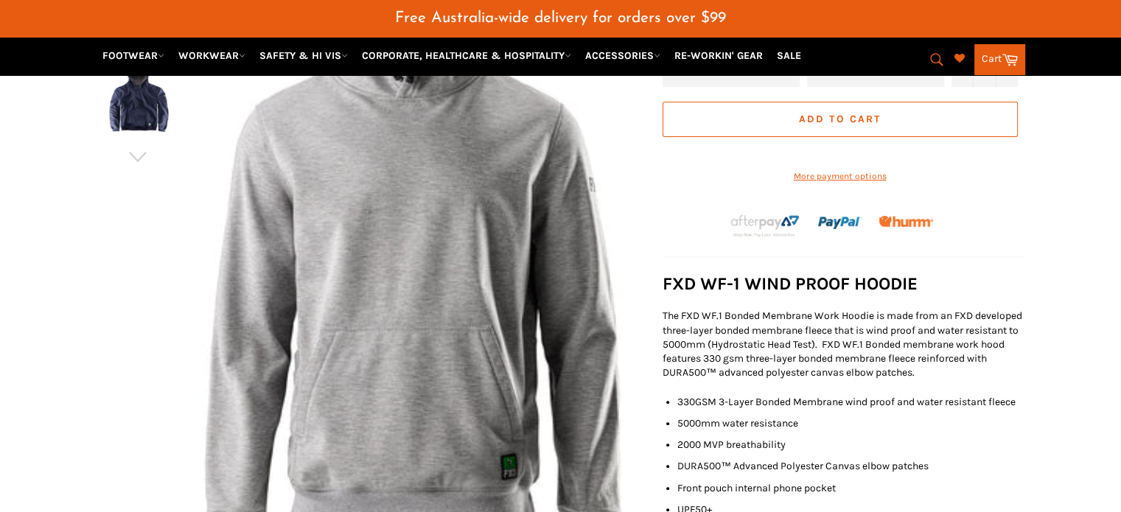
scroll to position [184, 0]
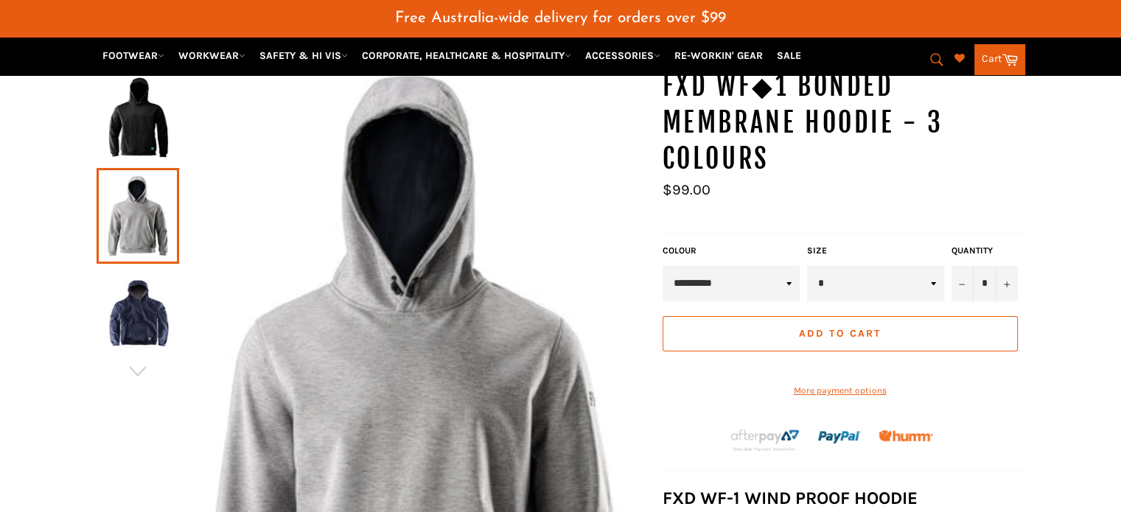
click at [144, 299] on img at bounding box center [138, 314] width 68 height 81
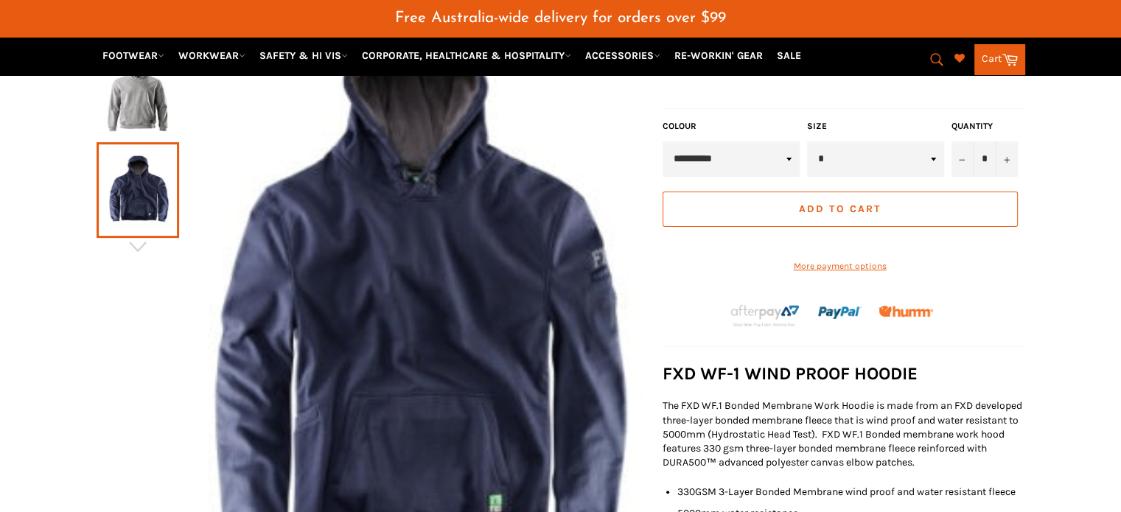
scroll to position [257, 0]
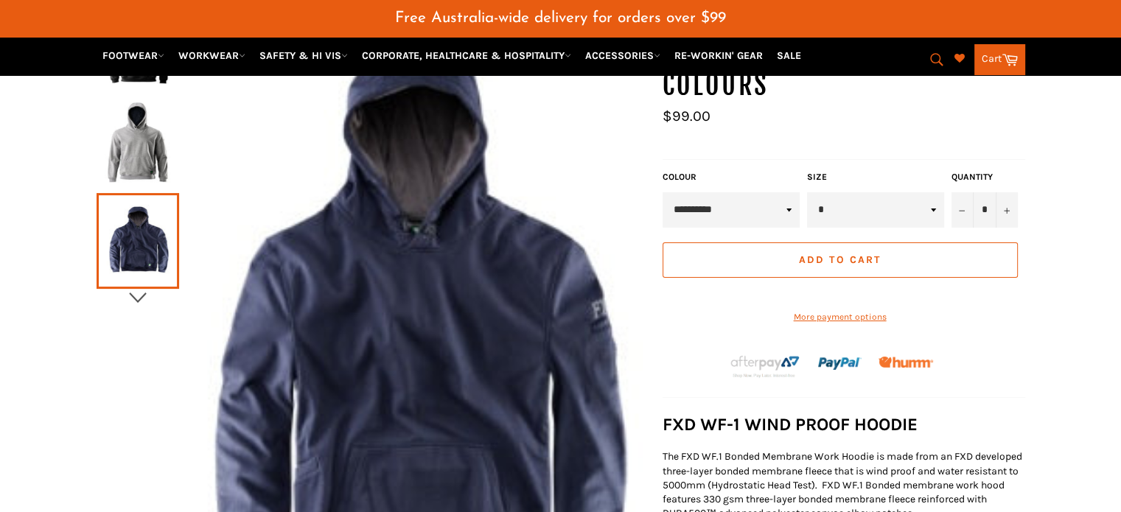
click at [141, 287] on icon "button" at bounding box center [138, 298] width 22 height 22
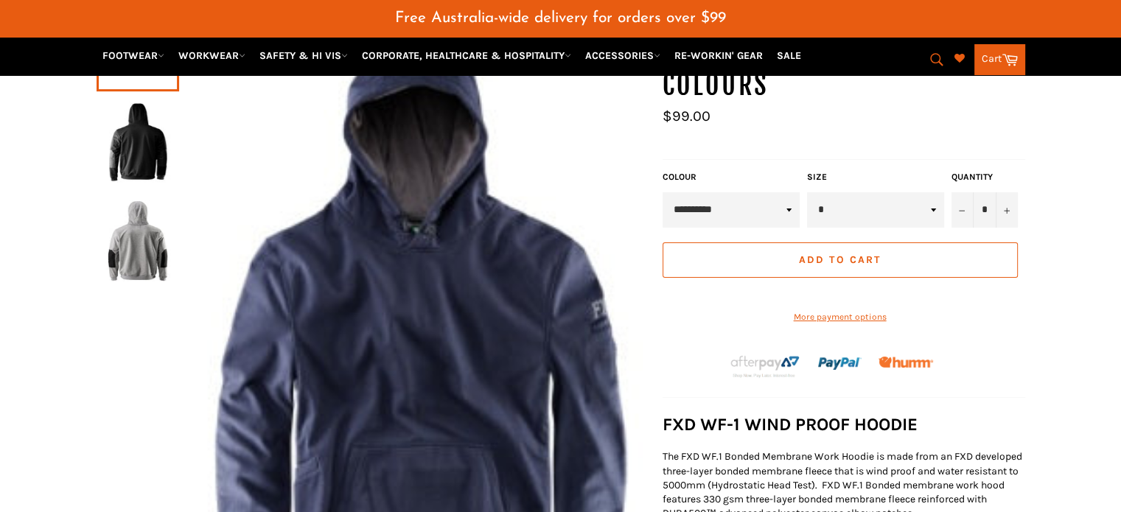
click at [145, 131] on img at bounding box center [138, 142] width 68 height 81
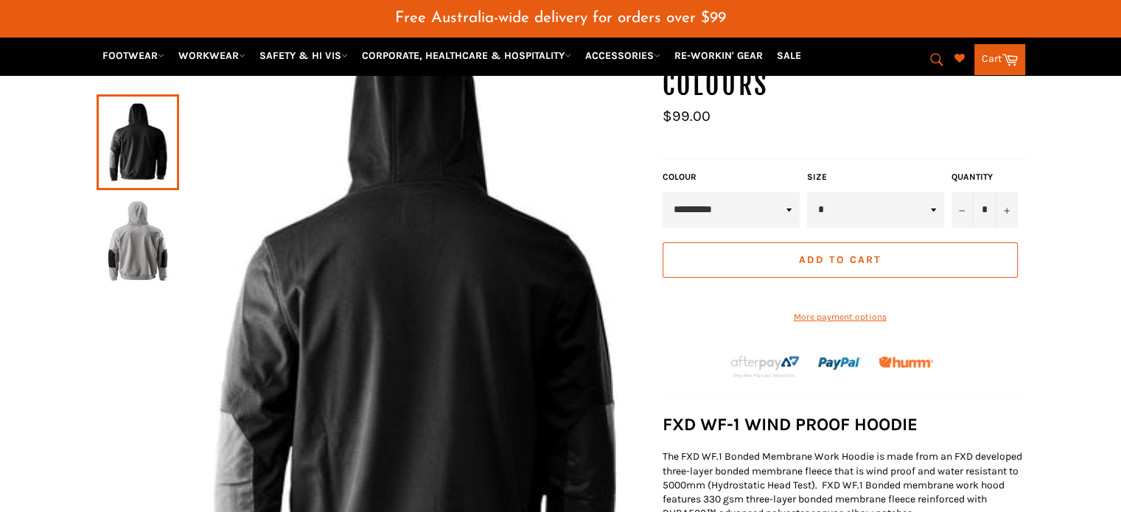
click at [129, 223] on img at bounding box center [138, 241] width 68 height 81
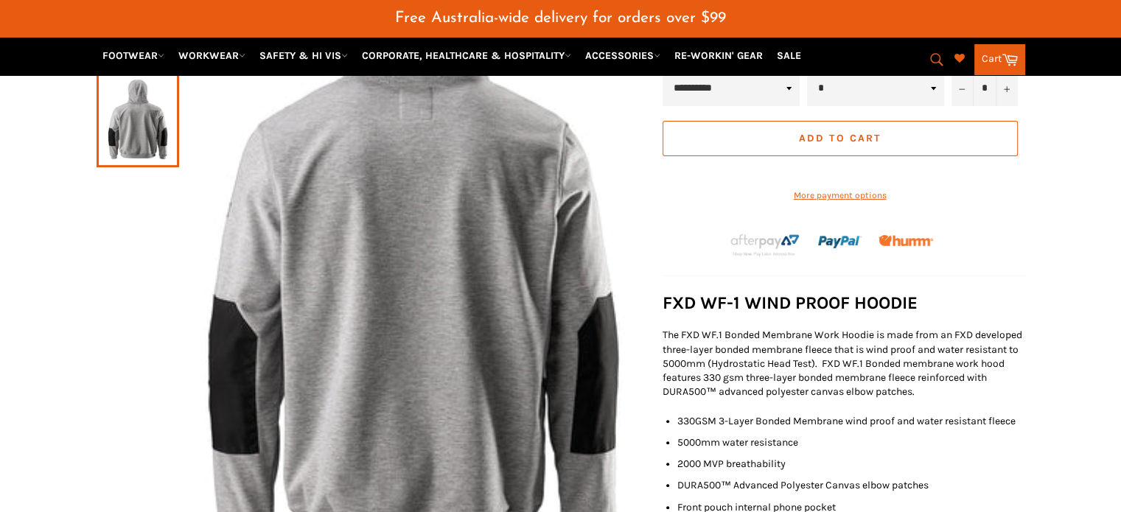
scroll to position [36, 0]
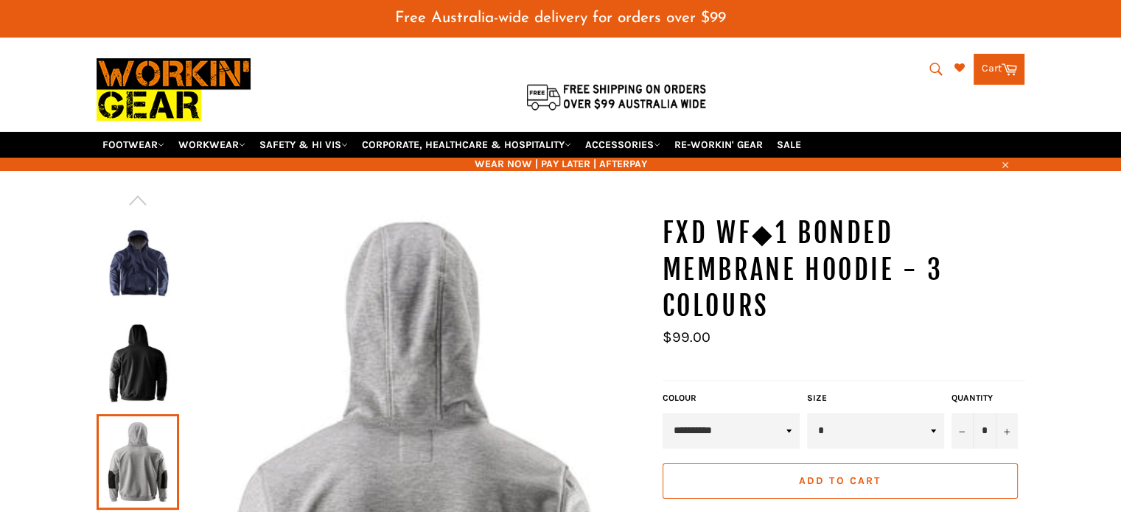
click at [154, 332] on img at bounding box center [138, 363] width 68 height 81
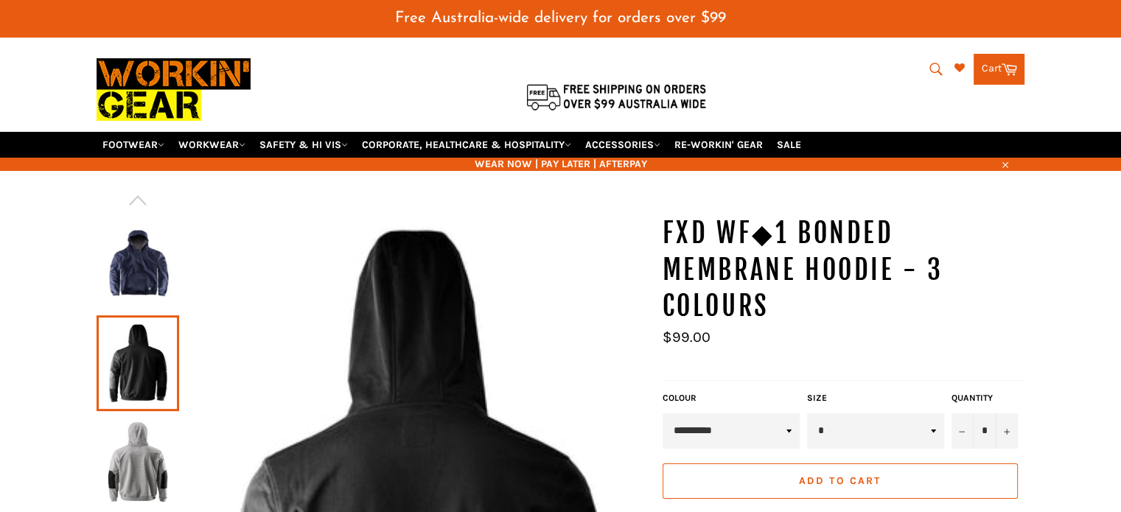
click at [142, 234] on img at bounding box center [138, 264] width 68 height 81
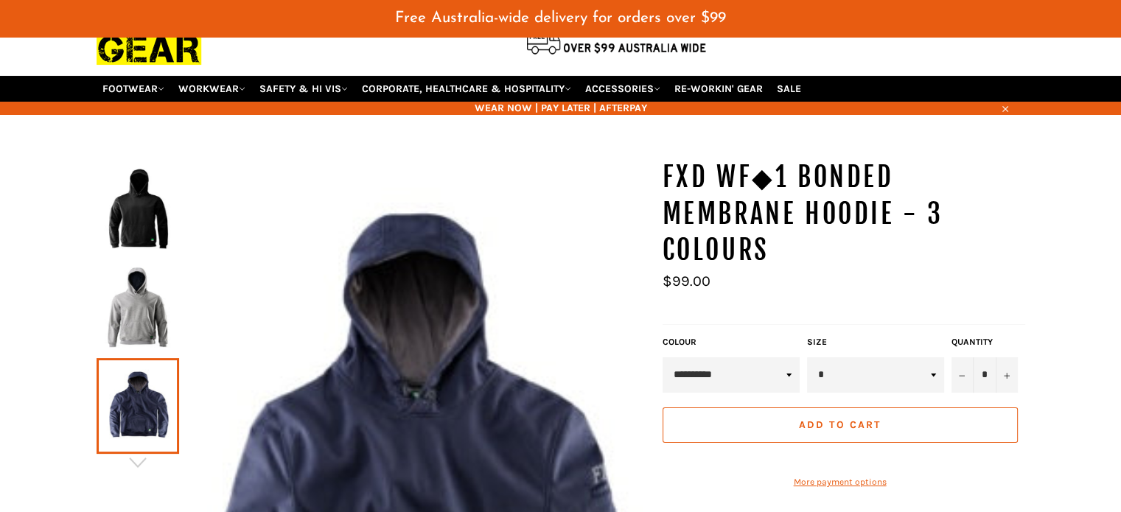
scroll to position [110, 0]
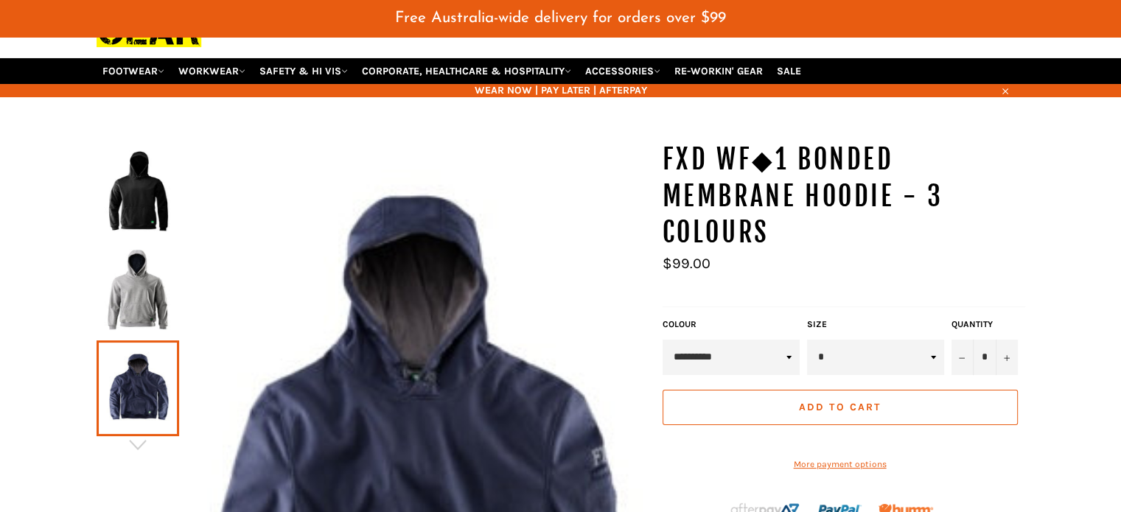
click at [143, 164] on img at bounding box center [138, 190] width 68 height 81
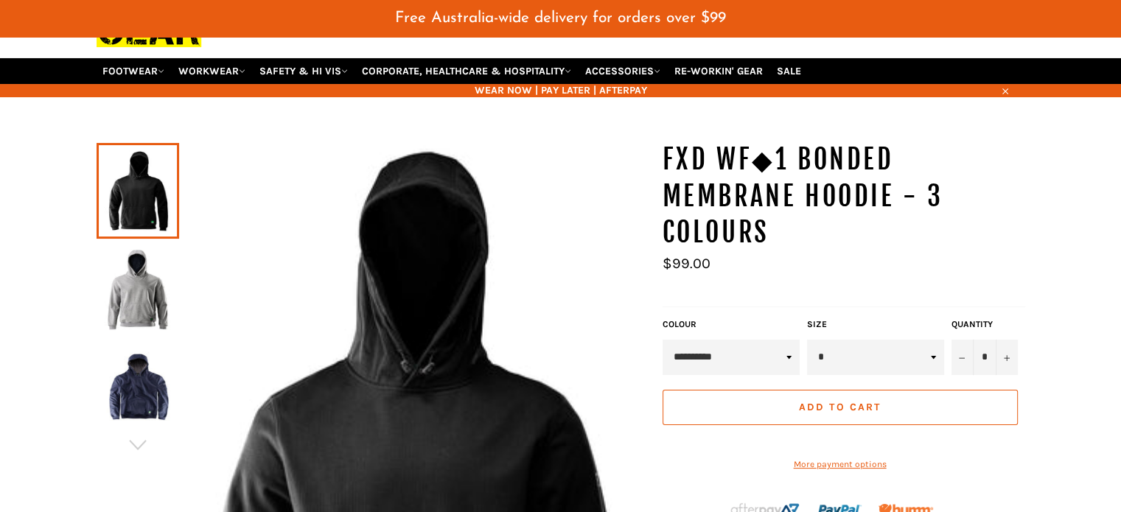
scroll to position [0, 0]
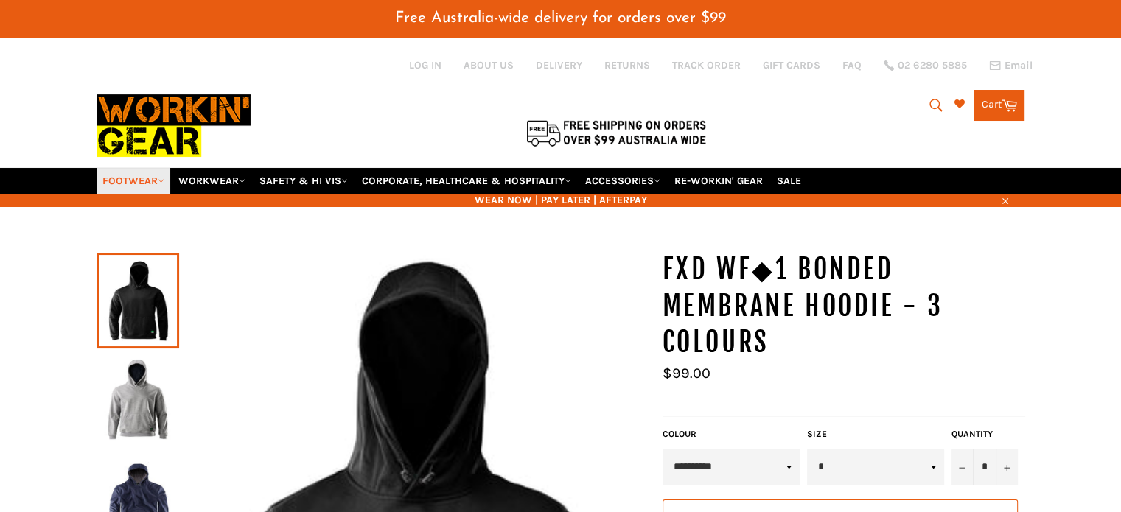
click at [140, 168] on link "FOOTWEAR" at bounding box center [134, 181] width 74 height 26
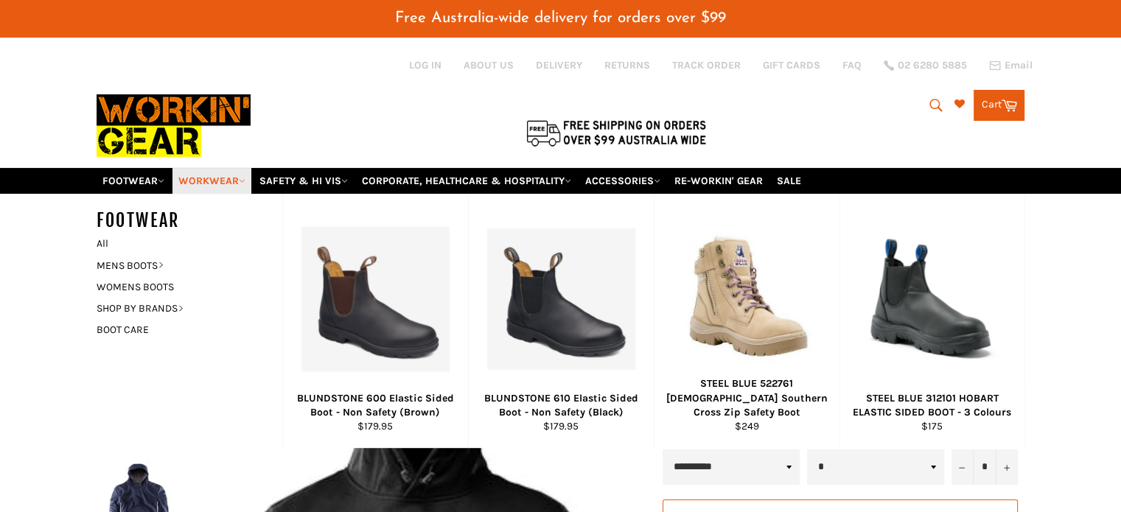
click at [206, 168] on link "WORKWEAR" at bounding box center [212, 181] width 79 height 26
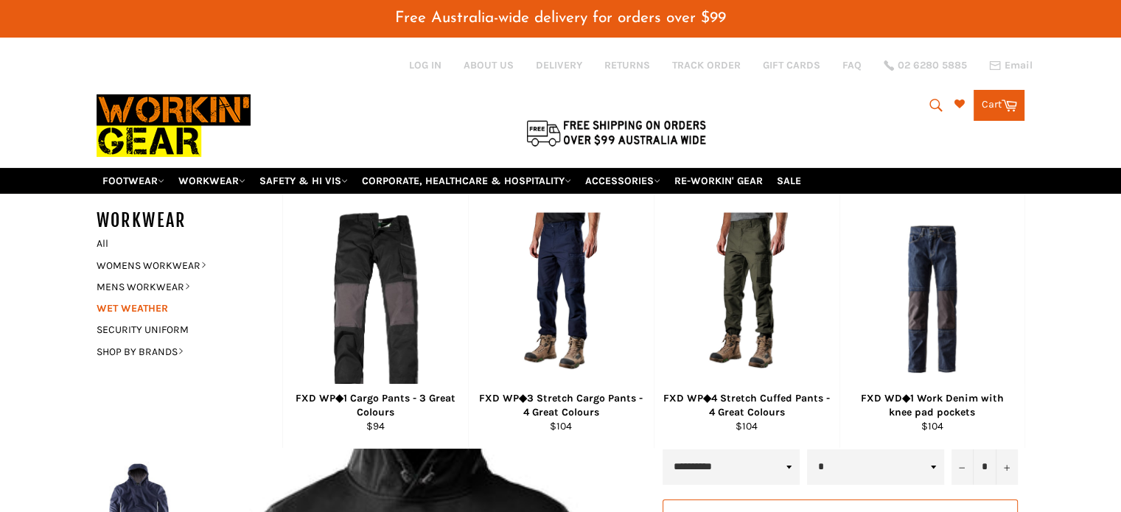
click at [140, 298] on link "WET WEATHER" at bounding box center [178, 308] width 178 height 21
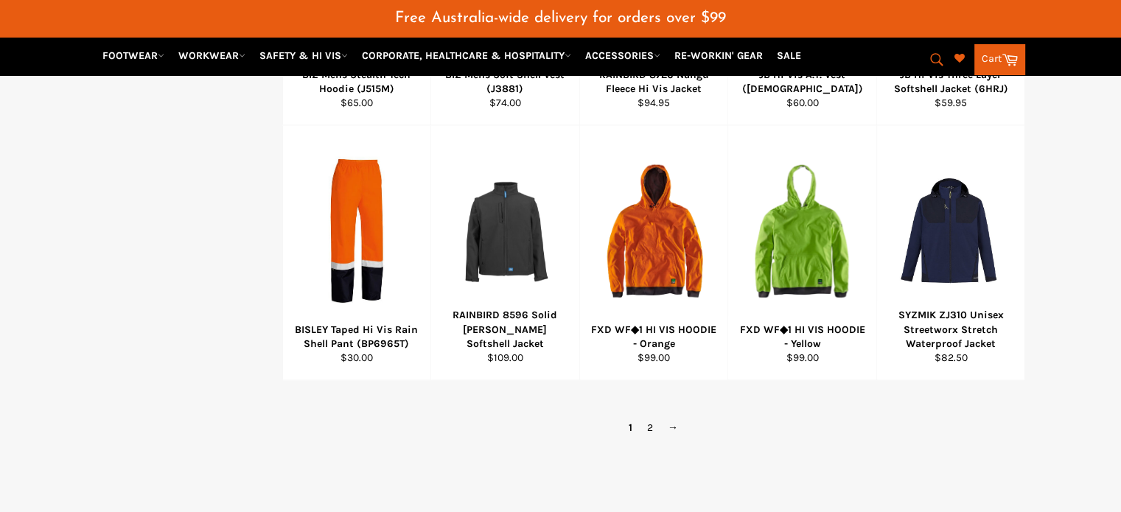
scroll to position [1155, 0]
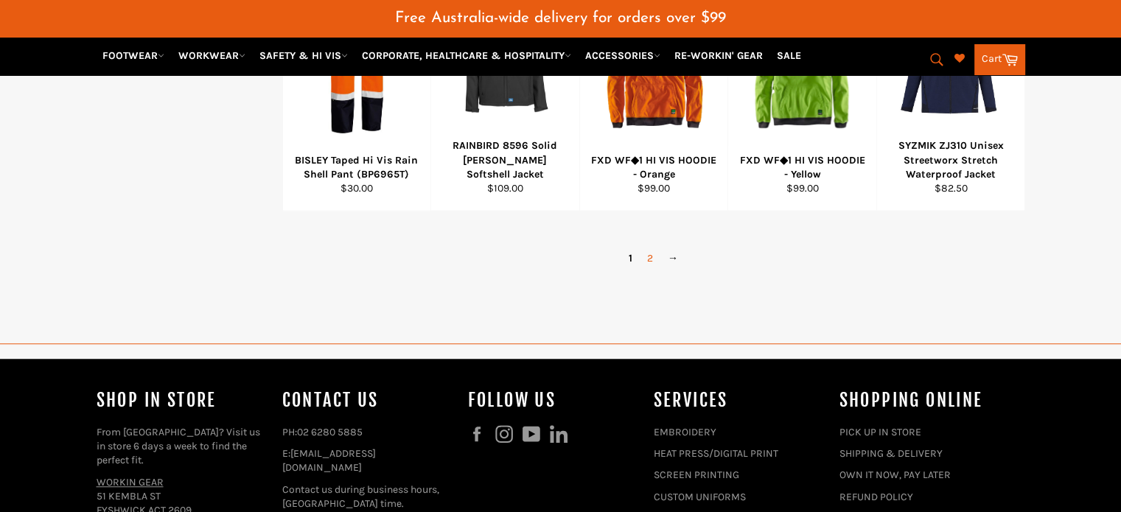
click at [649, 248] on link "2" at bounding box center [650, 258] width 21 height 21
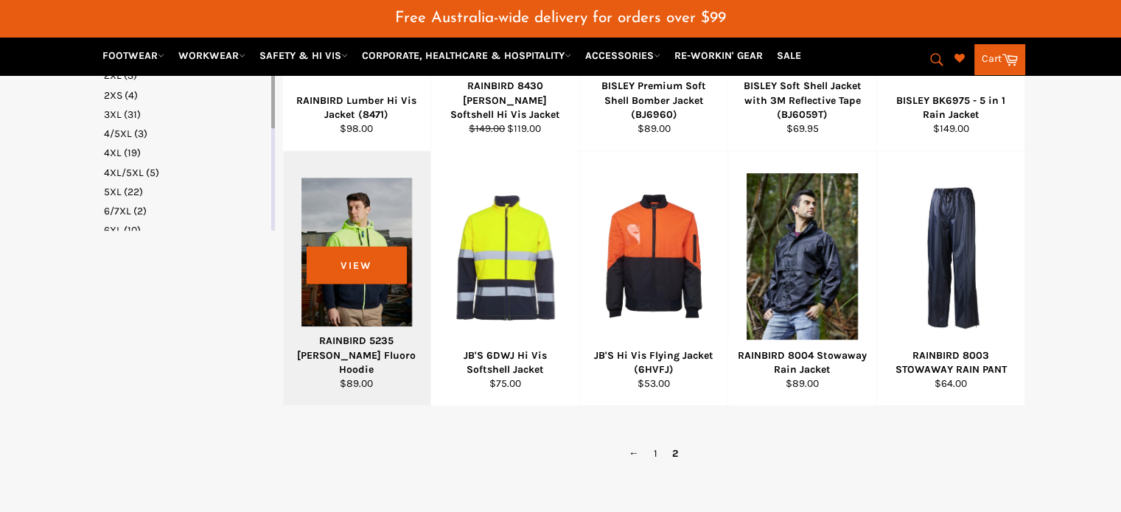
scroll to position [806, 0]
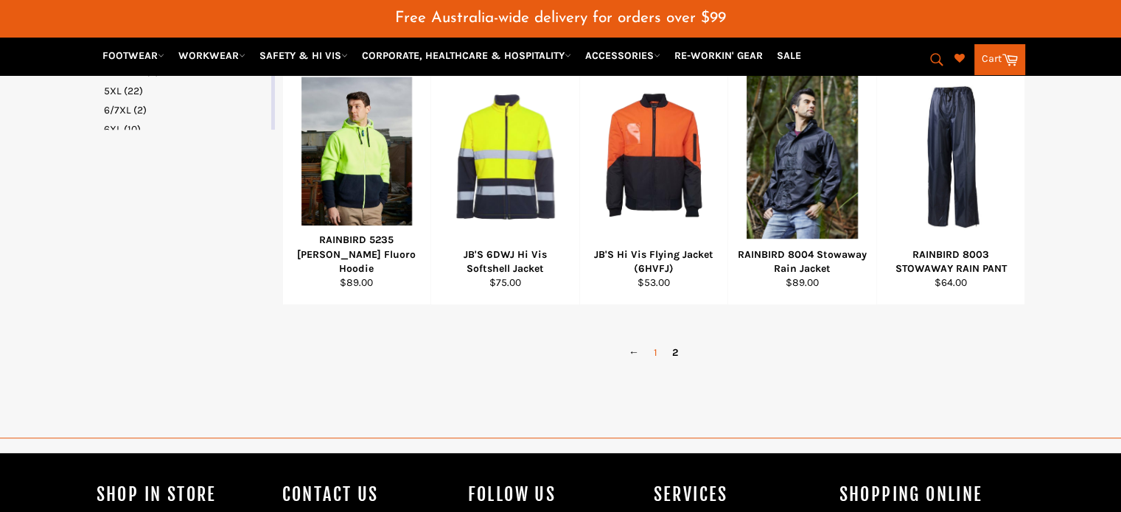
click at [650, 342] on link "1" at bounding box center [656, 352] width 18 height 21
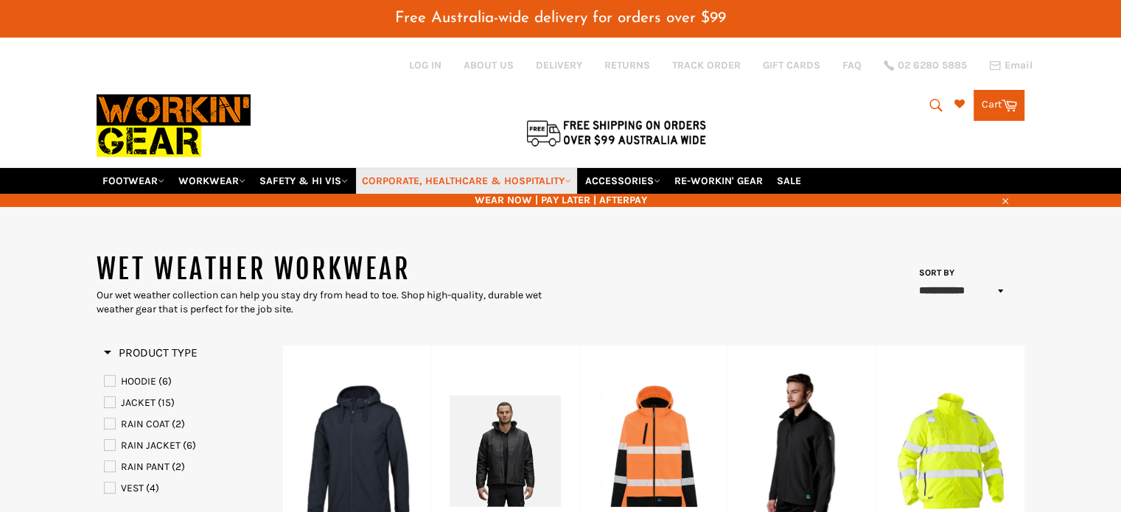
click at [377, 168] on link "CORPORATE, HEALTHCARE & HOSPITALITY" at bounding box center [466, 181] width 221 height 26
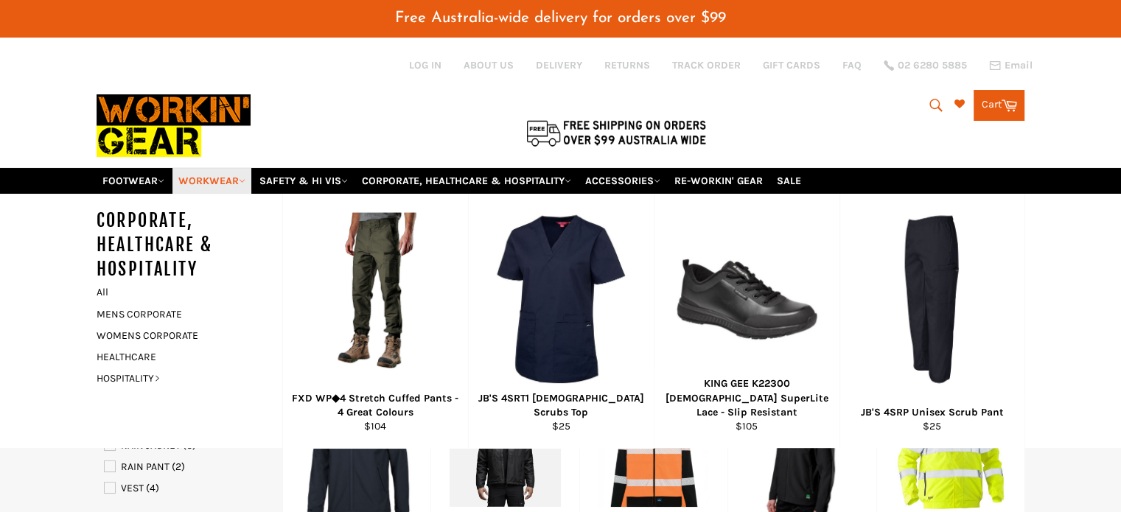
click at [205, 168] on link "WORKWEAR" at bounding box center [212, 181] width 79 height 26
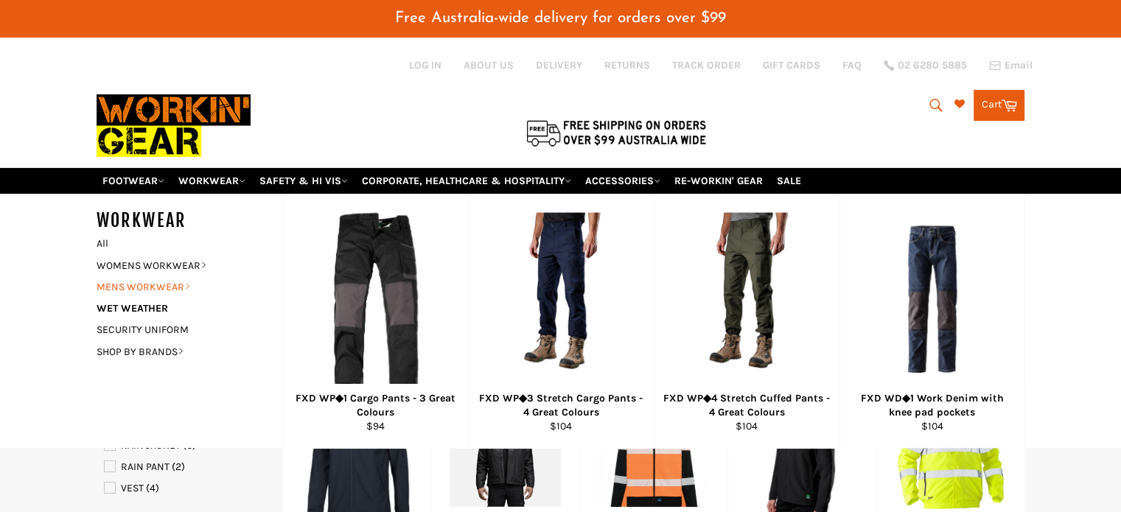
click at [155, 276] on link "MENS WORKWEAR" at bounding box center [178, 286] width 178 height 21
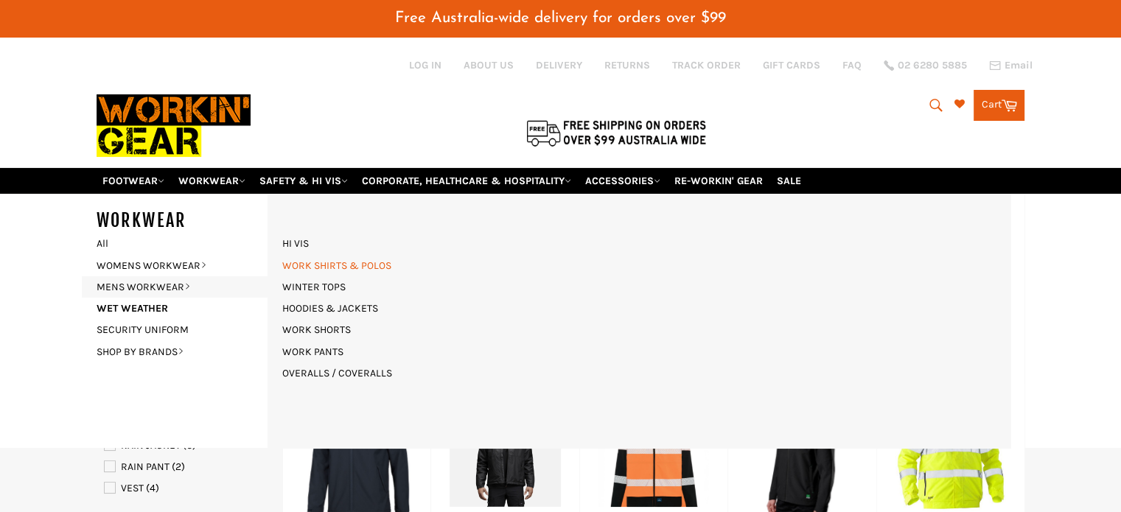
click at [309, 255] on link "WORK SHIRTS & POLOS" at bounding box center [337, 265] width 124 height 21
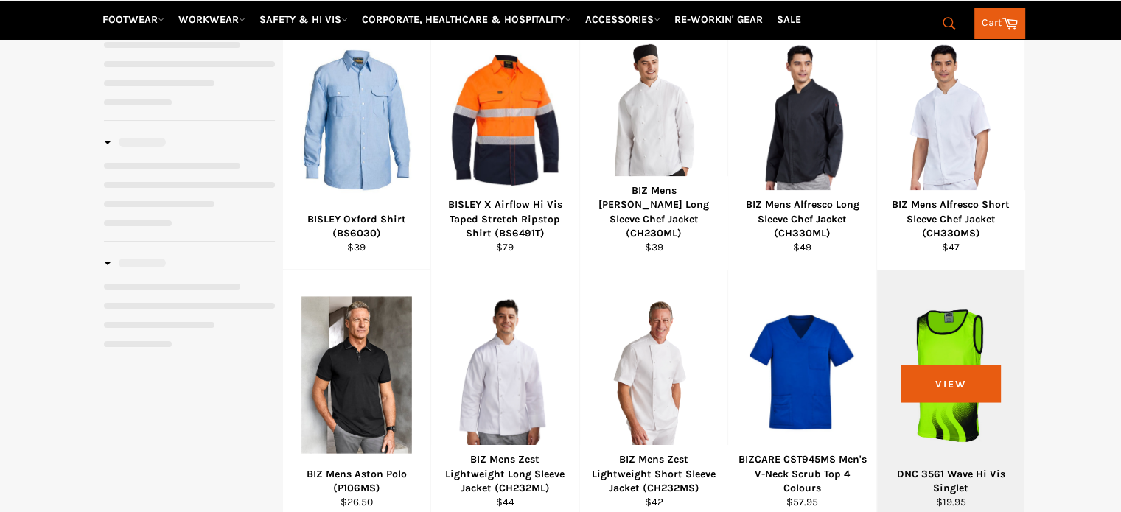
select select "**********"
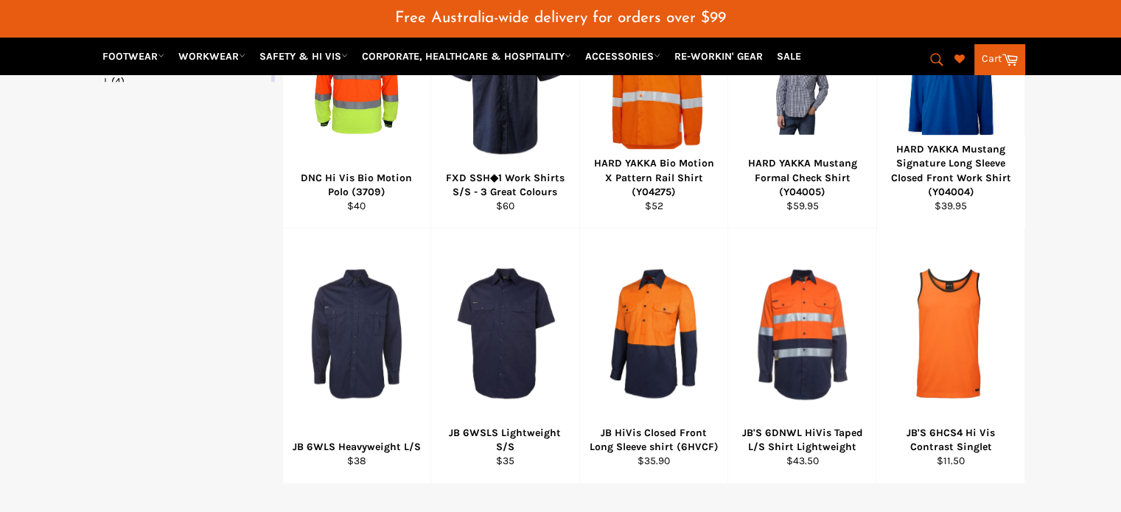
scroll to position [995, 0]
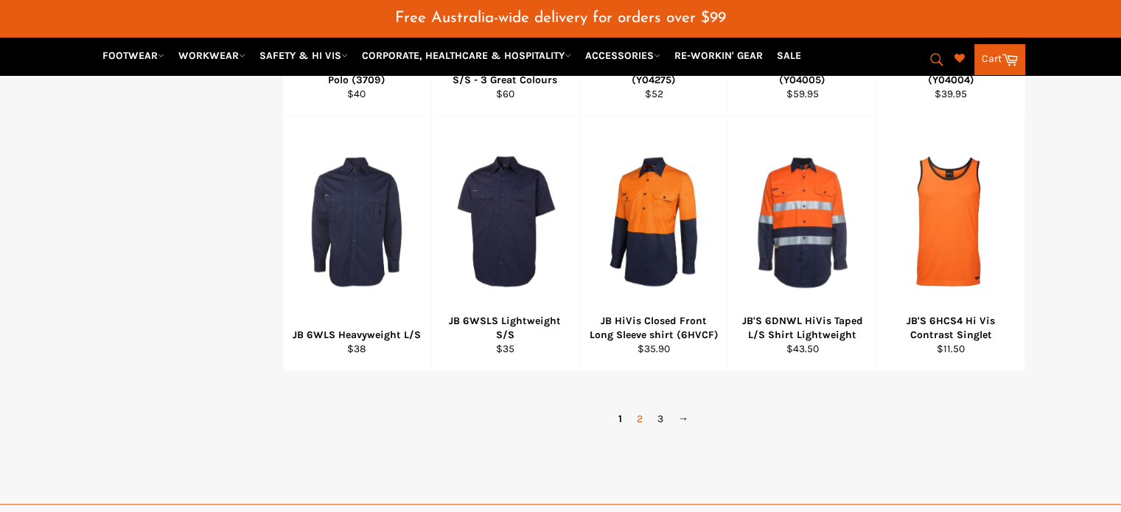
click at [641, 408] on link "2" at bounding box center [640, 418] width 21 height 21
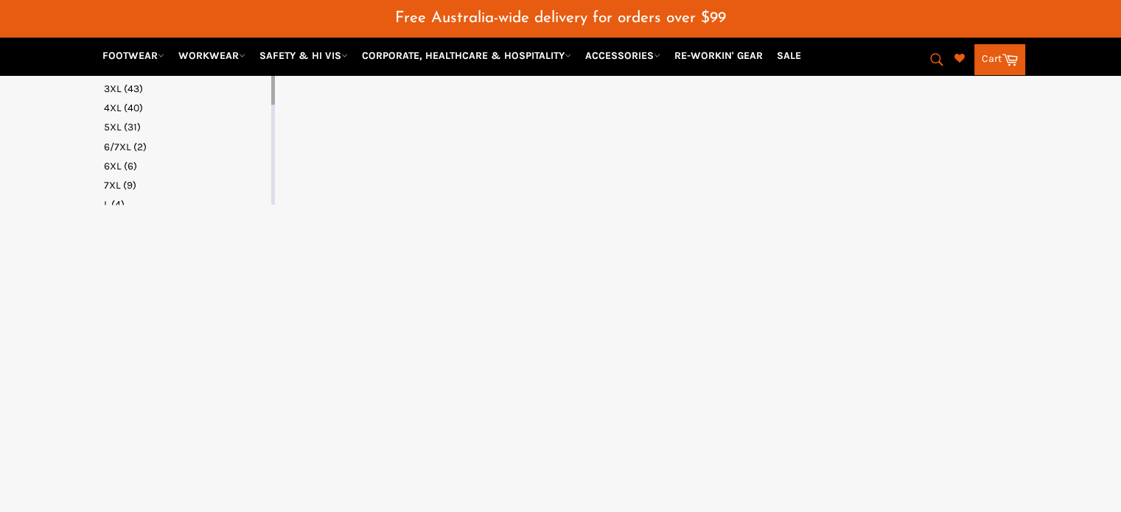
select select "**********"
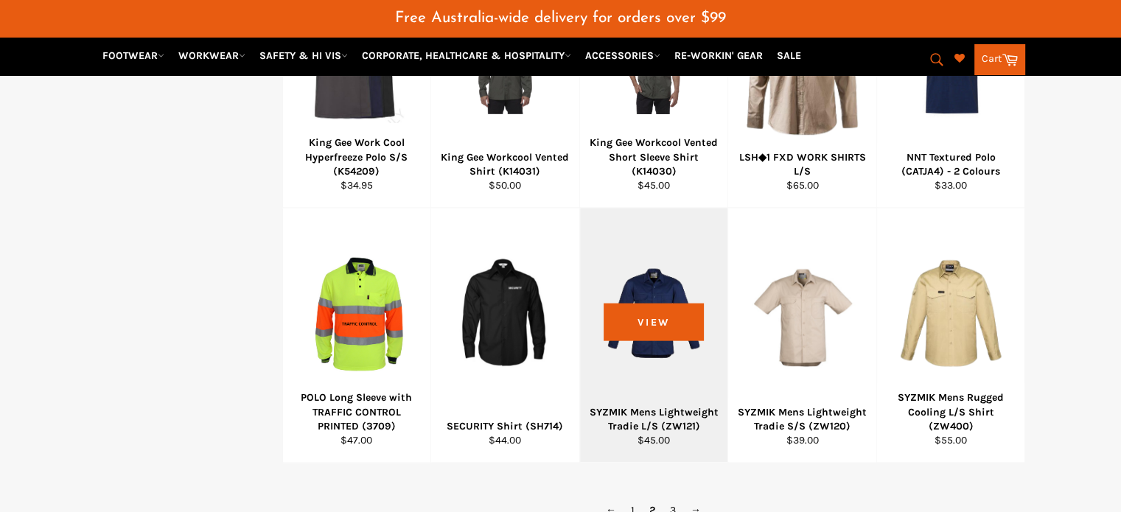
scroll to position [953, 0]
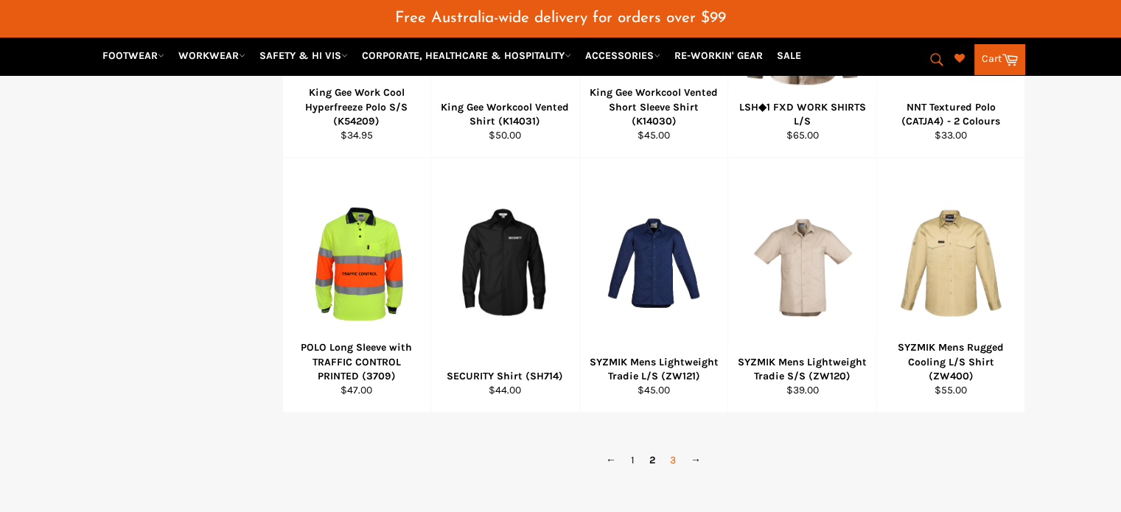
click at [673, 450] on link "3" at bounding box center [673, 460] width 21 height 21
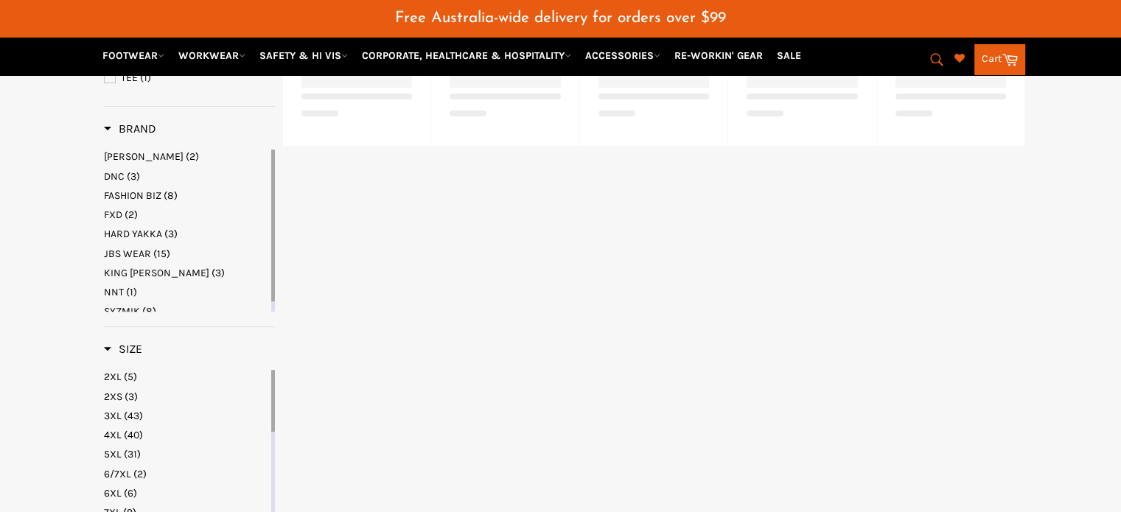
select select "**********"
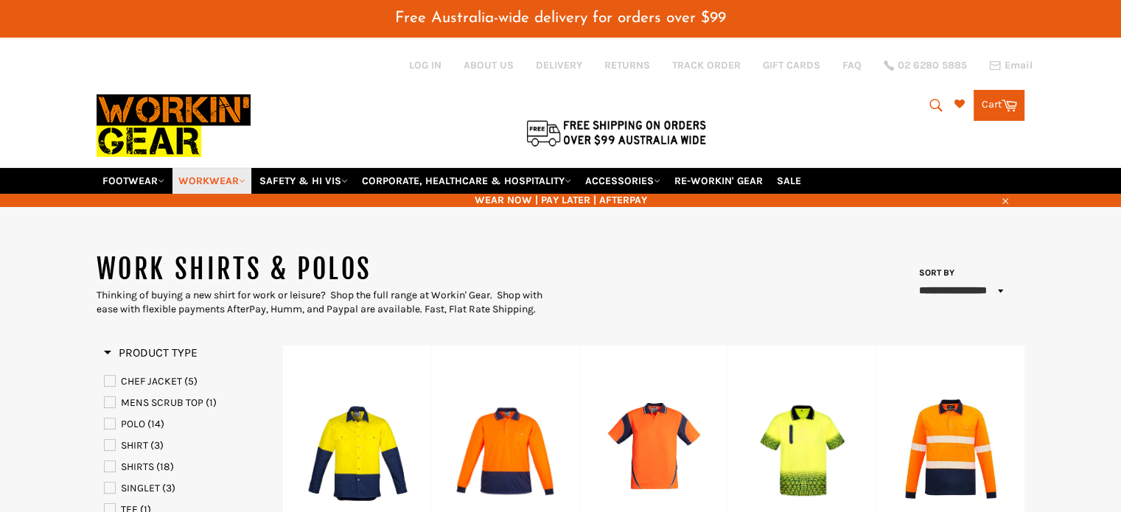
click at [215, 168] on link "WORKWEAR" at bounding box center [212, 181] width 79 height 26
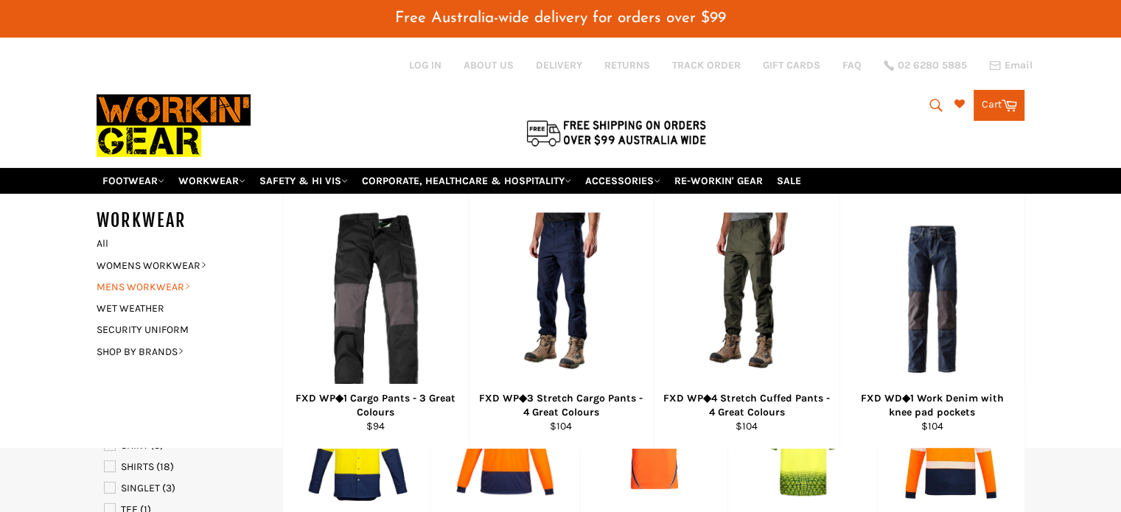
click at [147, 276] on link "MENS WORKWEAR" at bounding box center [178, 286] width 178 height 21
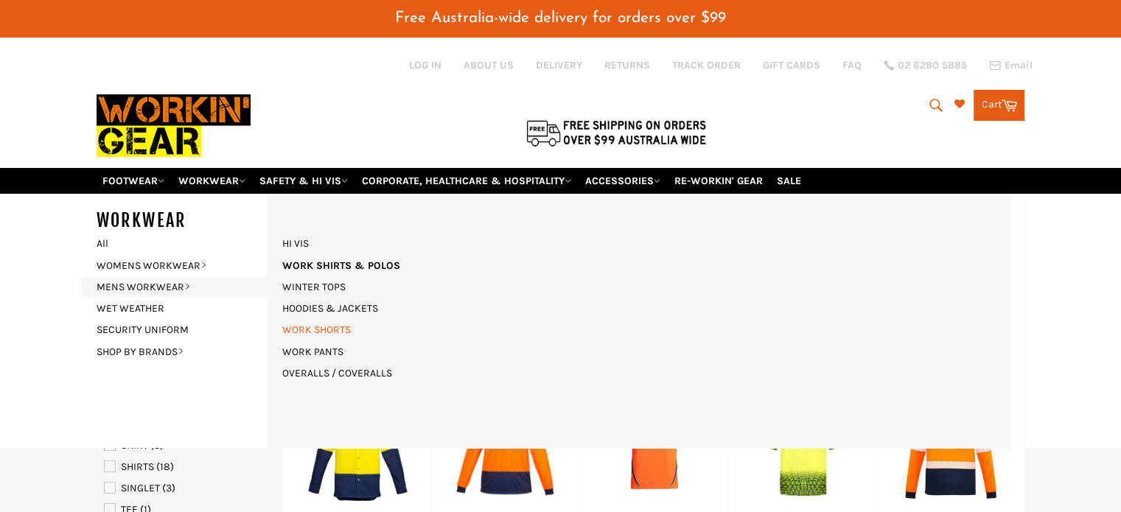
click at [330, 319] on link "WORK SHORTS" at bounding box center [316, 329] width 83 height 21
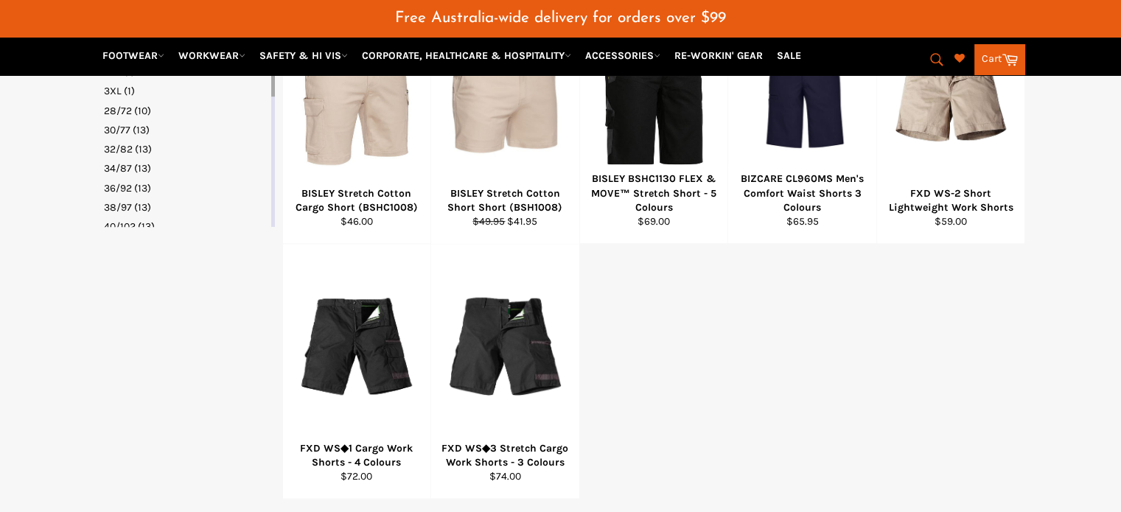
scroll to position [1068, 0]
